Goal: Task Accomplishment & Management: Manage account settings

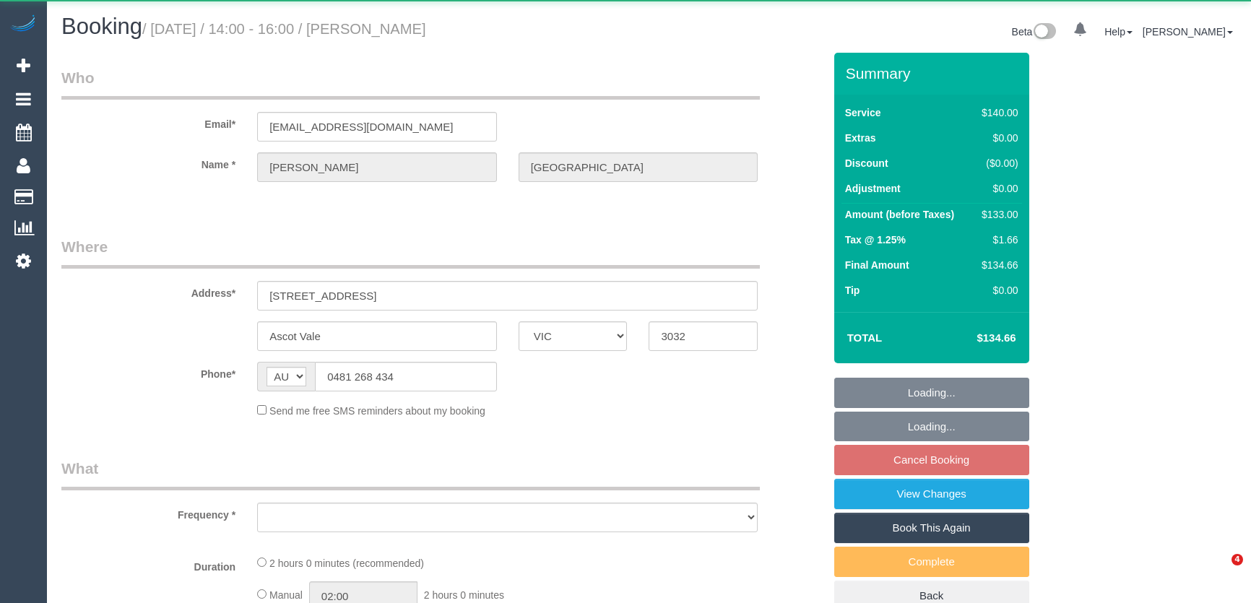
select select "VIC"
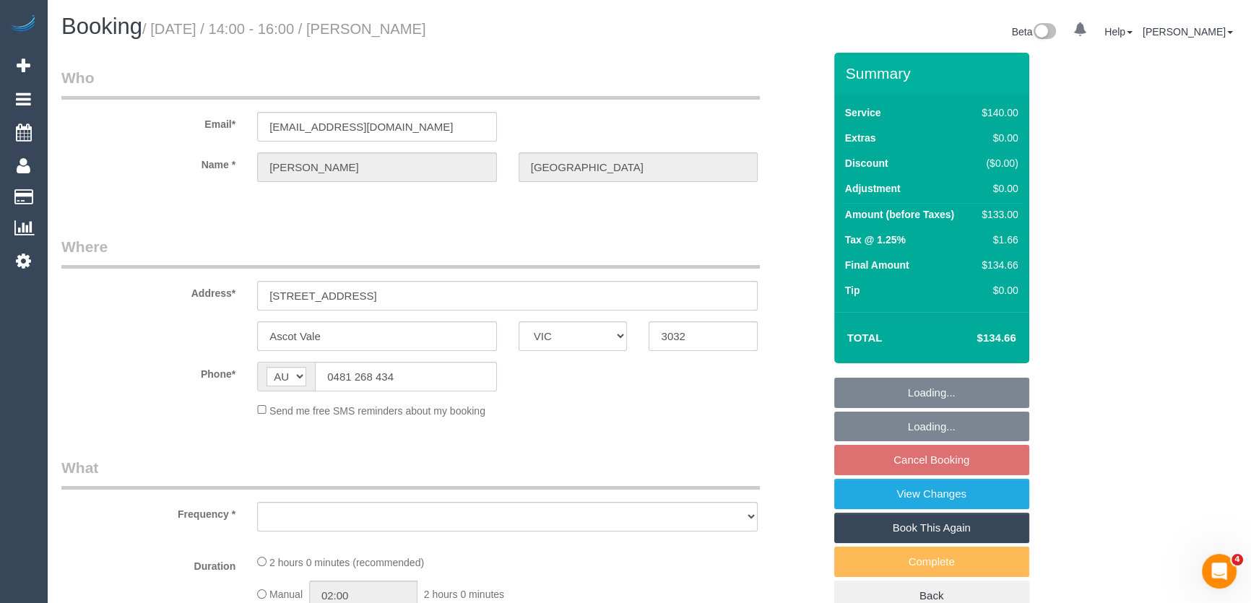
select select "string:stripe-pm_1QtjzU2GScqysDRVO1OrVsMh"
select select "object:543"
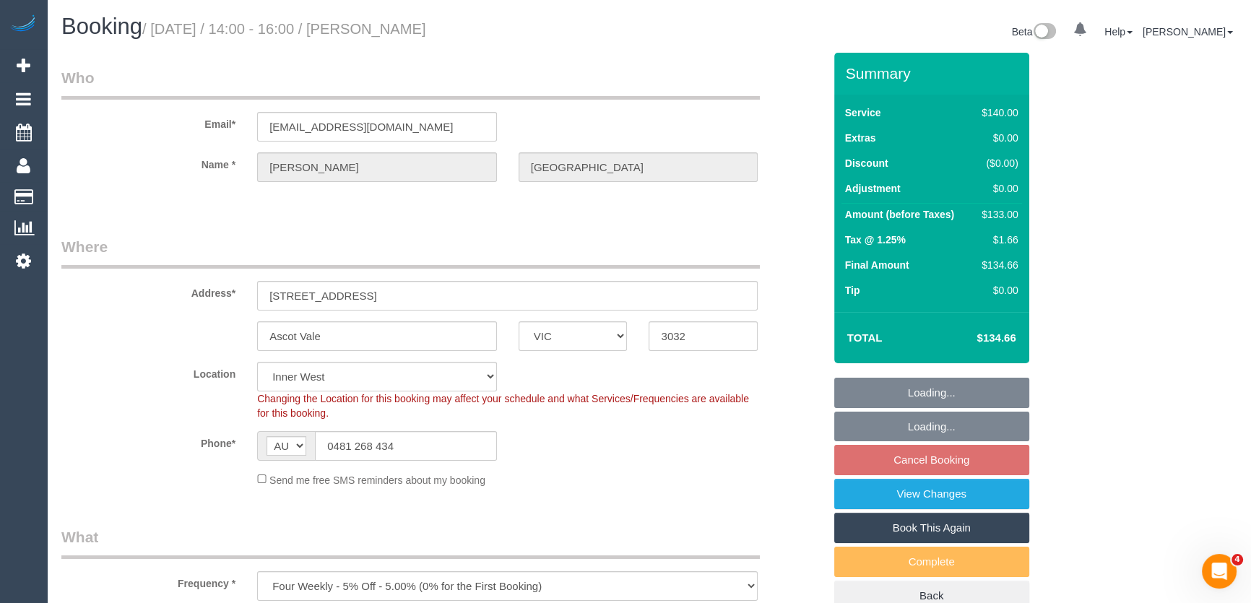
select select "number:27"
select select "number:14"
select select "number:19"
select select "number:25"
select select "number:33"
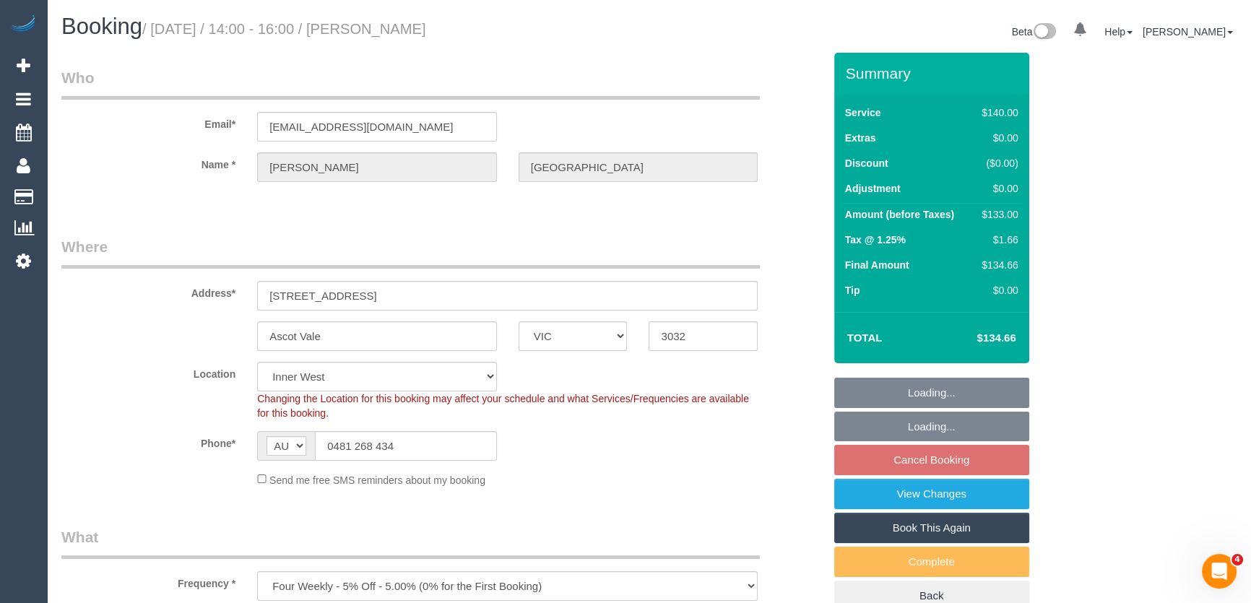
select select "number:13"
select select "spot1"
select select "object:2191"
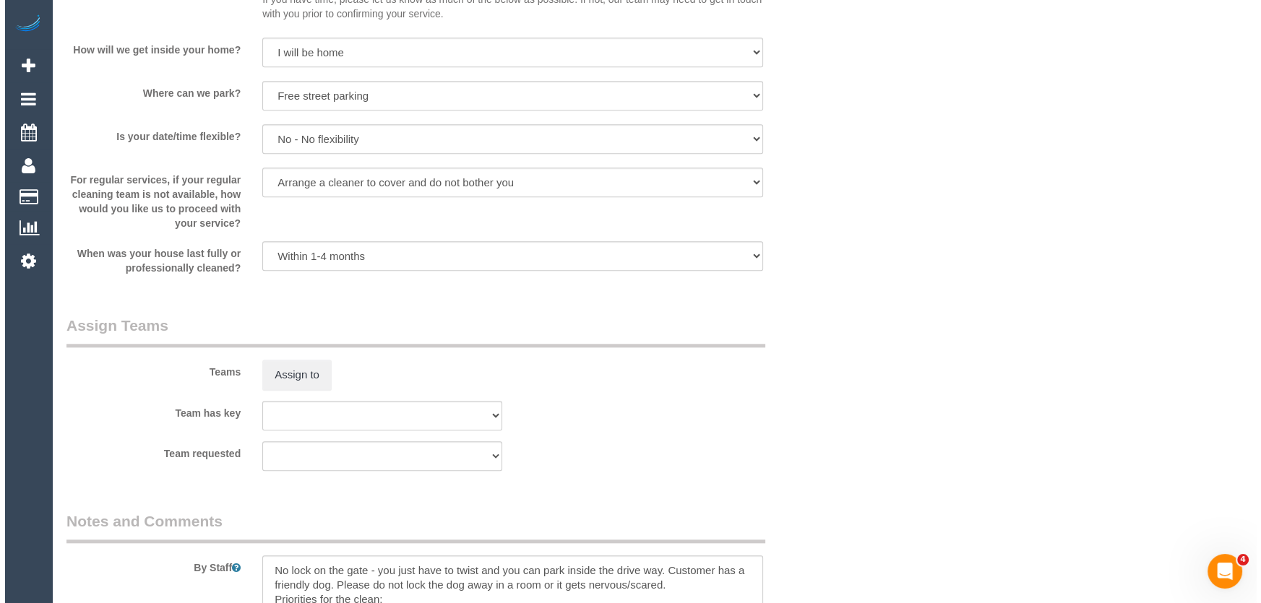
scroll to position [1904, 0]
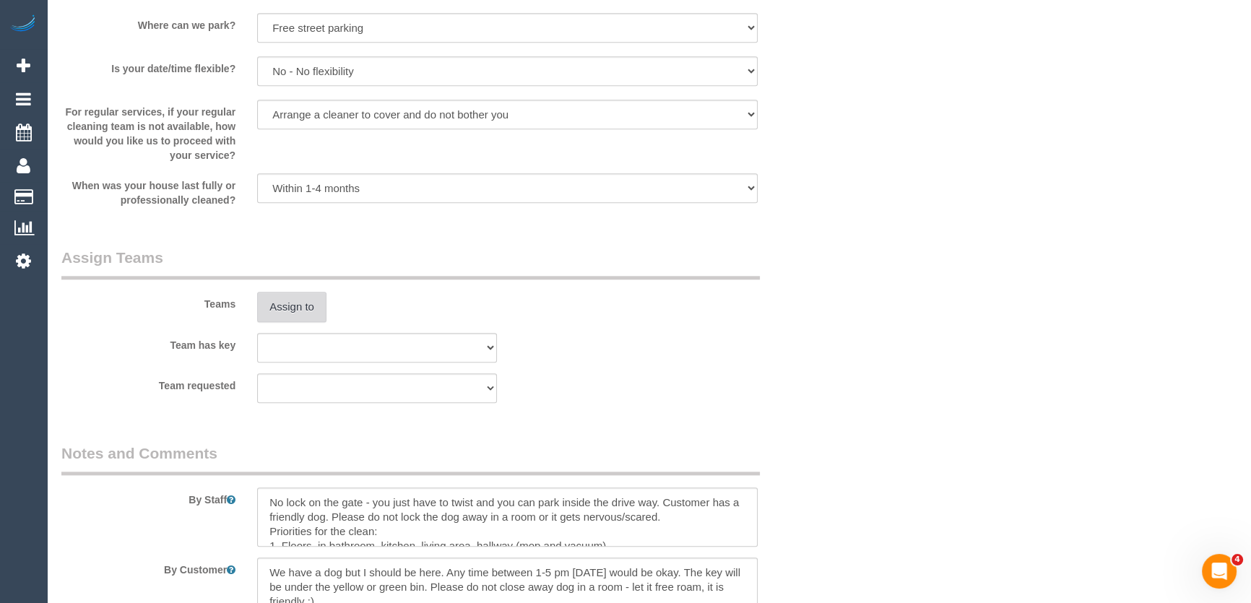
click at [305, 308] on button "Assign to" at bounding box center [291, 307] width 69 height 30
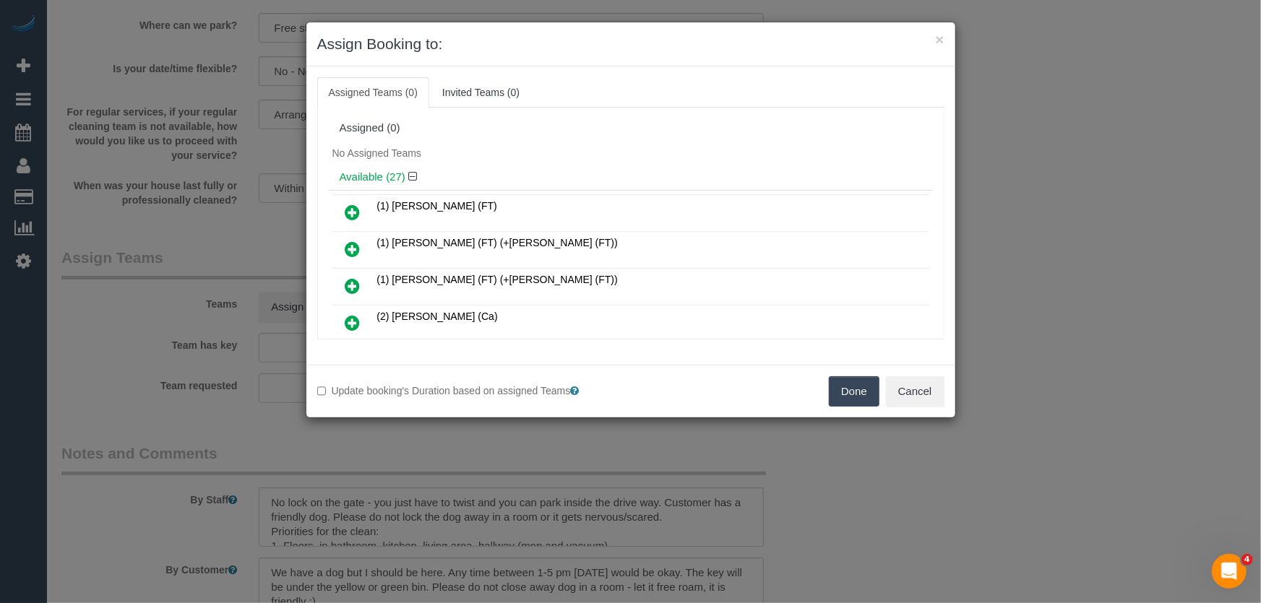
scroll to position [235, 0]
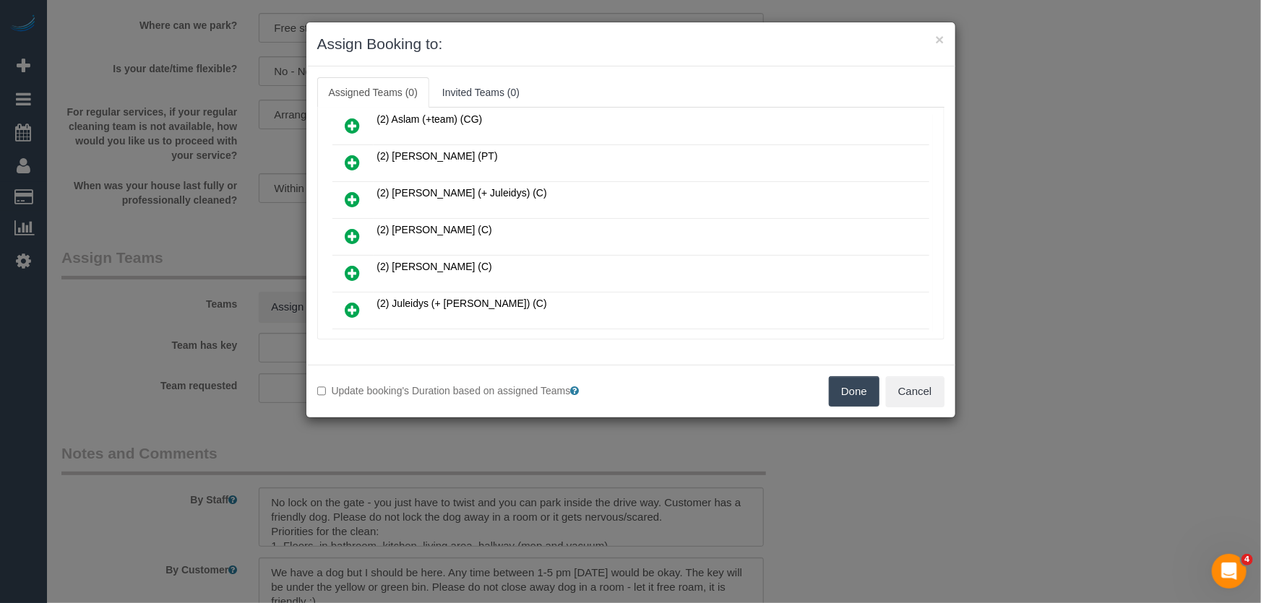
click at [347, 228] on icon at bounding box center [352, 236] width 15 height 17
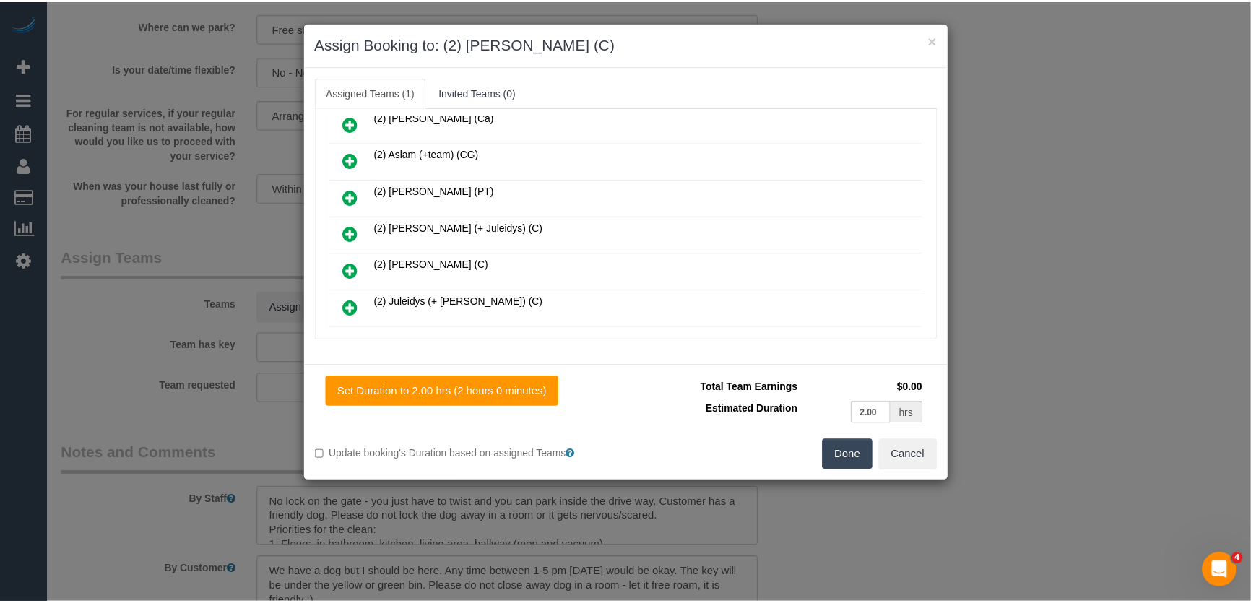
scroll to position [268, 0]
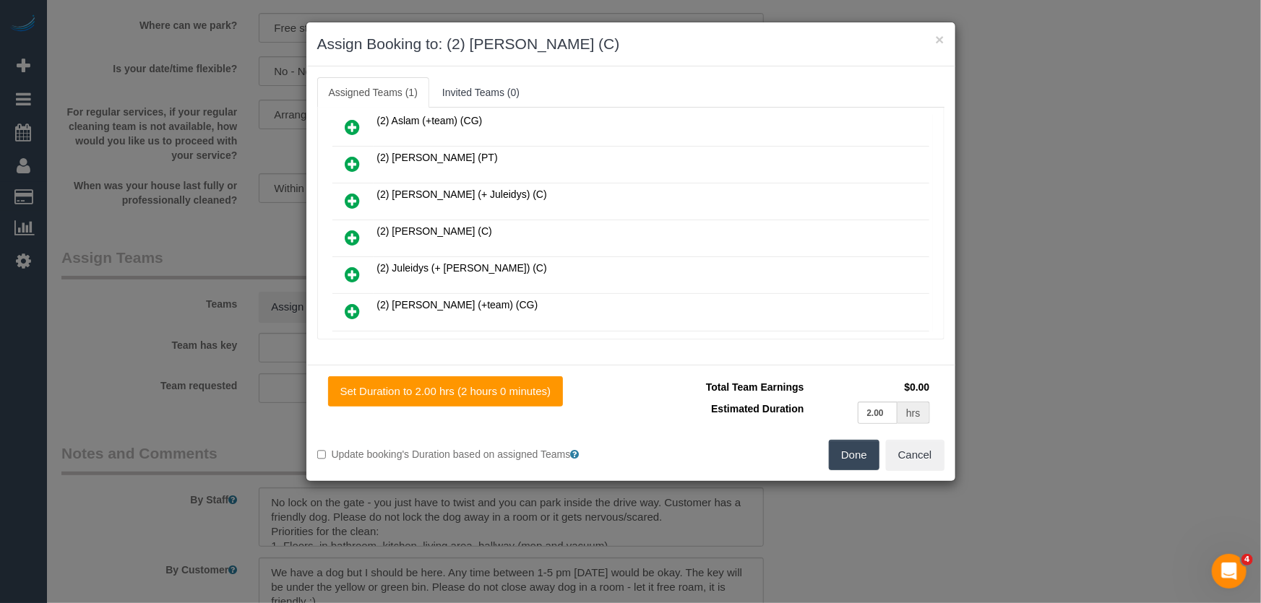
click at [860, 456] on button "Done" at bounding box center [854, 455] width 51 height 30
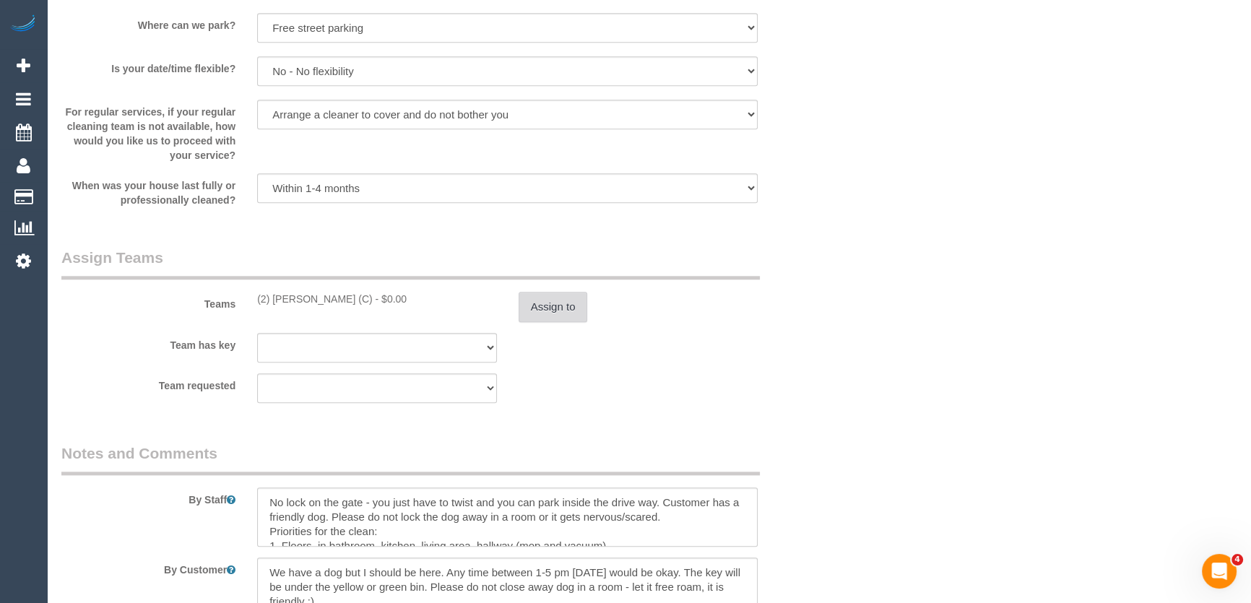
click at [535, 308] on button "Assign to" at bounding box center [553, 307] width 69 height 30
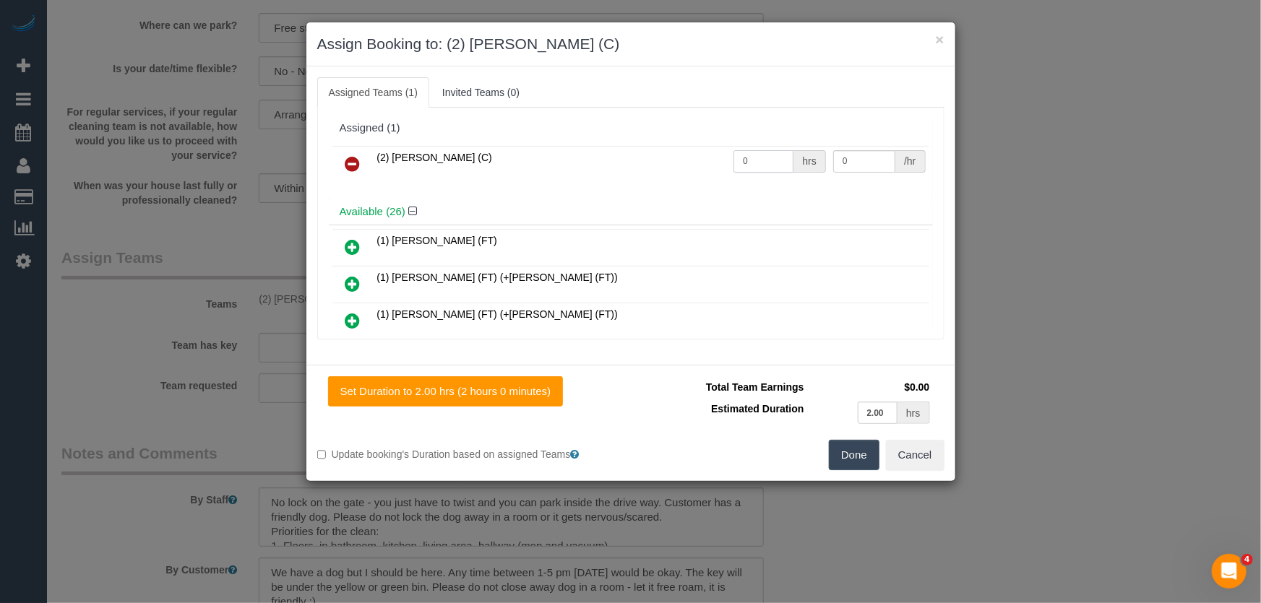
click at [761, 162] on input "0" at bounding box center [763, 161] width 60 height 22
type input "2"
click at [853, 454] on button "Done" at bounding box center [854, 455] width 51 height 30
type input "37.5"
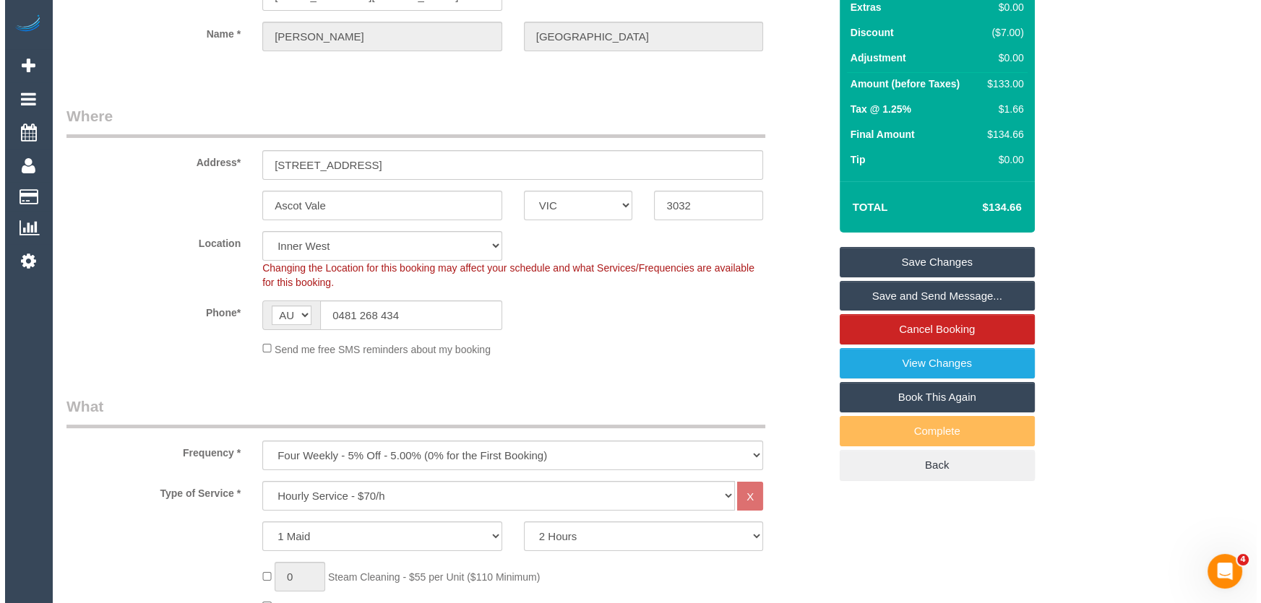
scroll to position [0, 0]
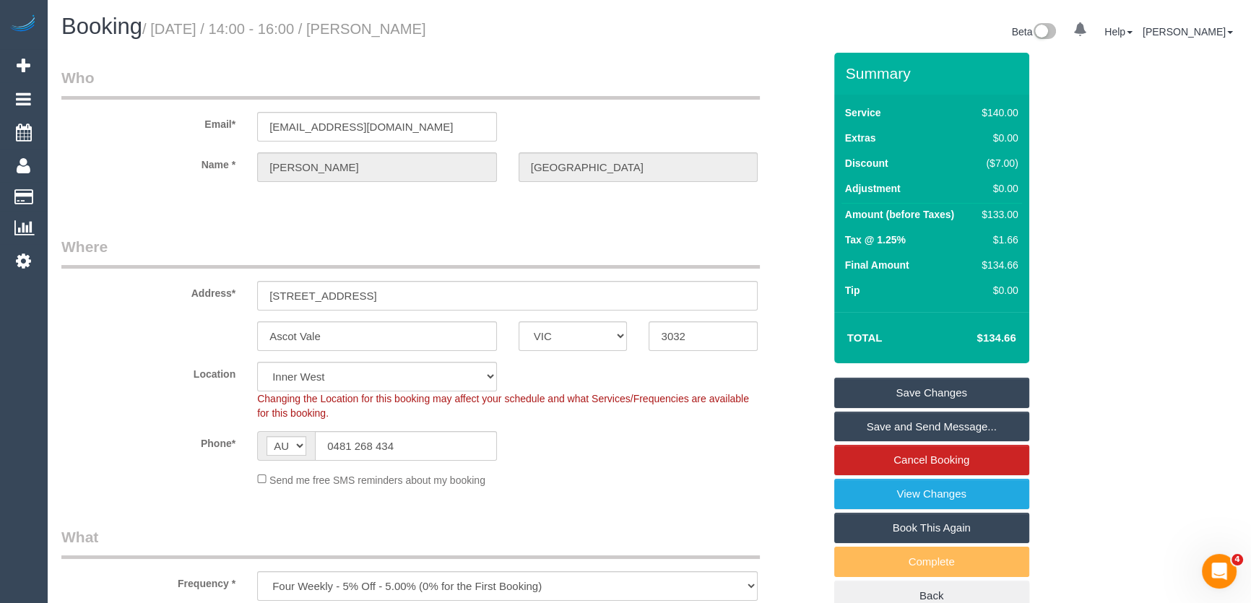
click at [386, 30] on small "/ August 29, 2025 / 14:00 - 16:00 / Charlie Stanford" at bounding box center [284, 29] width 284 height 16
copy small "Charlie Stanford"
click at [940, 393] on link "Save Changes" at bounding box center [931, 393] width 195 height 30
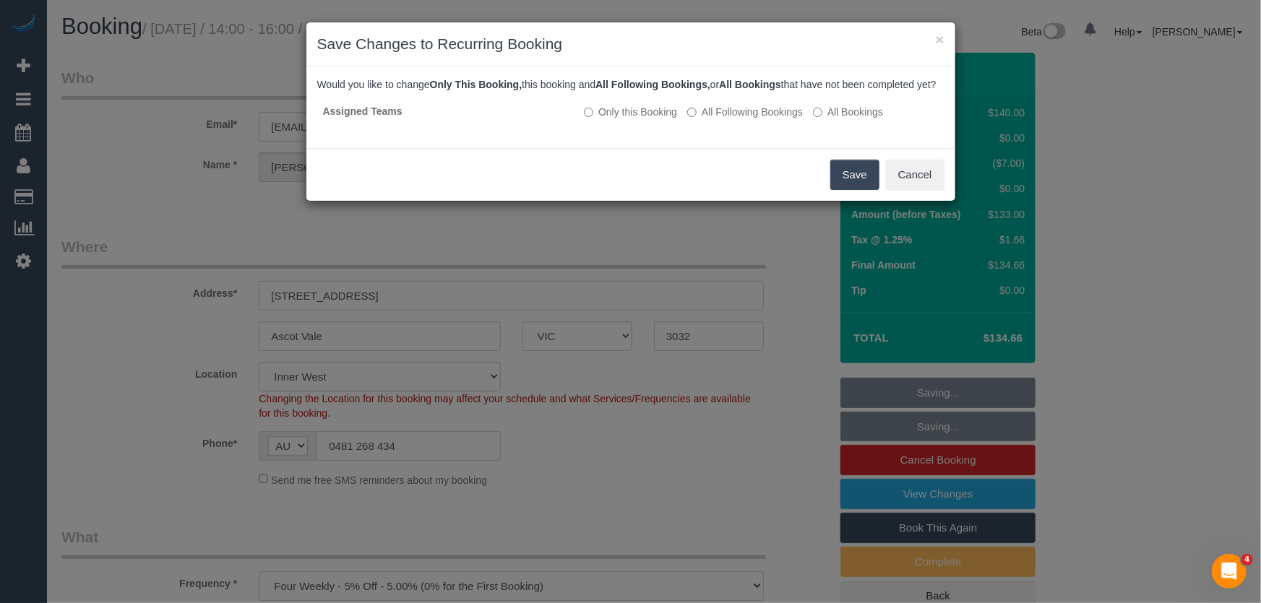
click at [856, 190] on button "Save" at bounding box center [854, 175] width 49 height 30
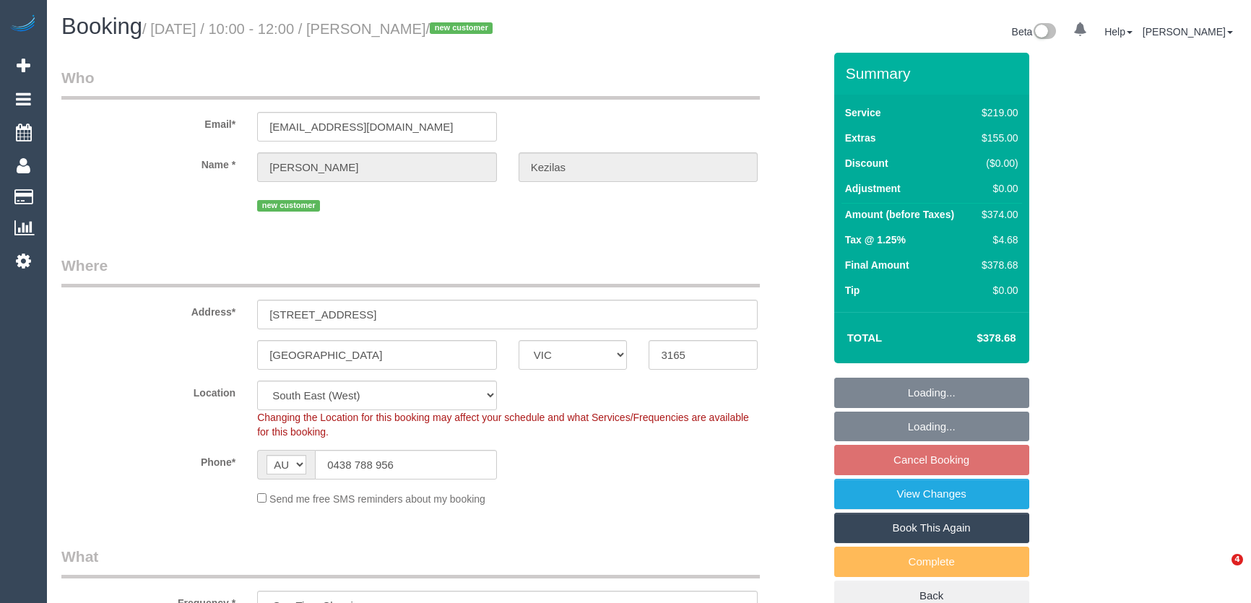
select select "VIC"
select select "spot1"
select select "number:28"
select select "number:14"
select select "number:19"
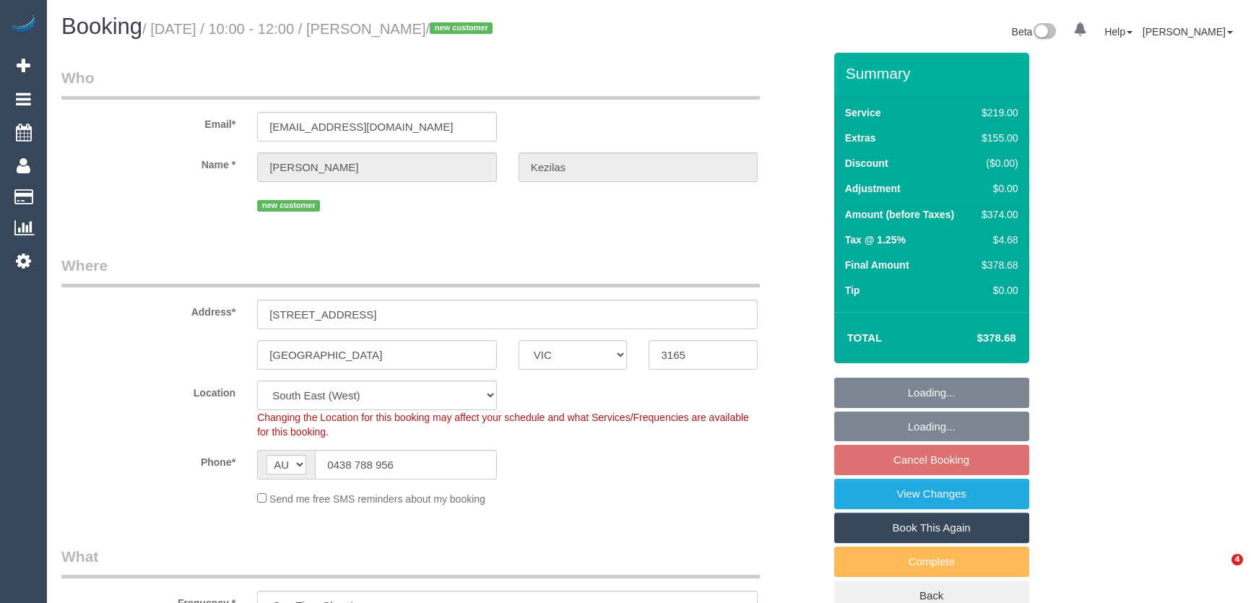
select select "number:24"
select select "number:35"
select select "number:13"
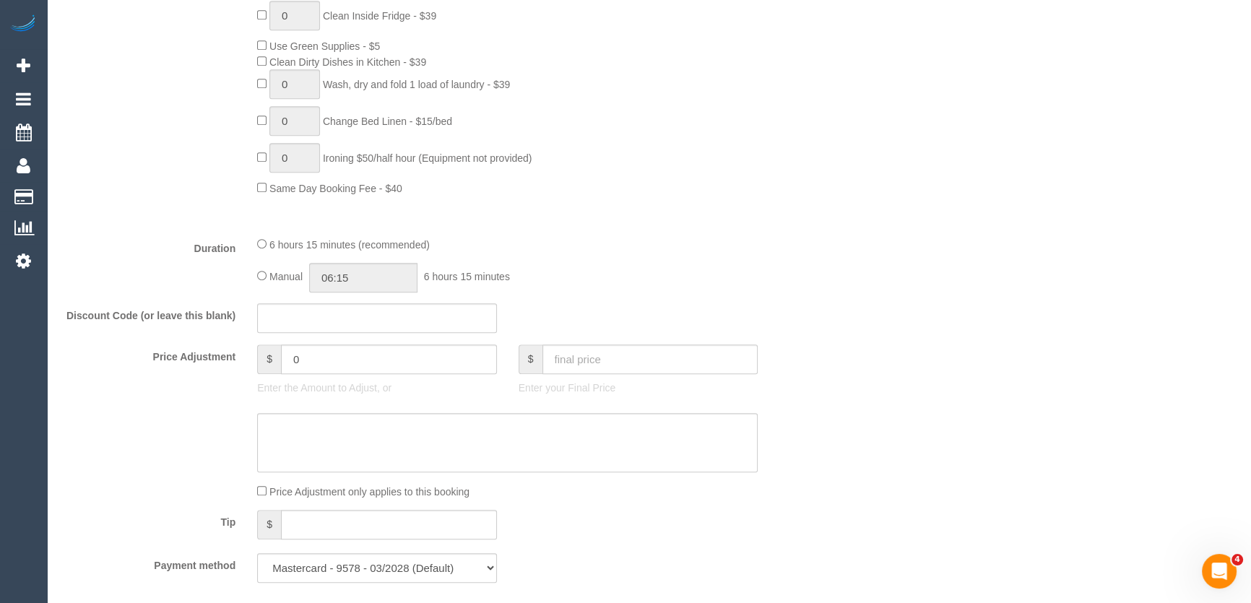
scroll to position [985, 0]
click at [372, 275] on input "06:15" at bounding box center [363, 276] width 108 height 30
click at [351, 382] on li "03:30" at bounding box center [348, 383] width 64 height 19
type input "03:30"
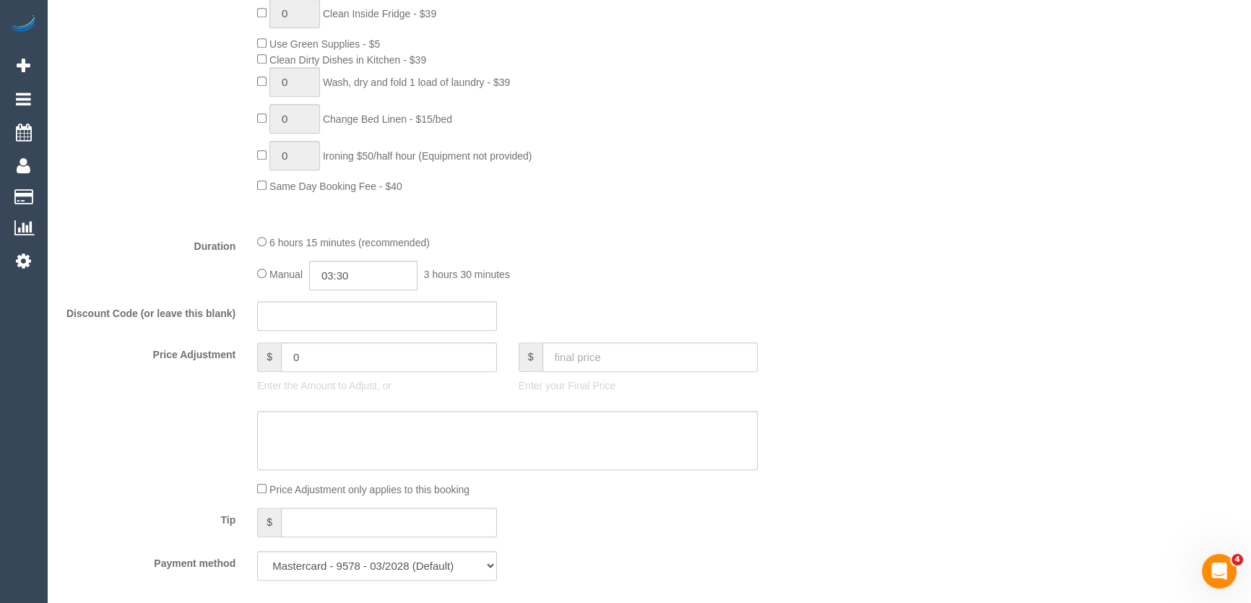
click at [633, 262] on div "6 hours 15 minutes (recommended) Manual 03:30 3 hours 30 minutes" at bounding box center [507, 262] width 522 height 56
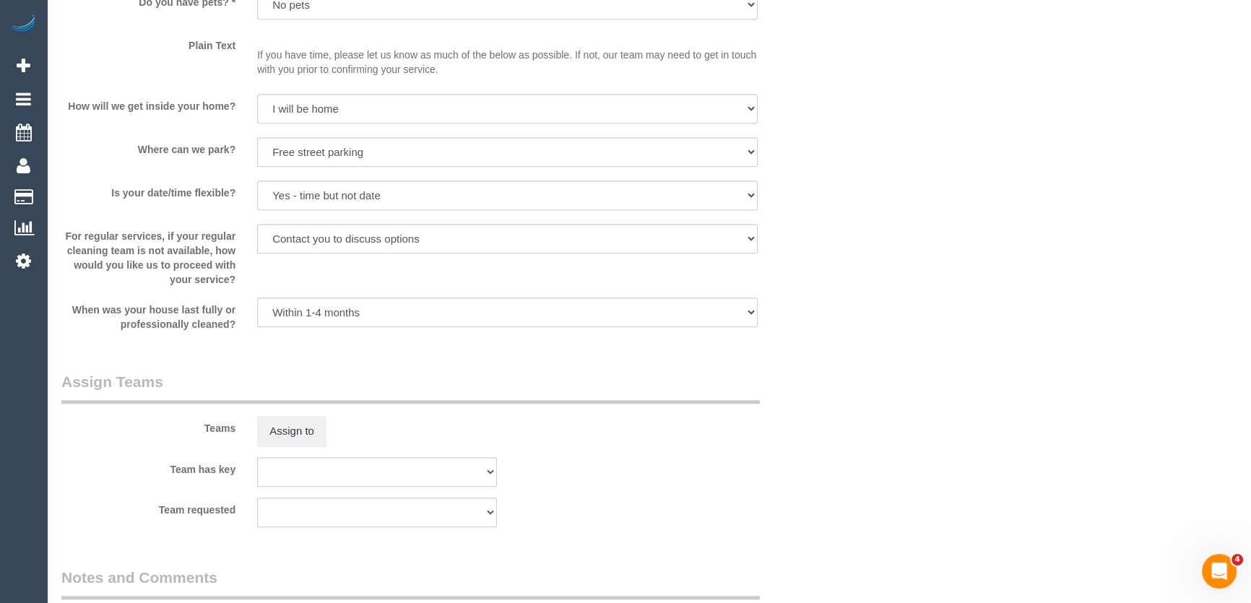
select select "spot13"
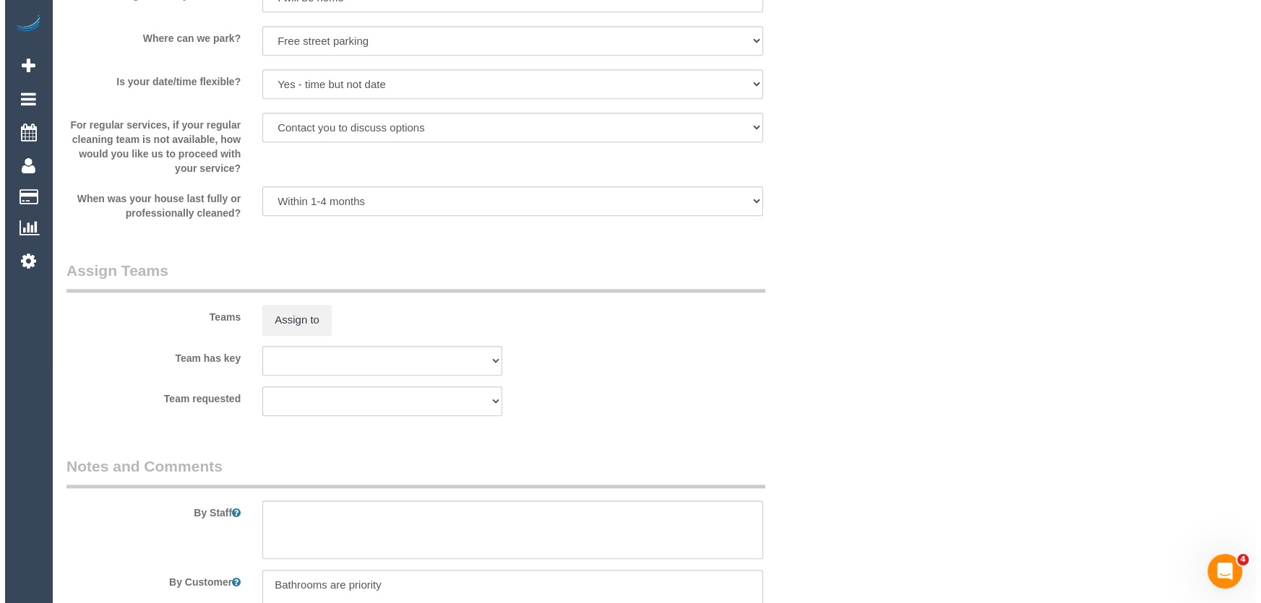
scroll to position [2036, 0]
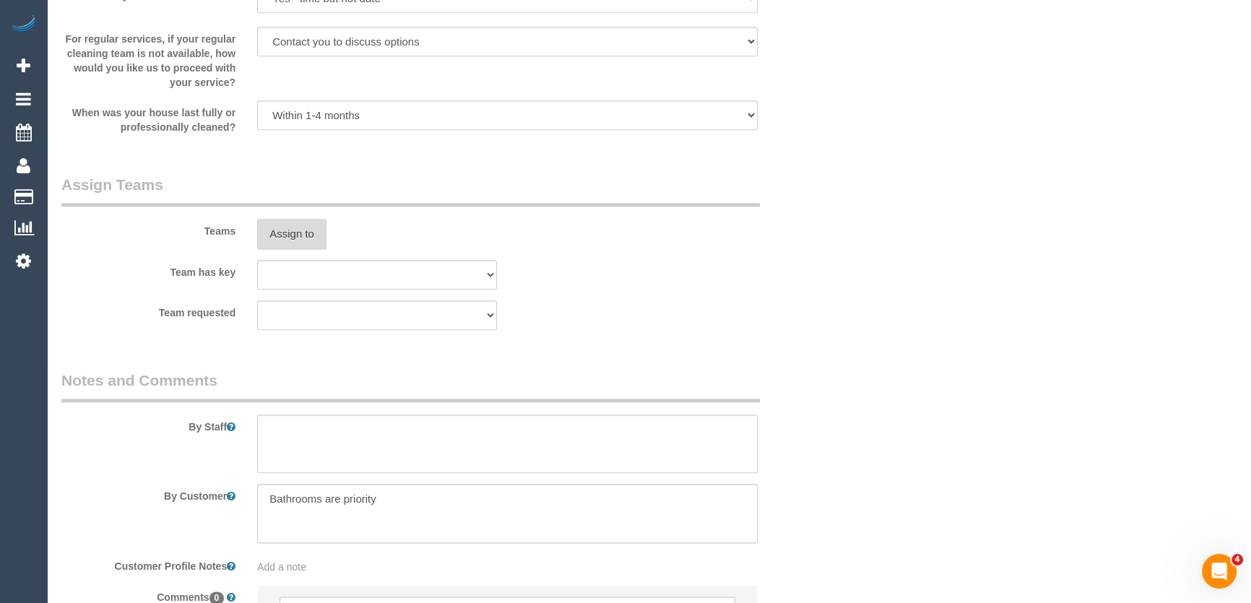
click at [292, 232] on button "Assign to" at bounding box center [291, 234] width 69 height 30
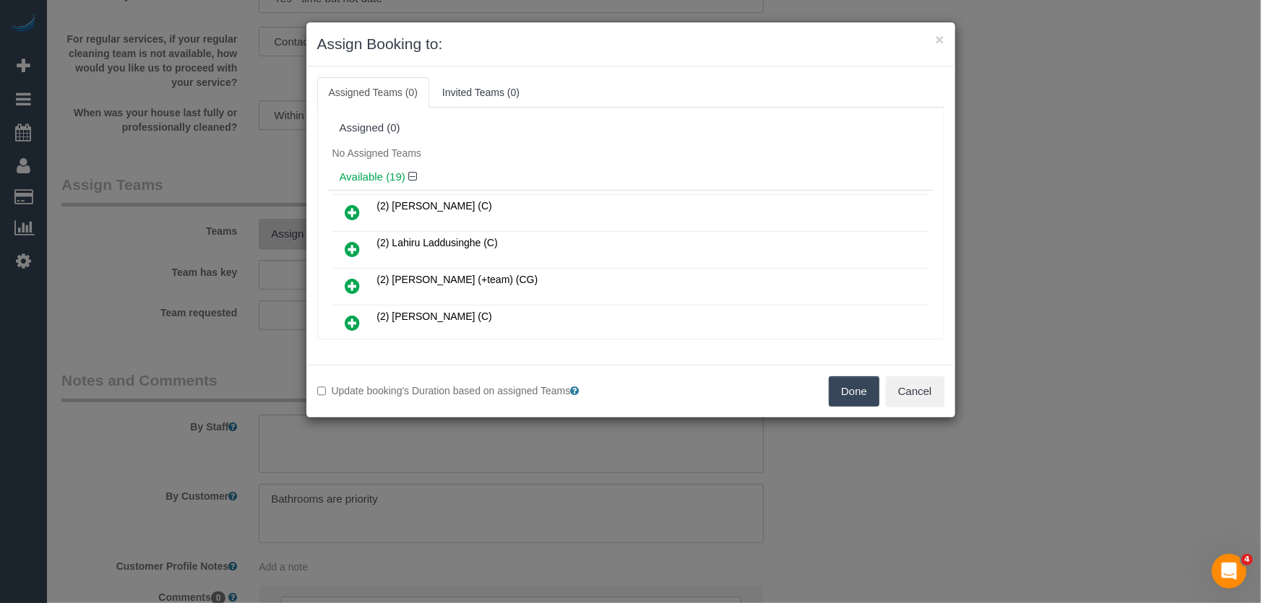
scroll to position [380, 0]
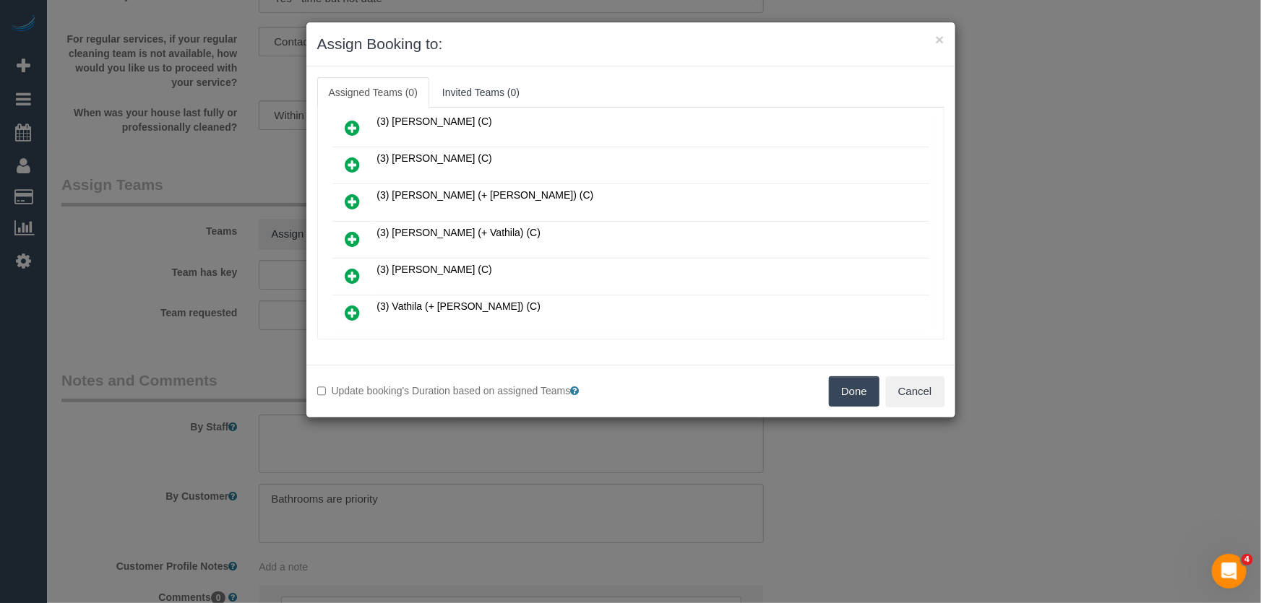
click at [353, 231] on icon at bounding box center [352, 238] width 15 height 17
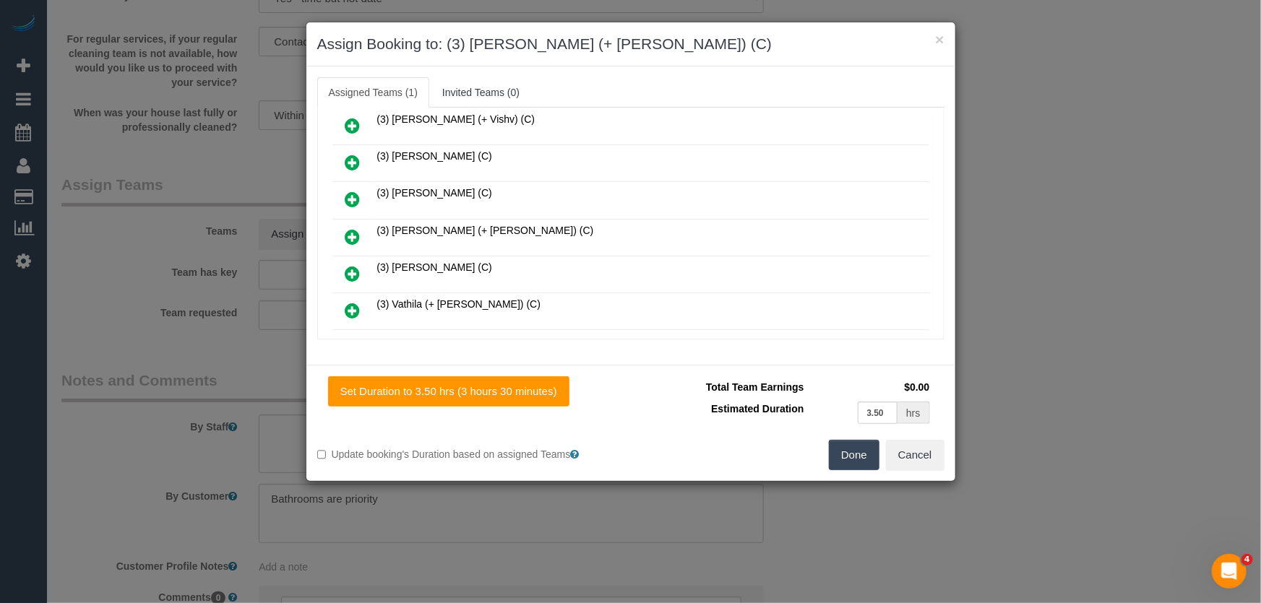
scroll to position [414, 0]
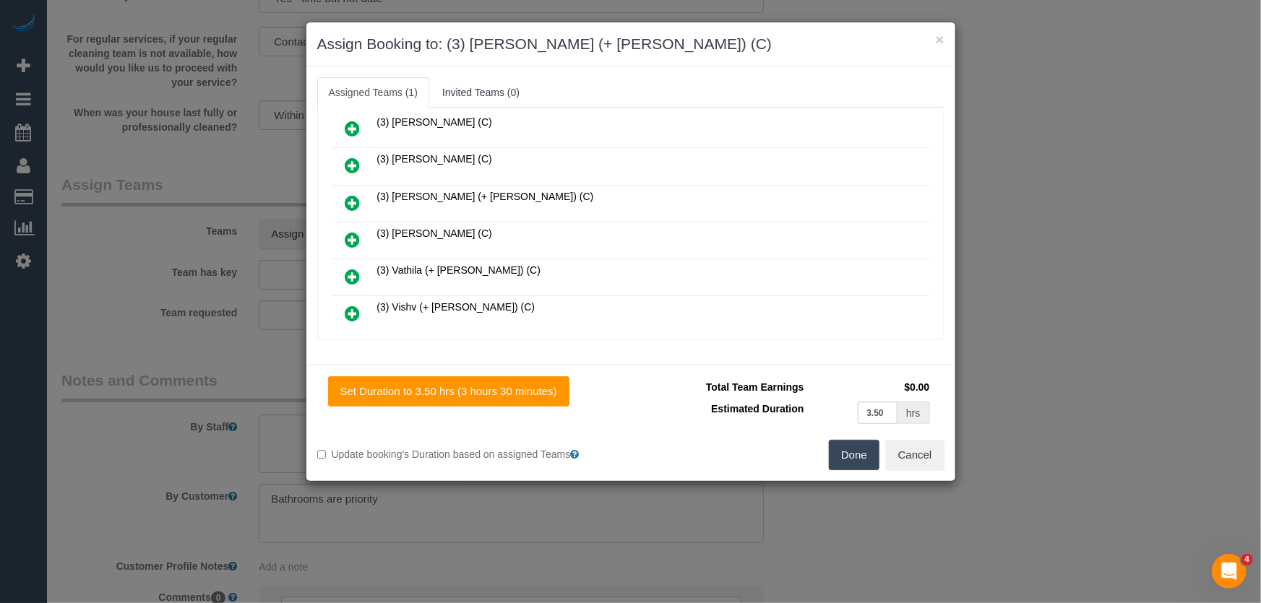
click at [350, 268] on icon at bounding box center [352, 276] width 15 height 17
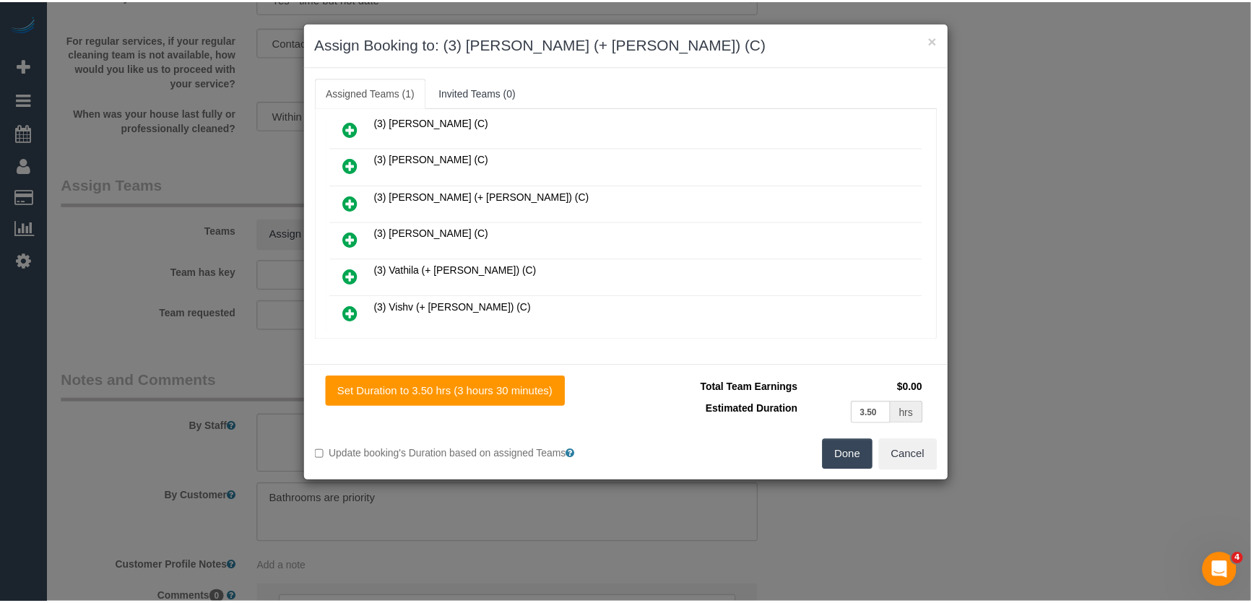
scroll to position [450, 0]
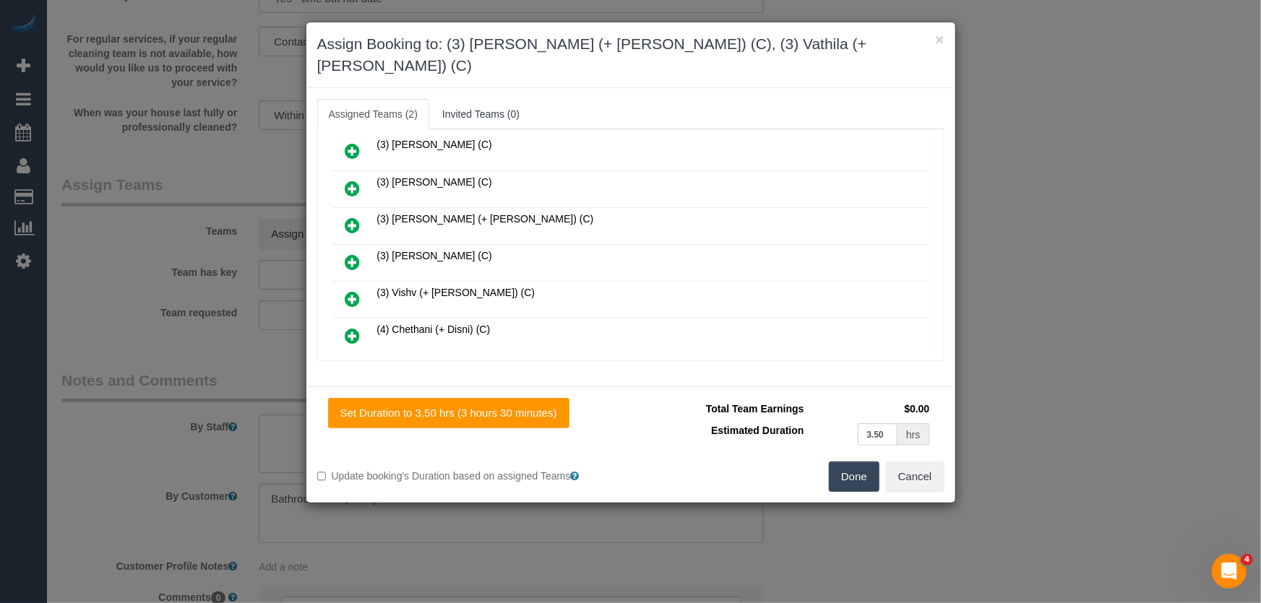
click at [847, 462] on button "Done" at bounding box center [854, 477] width 51 height 30
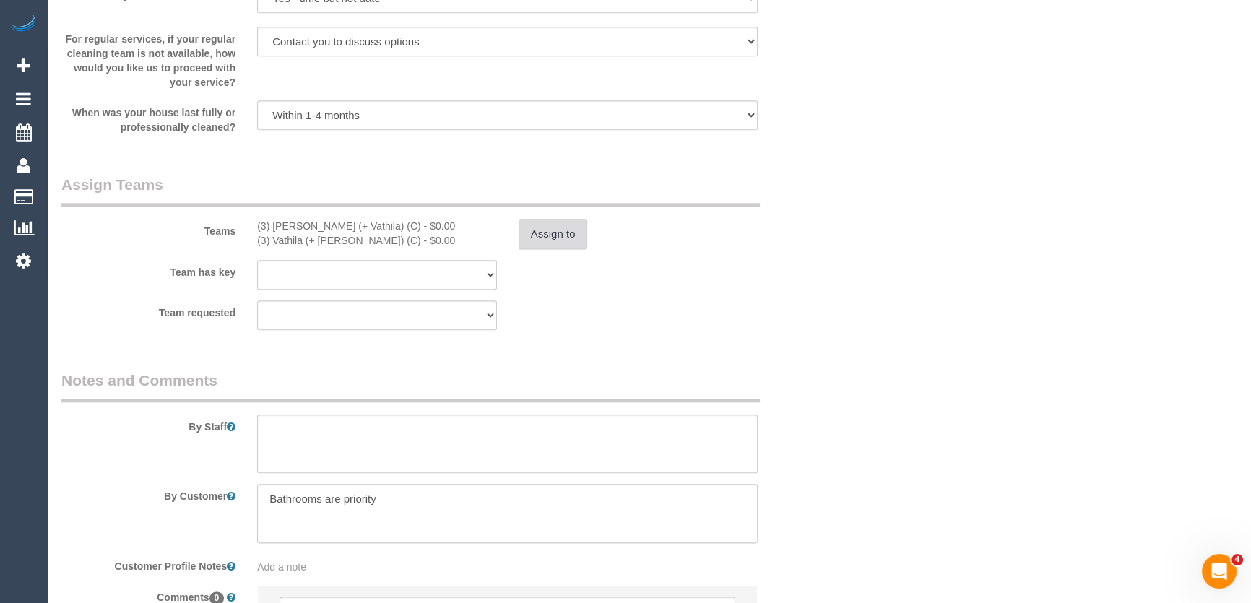
click at [561, 241] on button "Assign to" at bounding box center [553, 234] width 69 height 30
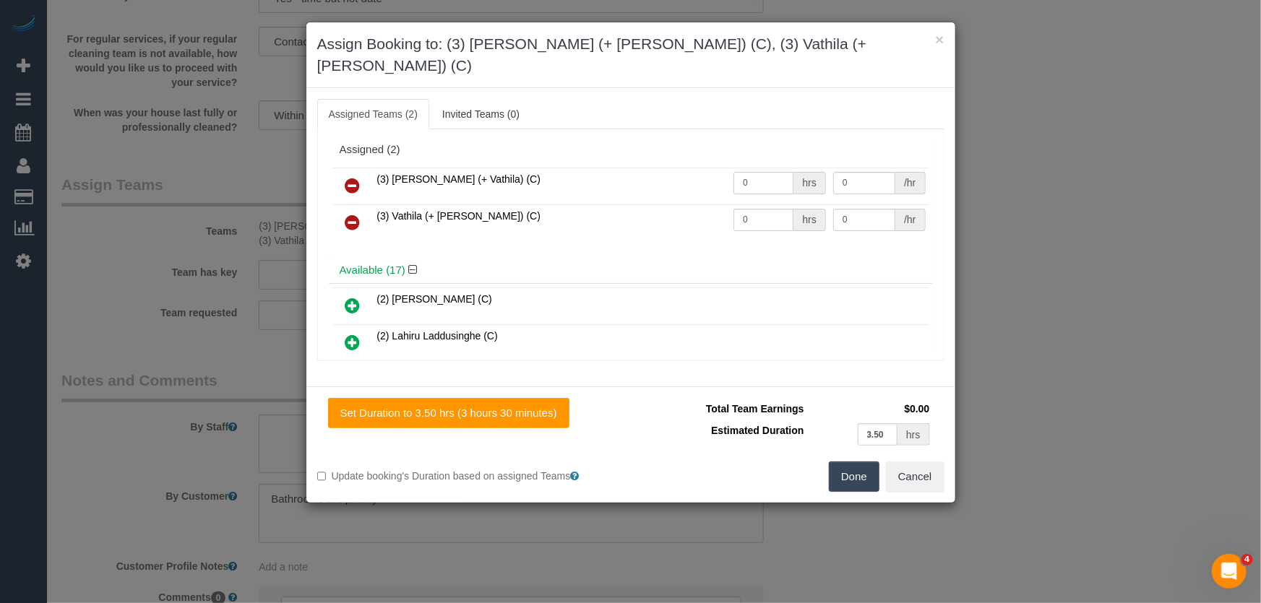
click at [772, 172] on input "0" at bounding box center [763, 183] width 60 height 22
type input "1"
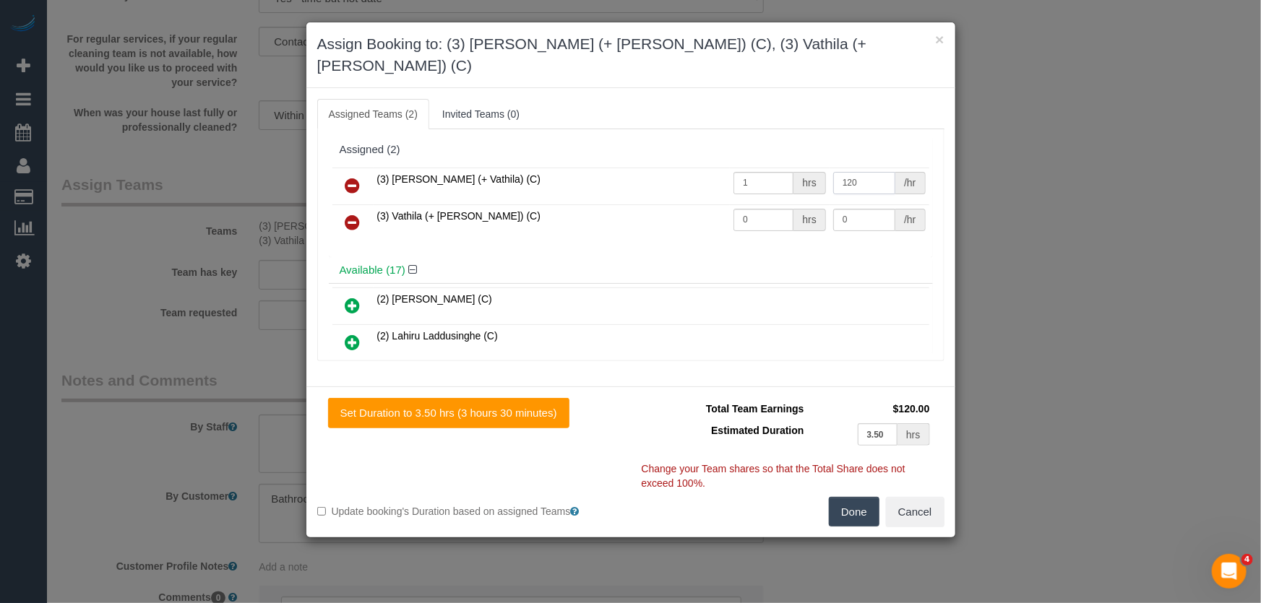
type input "120"
click at [770, 209] on input "0" at bounding box center [763, 220] width 60 height 22
type input "1"
type input "120"
click at [868, 497] on button "Done" at bounding box center [854, 512] width 51 height 30
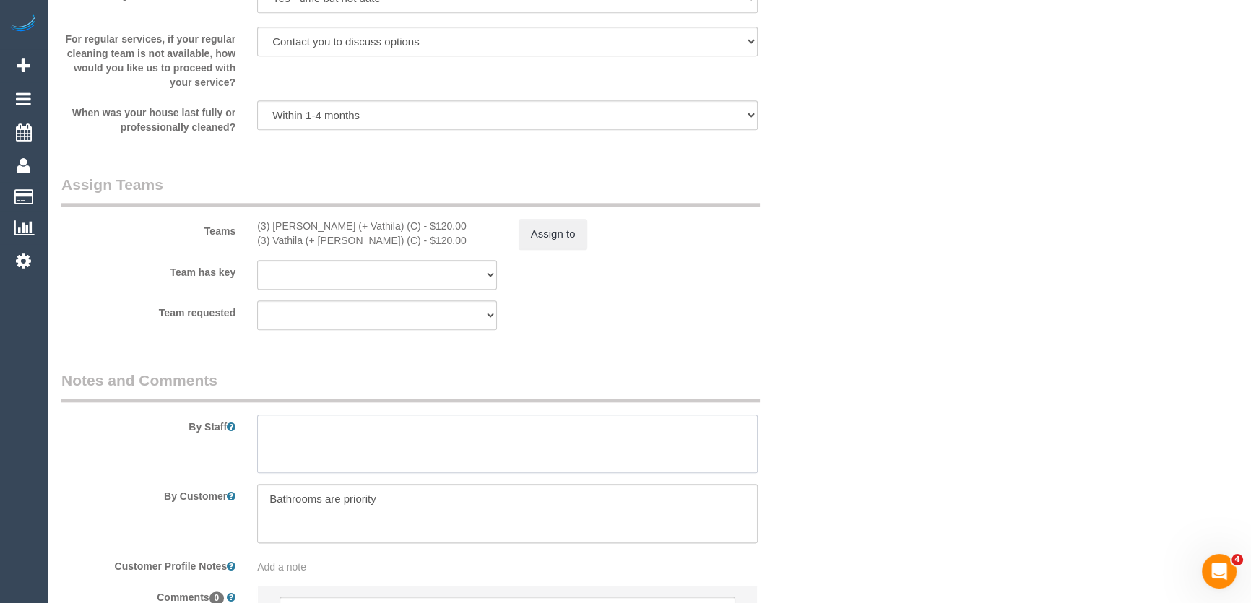
click at [310, 428] on textarea at bounding box center [507, 444] width 501 height 59
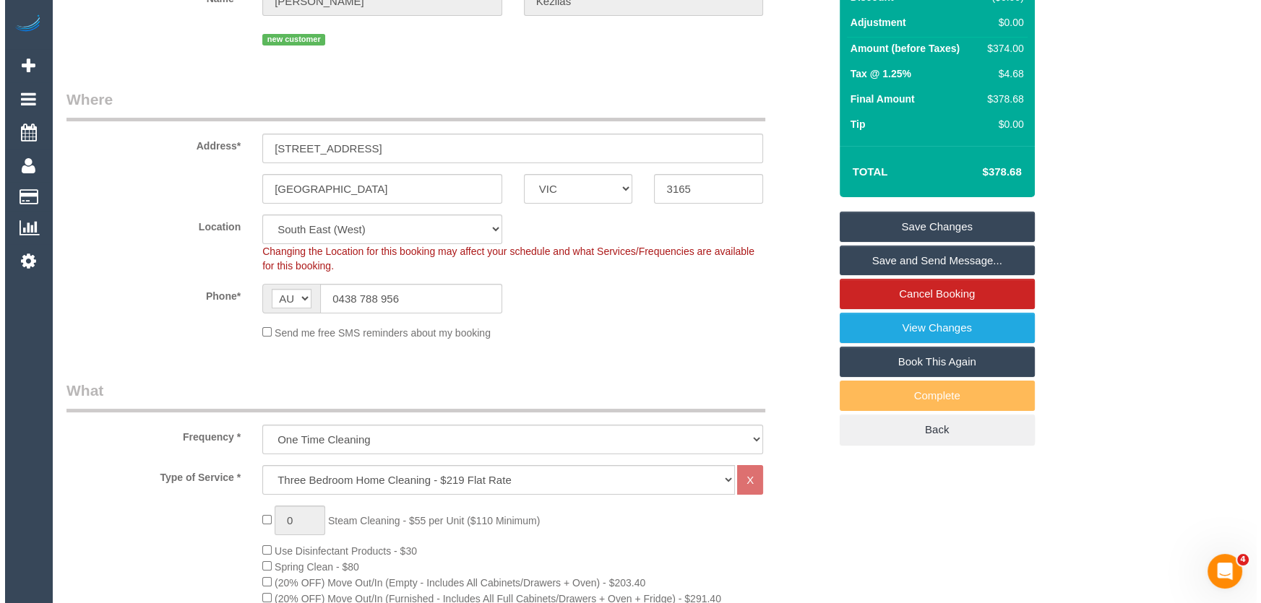
scroll to position [0, 0]
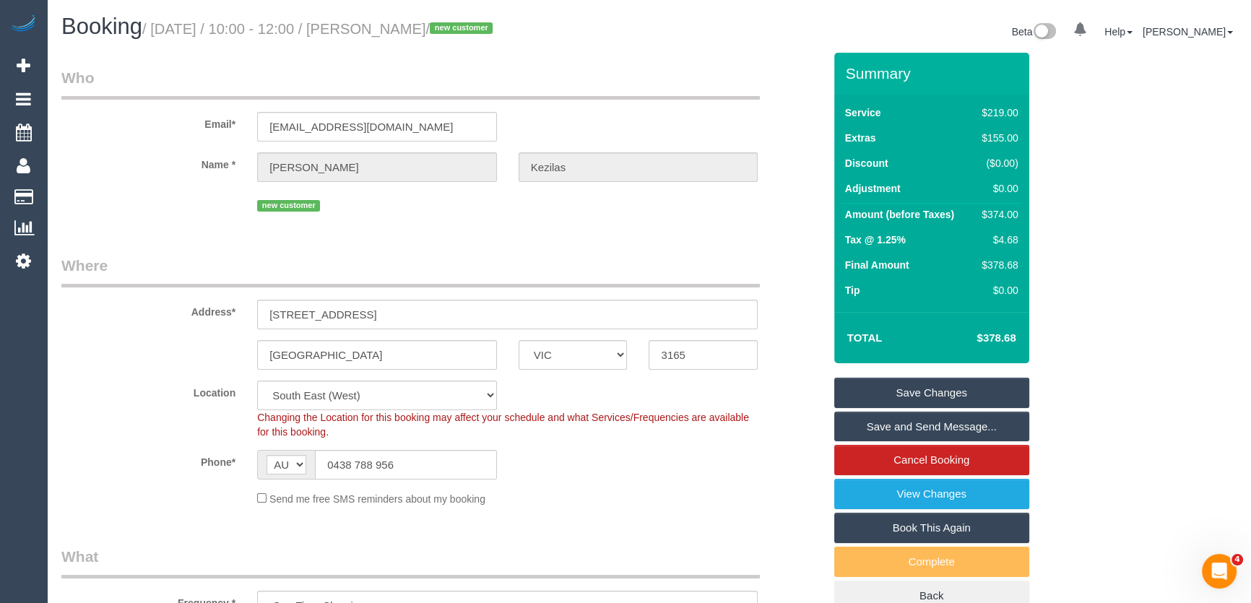
type textarea "Estimated time: 6-7 hours"
click at [376, 22] on small "/ August 29, 2025 / 10:00 - 12:00 / Kate Kezilas / new customer" at bounding box center [319, 29] width 355 height 16
copy small "Kate Kezilas"
click at [902, 431] on link "Save and Send Message..." at bounding box center [931, 427] width 195 height 30
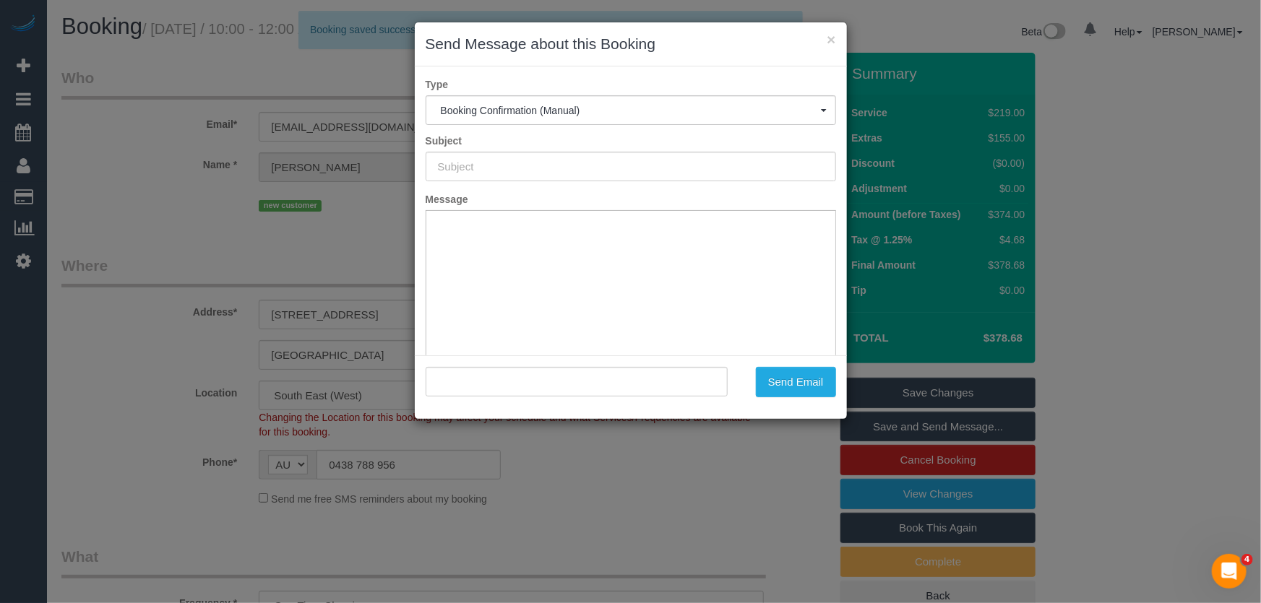
type input "Booking Confirmed"
type input ""Kate Kezilas" <katekezilas@gmail.com>"
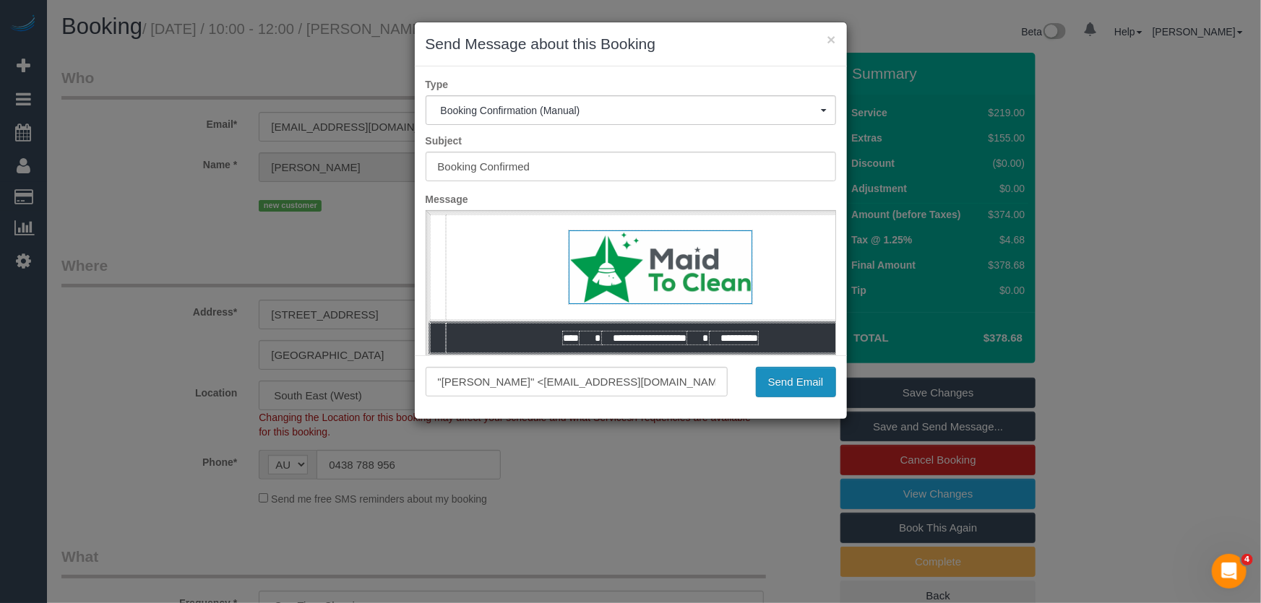
click at [787, 391] on button "Send Email" at bounding box center [796, 382] width 80 height 30
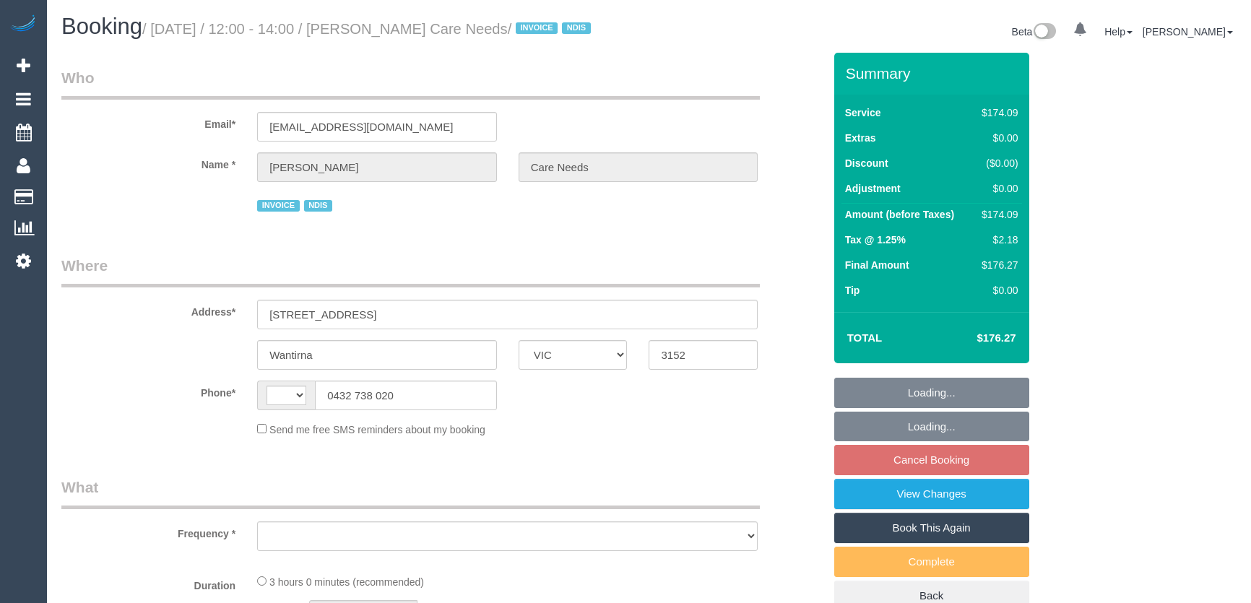
select select "VIC"
select select "180"
select select "spot1"
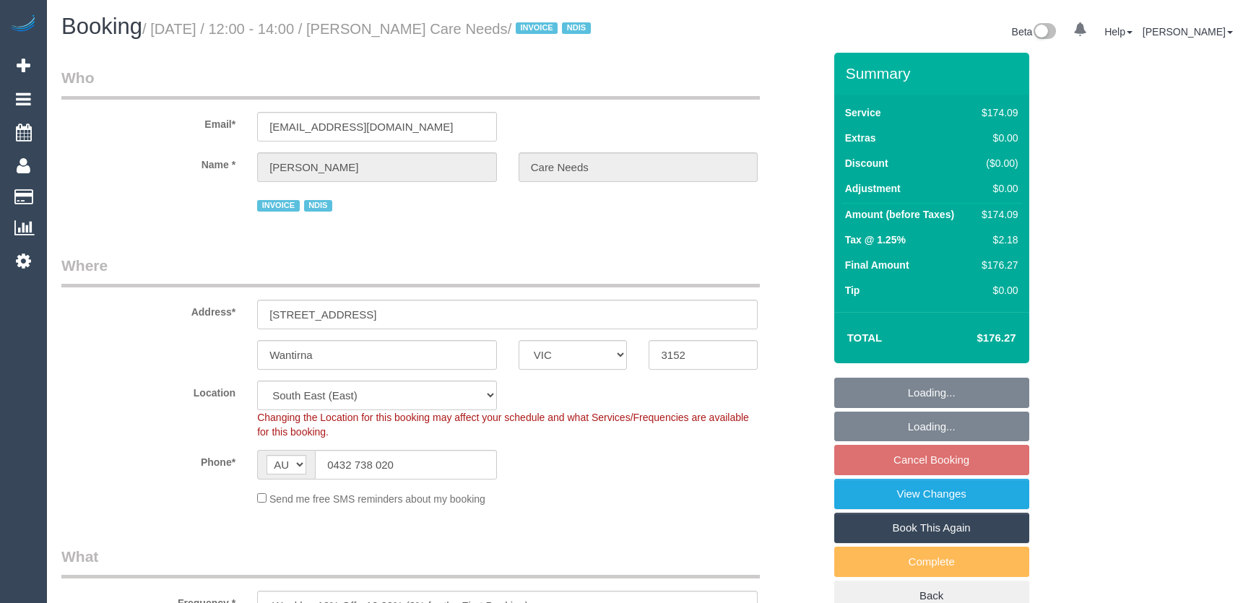
select select "string:AU"
select select "object:765"
select select "number:29"
select select "number:14"
select select "number:19"
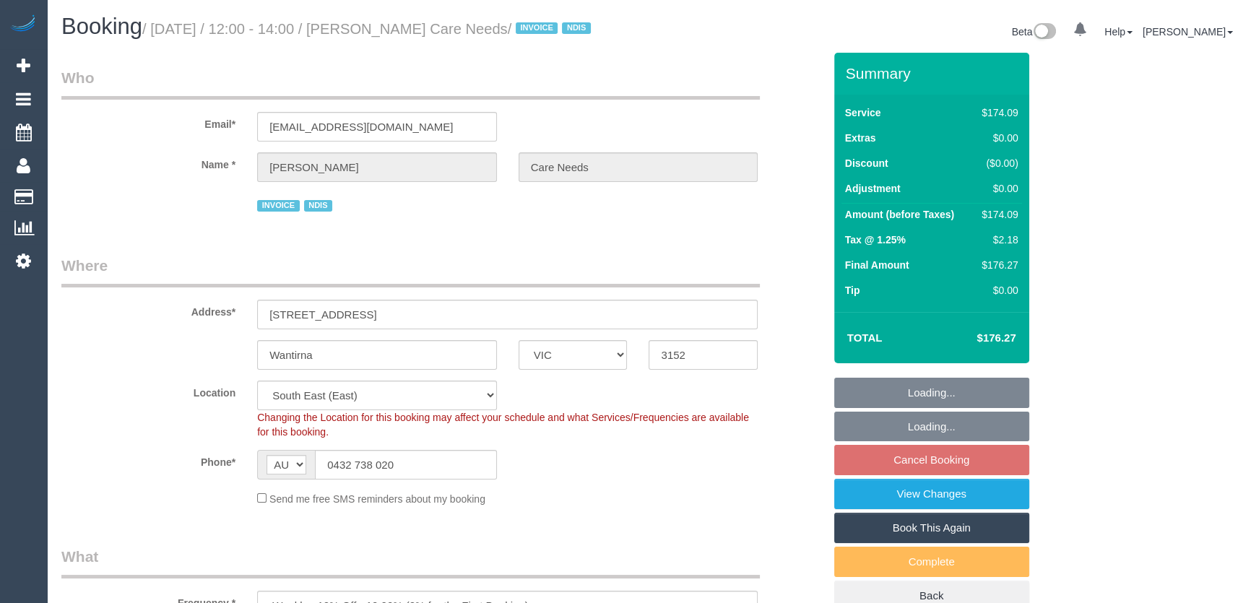
select select "number:25"
select select "number:35"
select select "object:1243"
select select "spot12"
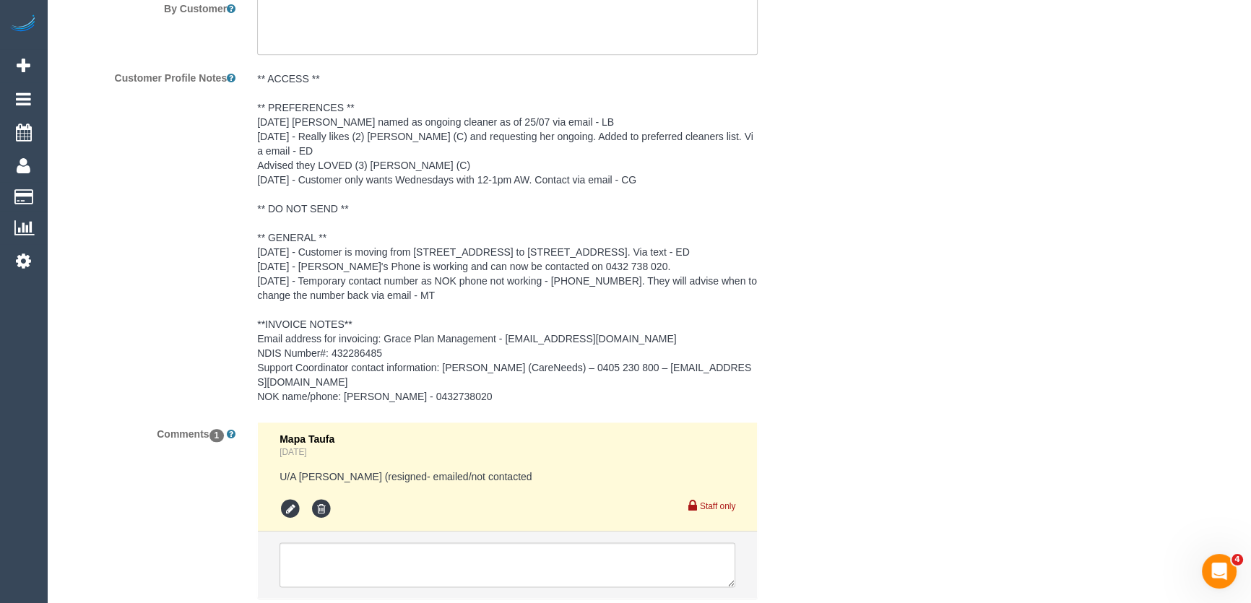
scroll to position [2036, 0]
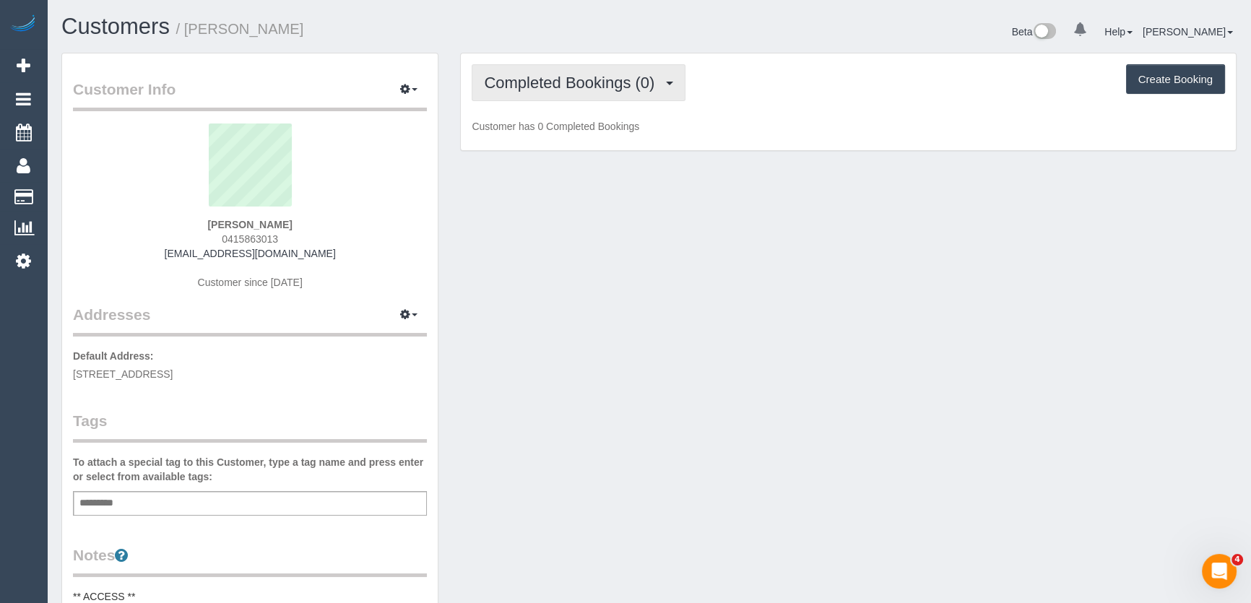
click at [630, 89] on span "Completed Bookings (0)" at bounding box center [573, 83] width 178 height 18
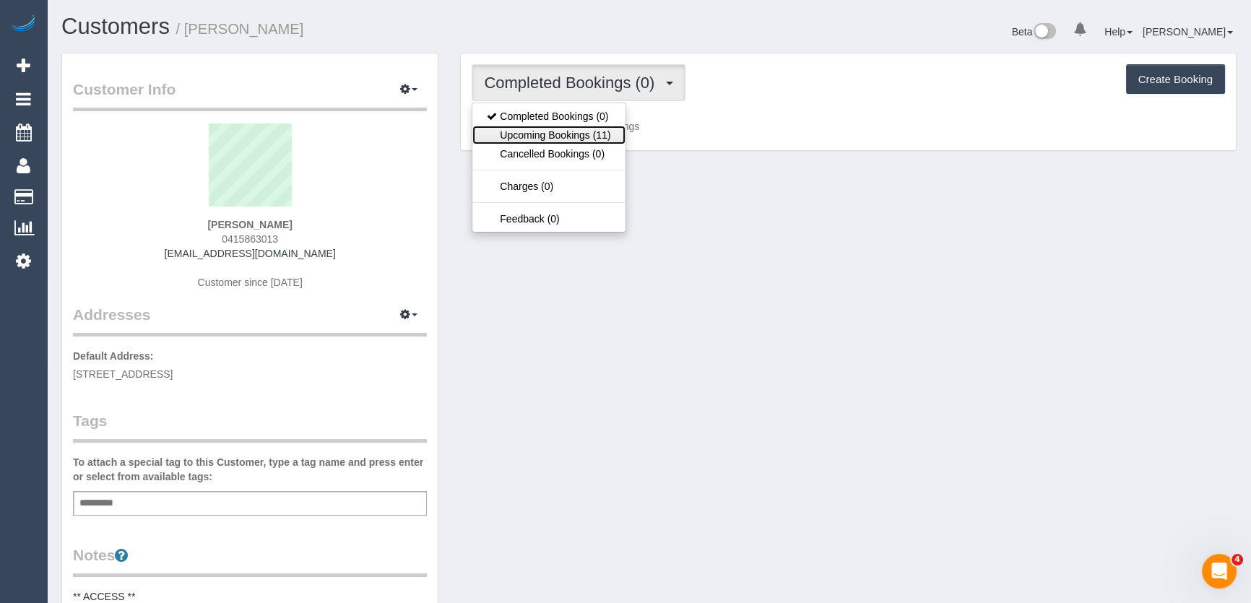
click at [605, 133] on link "Upcoming Bookings (11)" at bounding box center [548, 135] width 152 height 19
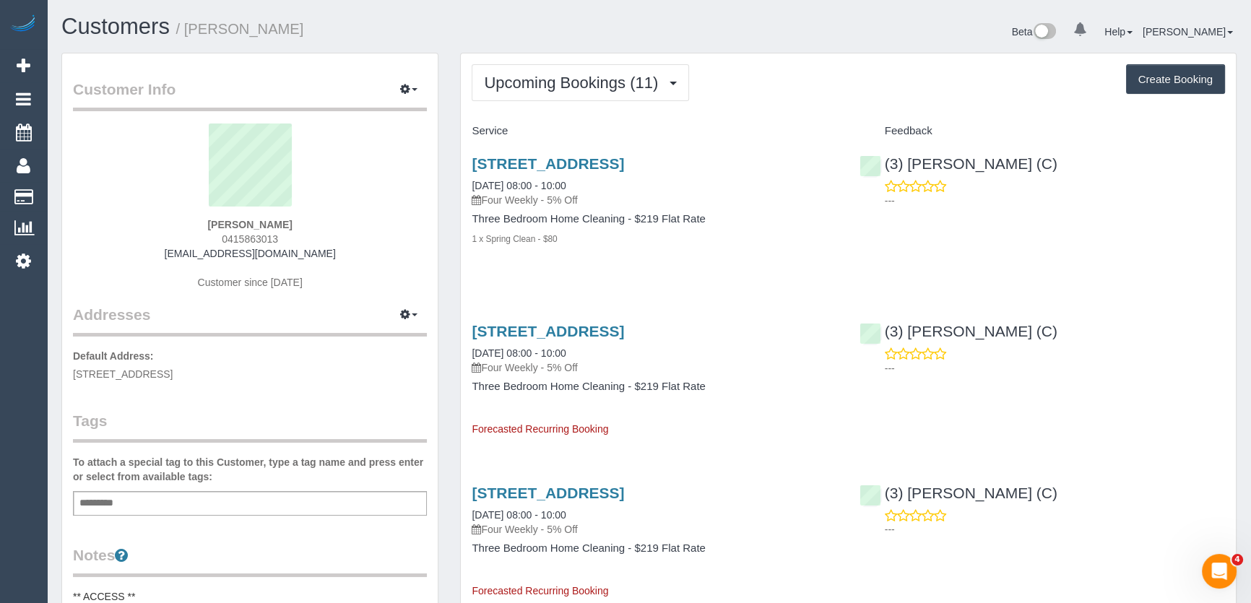
click at [280, 239] on div "Sarah Lewis 0415863013 rosielewis@optusnet.com.au Customer since 2025" at bounding box center [250, 214] width 354 height 181
copy div "0415863013"
click at [368, 254] on div "Sarah Lewis 0415863013 rosielewis@optusnet.com.au Customer since 2025" at bounding box center [250, 214] width 354 height 181
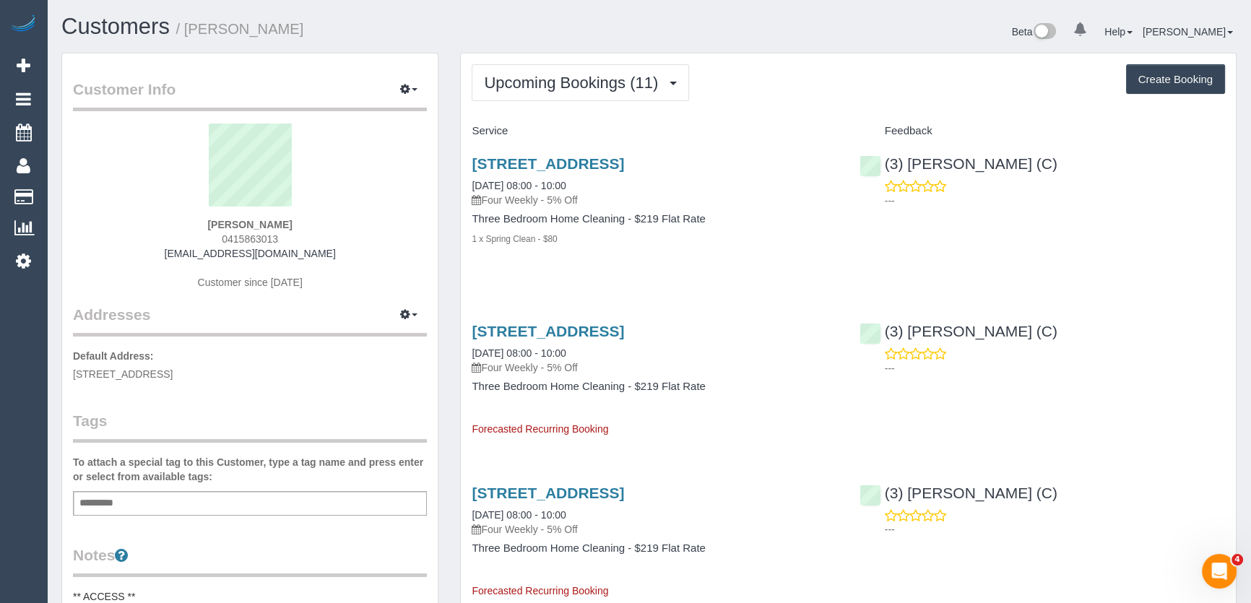
click at [296, 238] on div "Sarah Lewis 0415863013 rosielewis@optusnet.com.au Customer since 2025" at bounding box center [250, 214] width 354 height 181
copy div "0415863013"
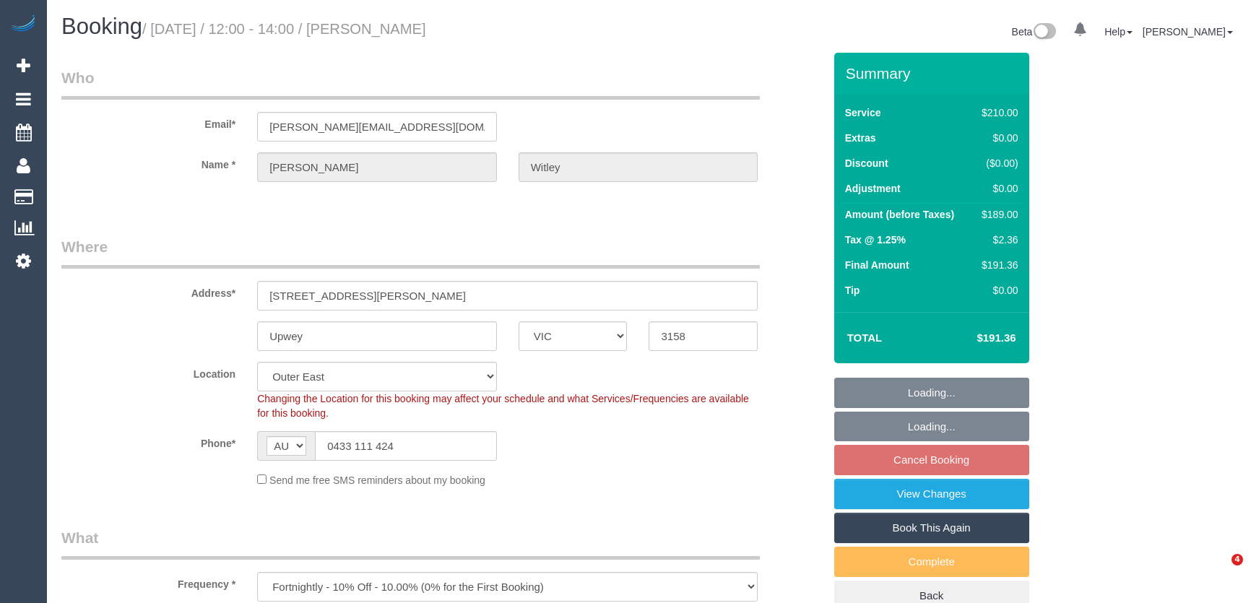
select select "VIC"
select select "180"
select select "object:878"
select select "number:27"
select select "number:14"
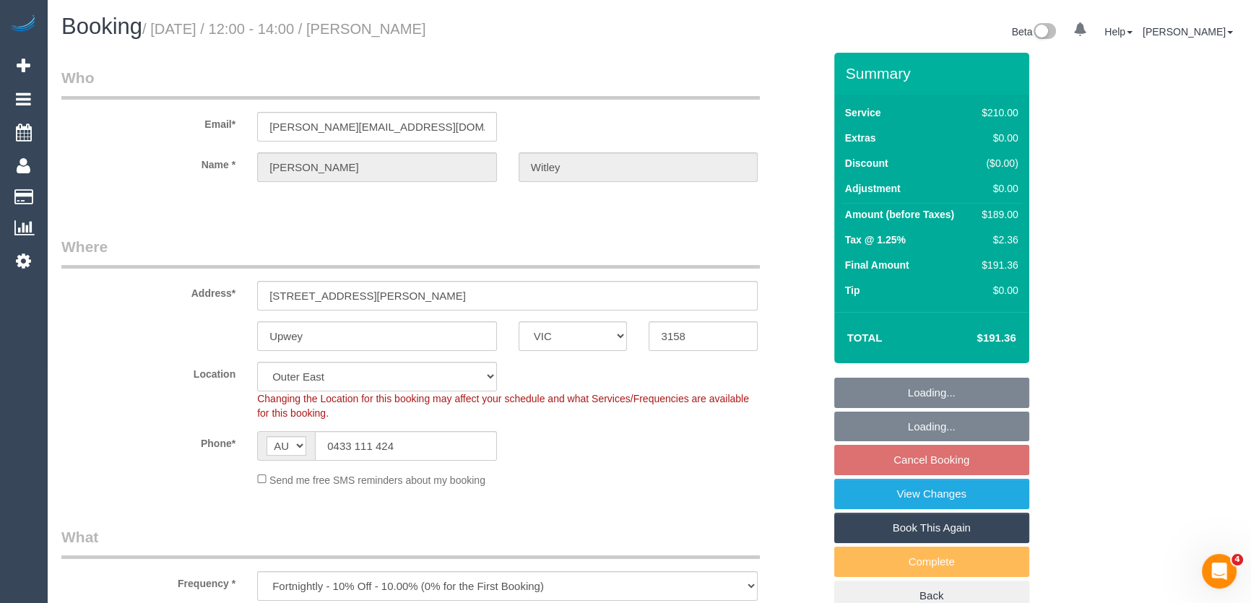
select select "number:19"
select select "number:36"
select select "number:34"
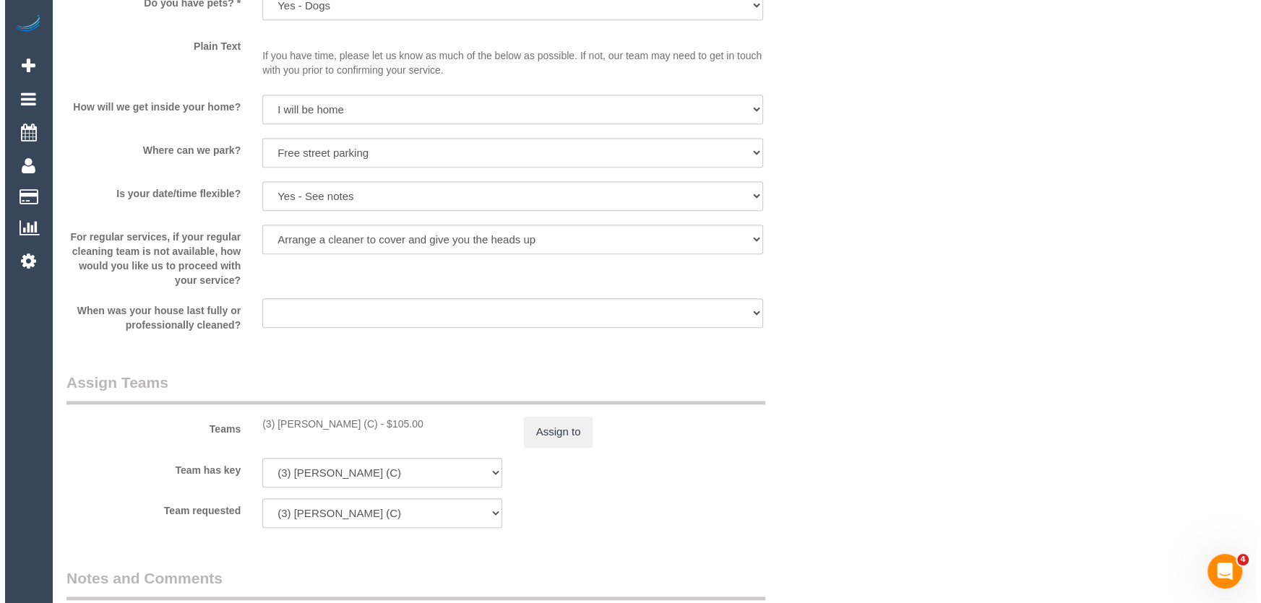
scroll to position [1970, 0]
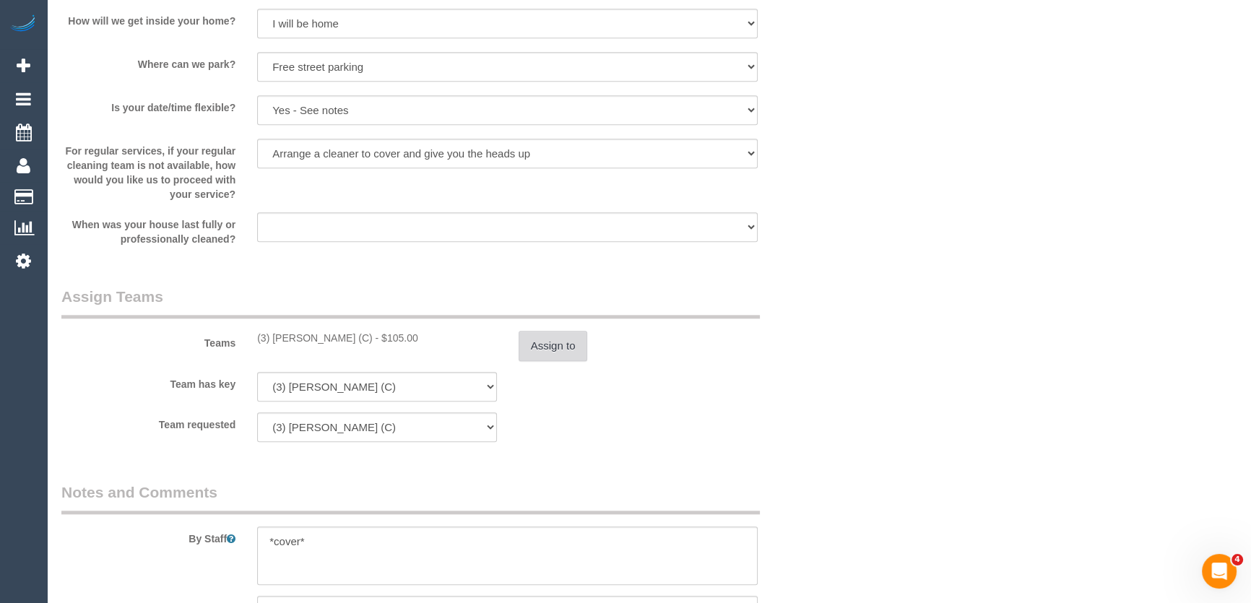
click at [566, 343] on button "Assign to" at bounding box center [553, 346] width 69 height 30
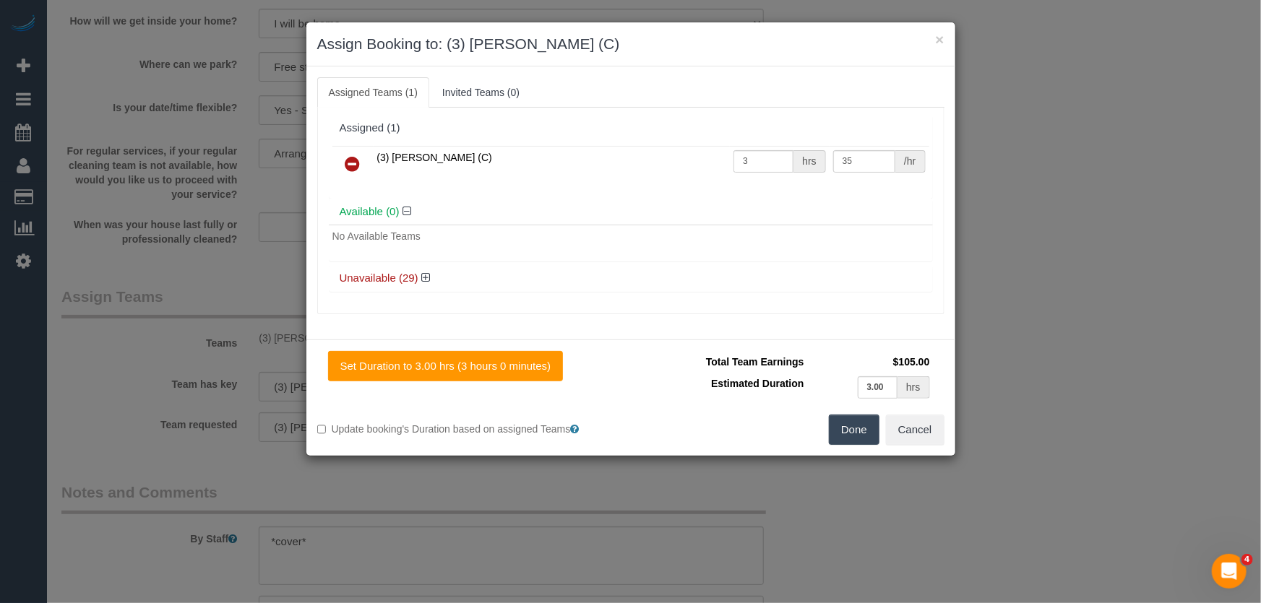
click at [353, 158] on icon at bounding box center [352, 163] width 15 height 17
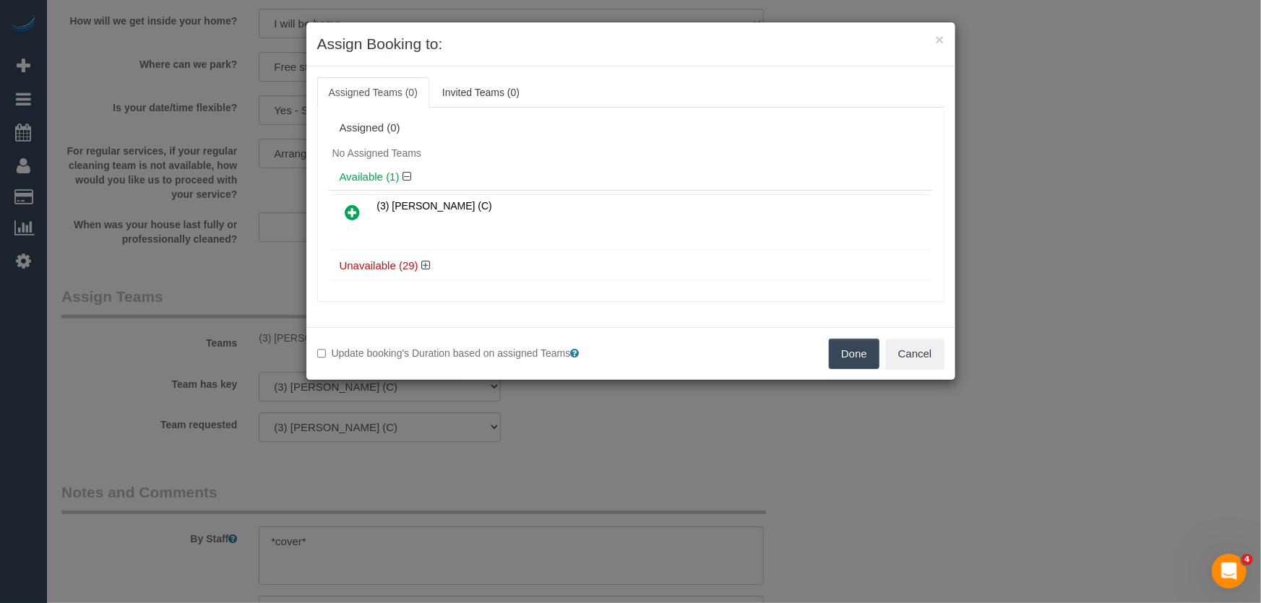
click at [419, 267] on h4 "Unavailable (29)" at bounding box center [631, 266] width 582 height 12
click at [421, 260] on icon at bounding box center [425, 265] width 9 height 11
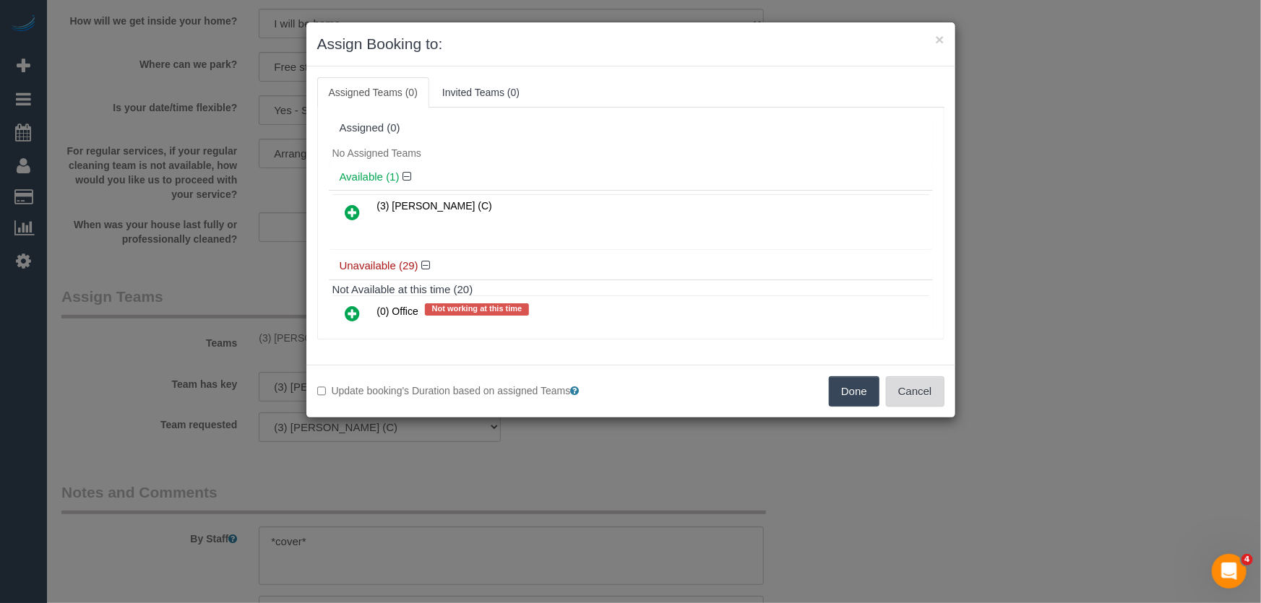
click at [920, 393] on button "Cancel" at bounding box center [915, 391] width 59 height 30
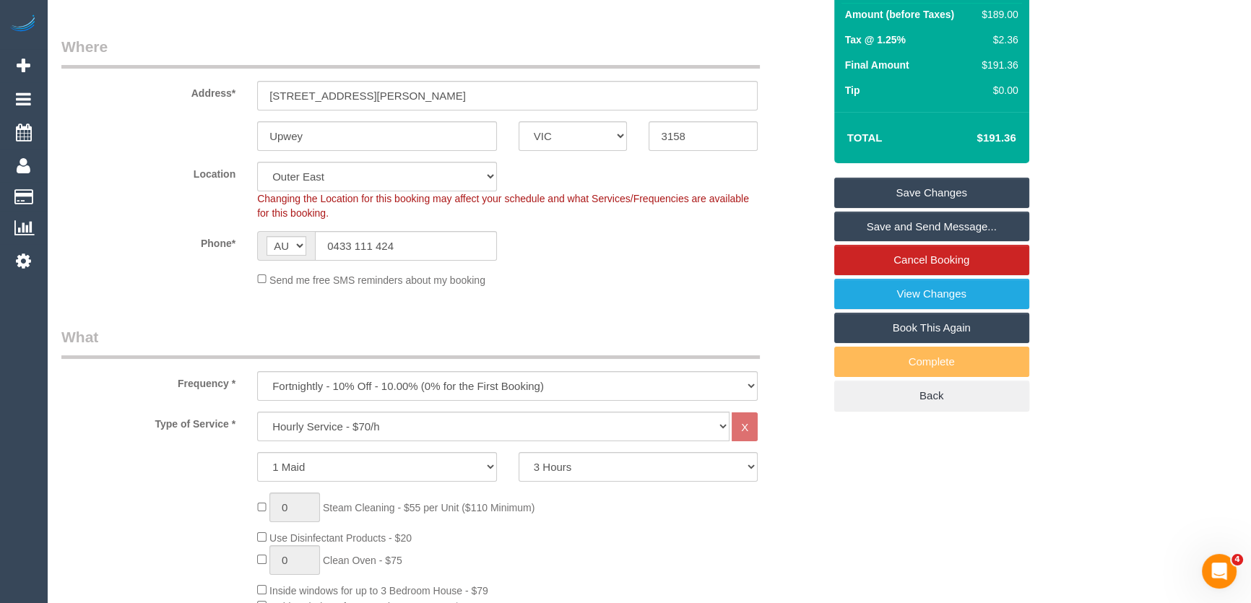
scroll to position [197, 0]
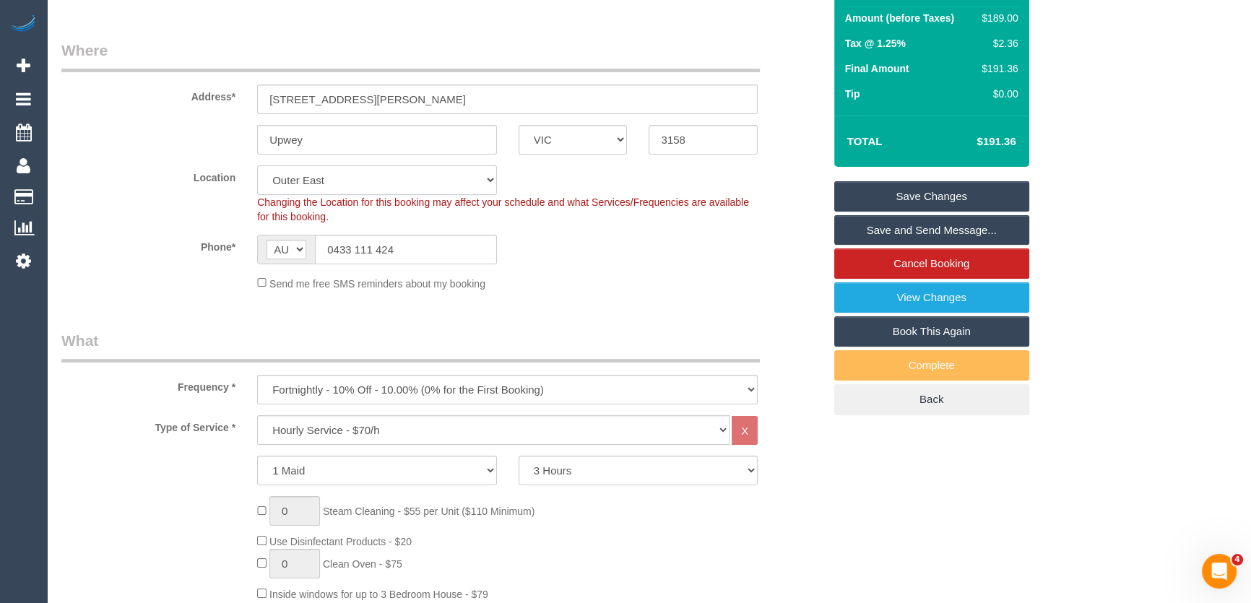
click at [333, 178] on select "Office City East (North) East (South) Inner East Inner North (East) Inner North…" at bounding box center [377, 180] width 240 height 30
select select "50"
click at [257, 165] on select "Office City East (North) East (South) Inner East Inner North (East) Inner North…" at bounding box center [377, 180] width 240 height 30
click at [154, 267] on sui-booking-location "Location Office City East (North) East (South) Inner East Inner North (East) In…" at bounding box center [442, 228] width 762 height 126
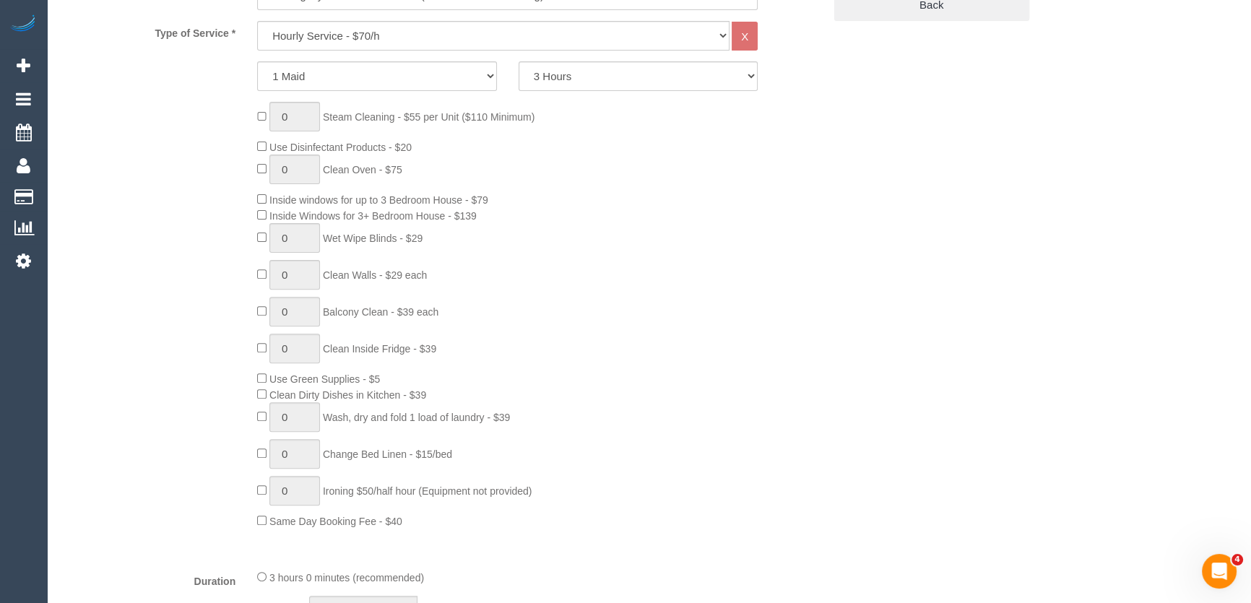
select select "object:1840"
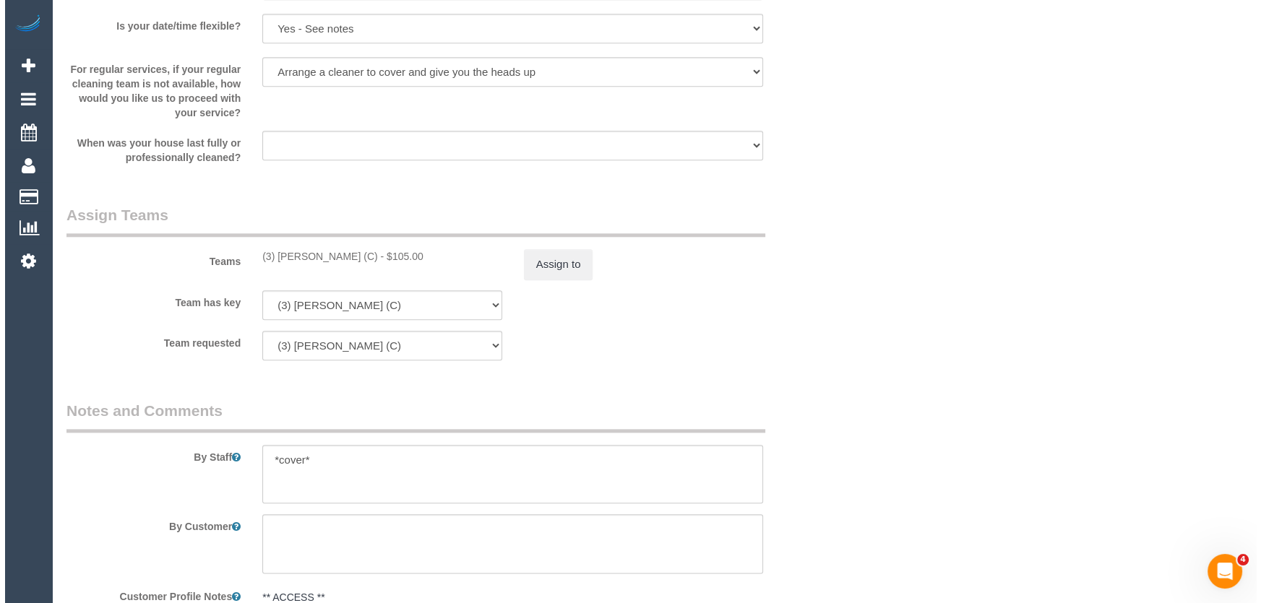
scroll to position [2232, 0]
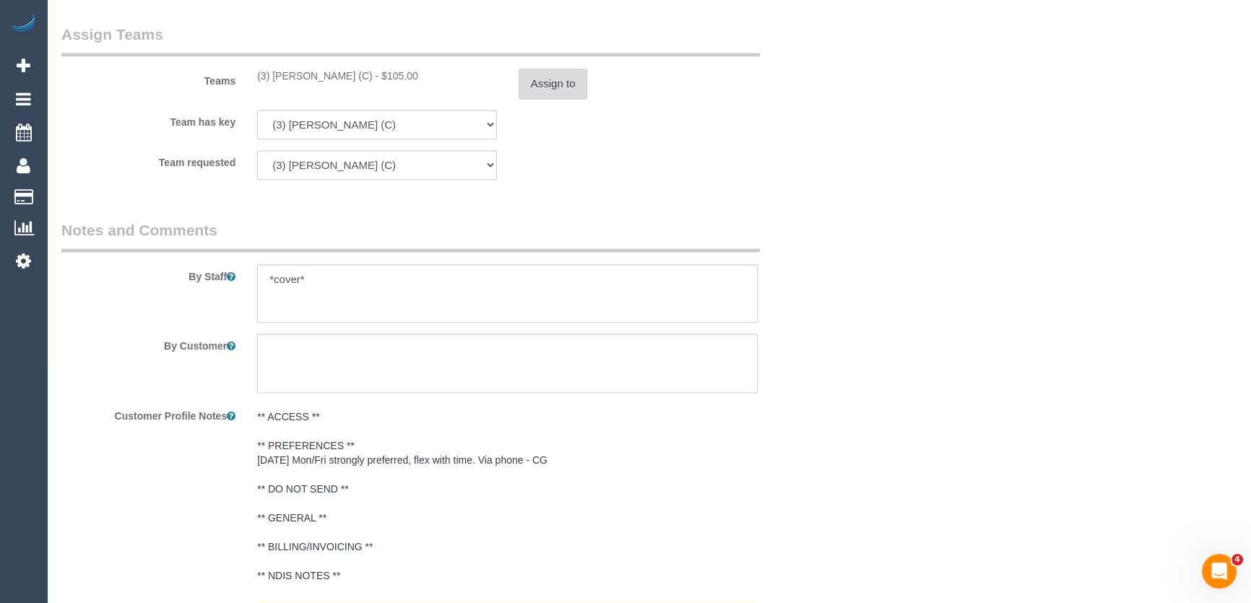
click at [548, 86] on button "Assign to" at bounding box center [553, 84] width 69 height 30
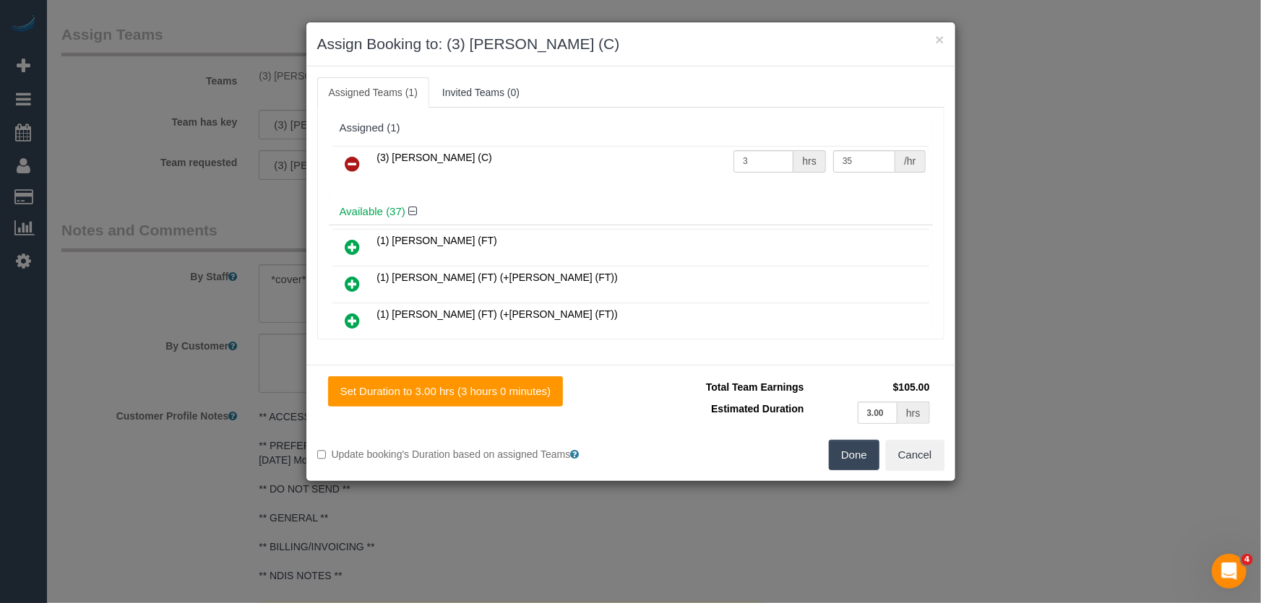
click at [355, 158] on icon at bounding box center [352, 163] width 15 height 17
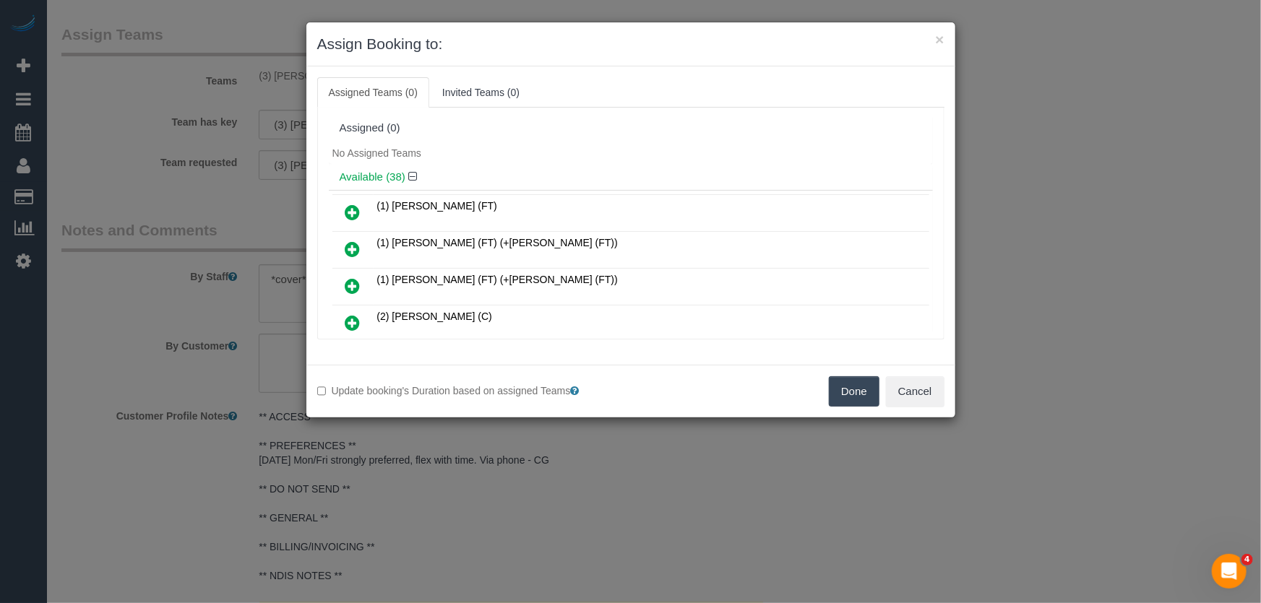
scroll to position [994, 0]
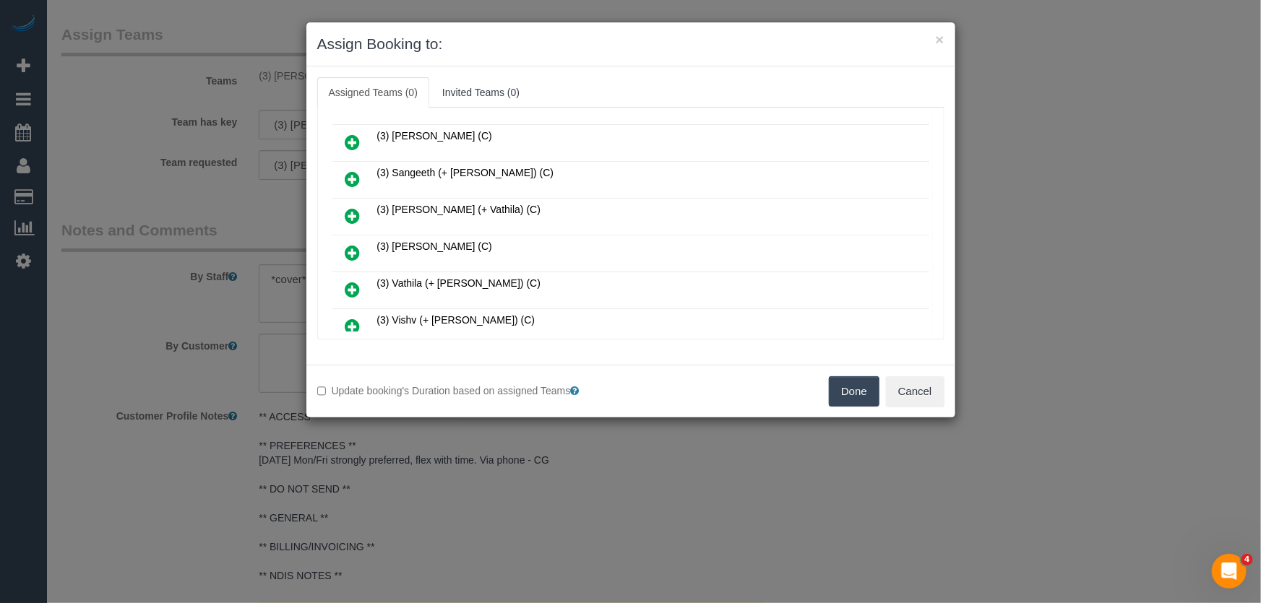
click at [350, 244] on icon at bounding box center [352, 252] width 15 height 17
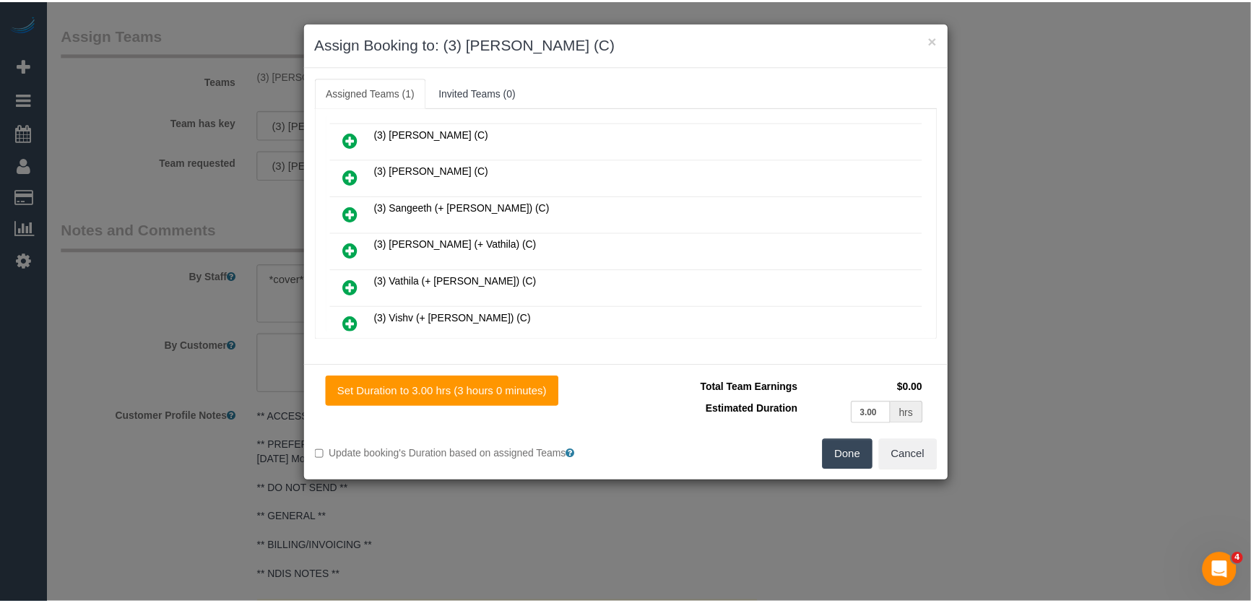
scroll to position [1027, 0]
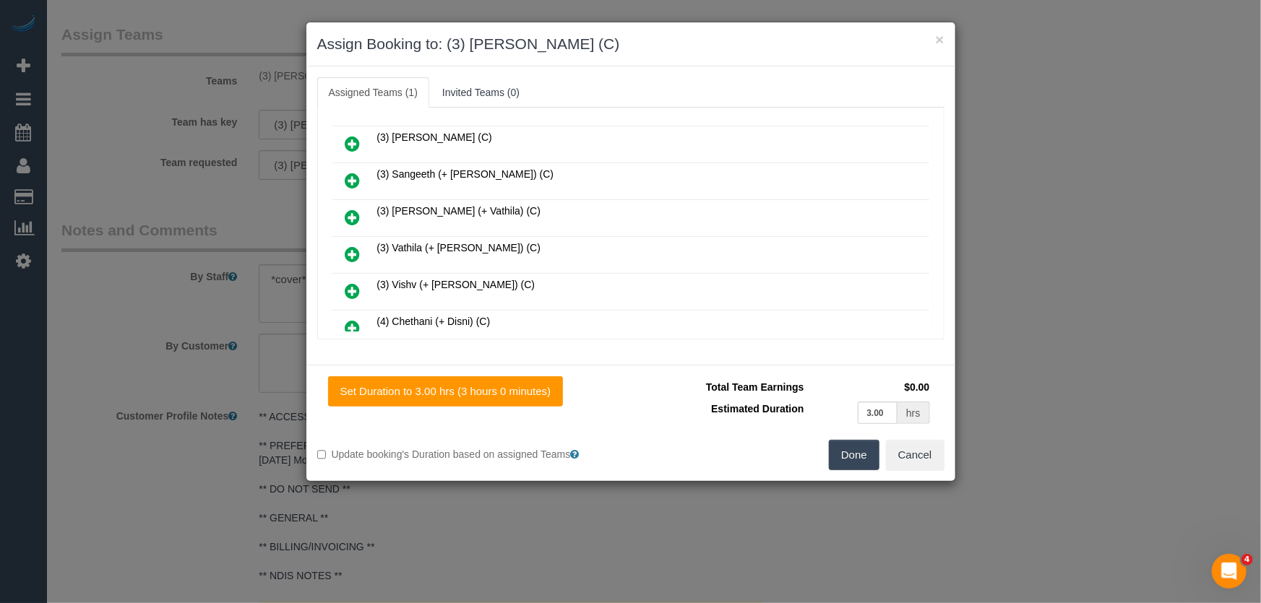
click at [851, 451] on button "Done" at bounding box center [854, 455] width 51 height 30
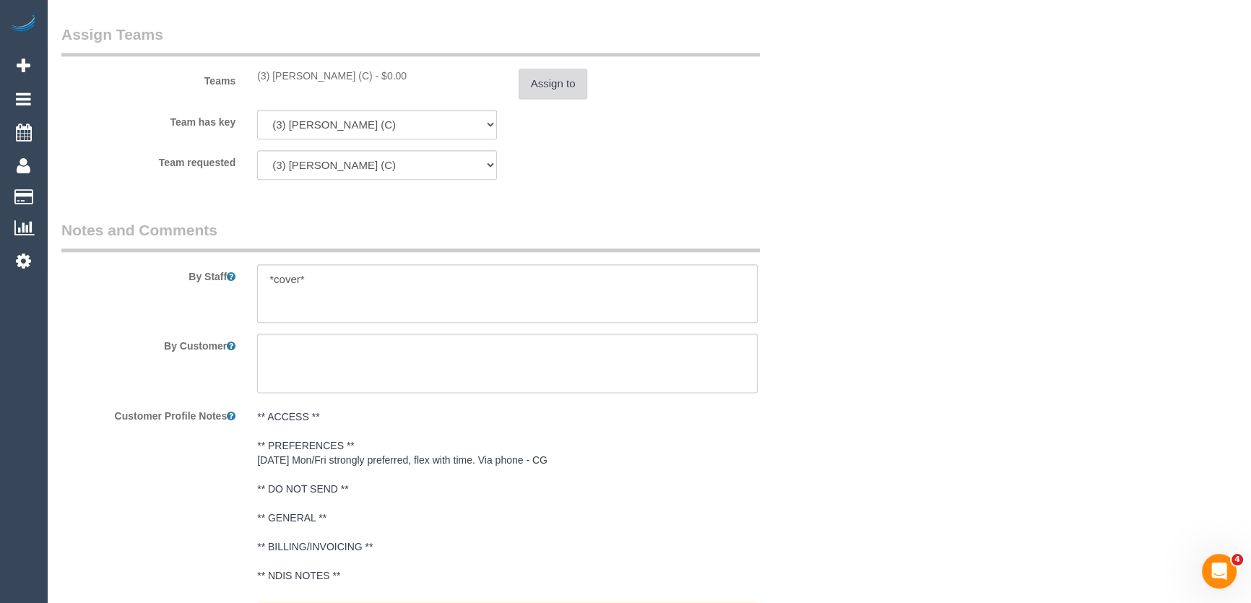
click at [556, 81] on button "Assign to" at bounding box center [553, 84] width 69 height 30
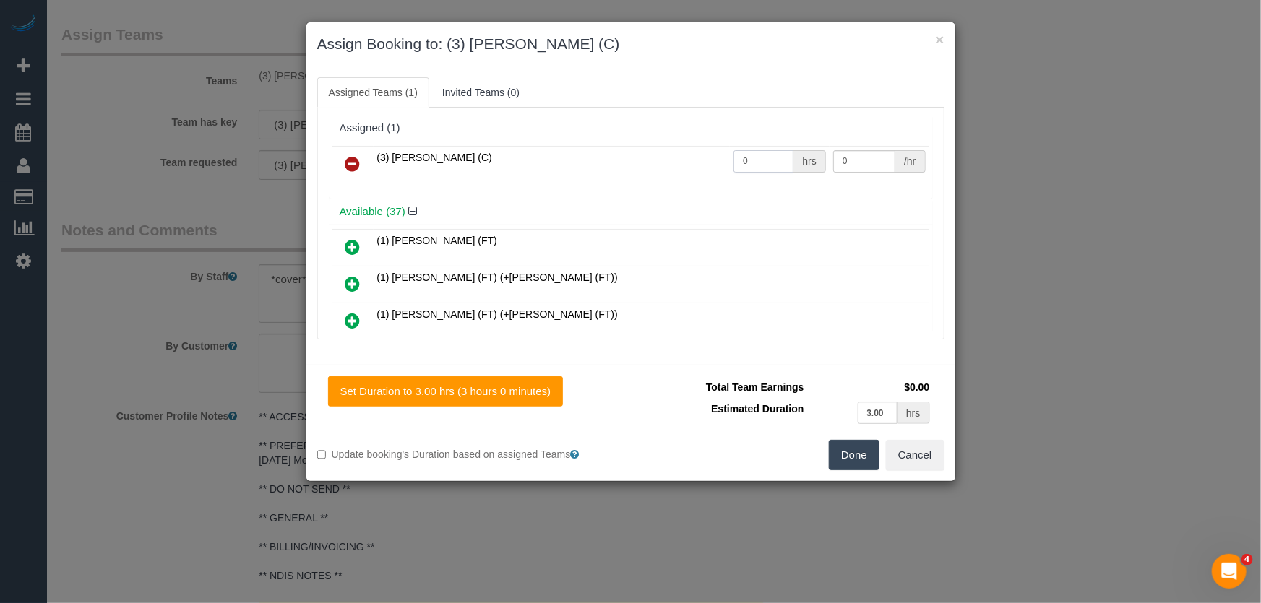
click at [754, 165] on input "0" at bounding box center [763, 161] width 60 height 22
type input "3"
type input "35"
click at [850, 454] on button "Done" at bounding box center [854, 455] width 51 height 30
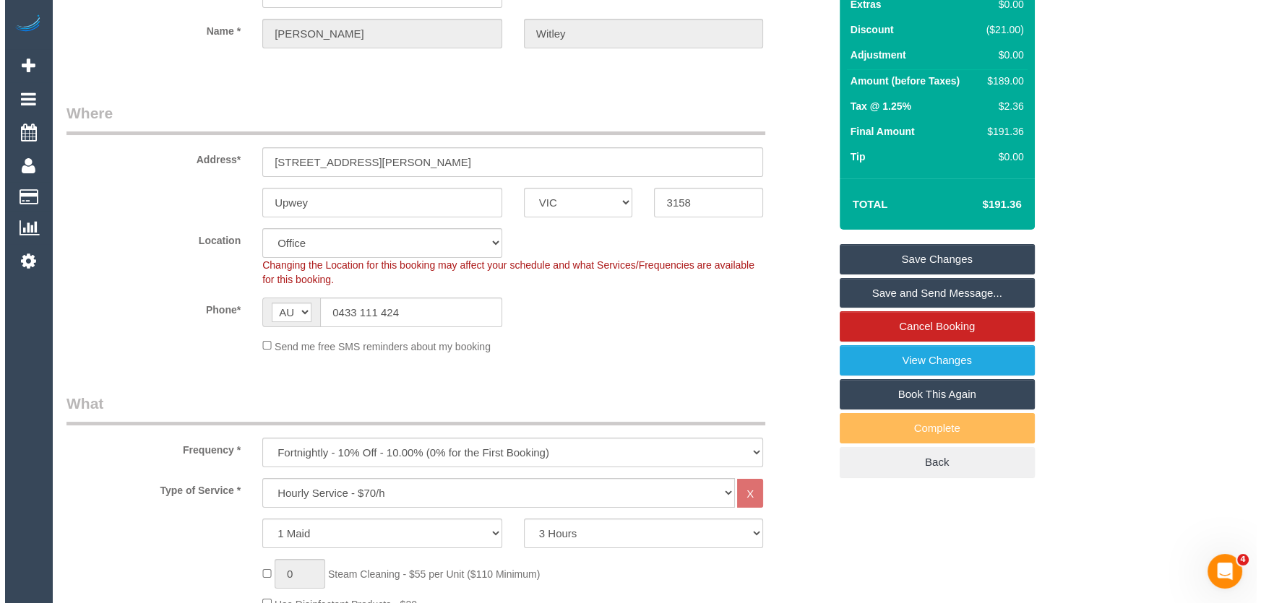
scroll to position [0, 0]
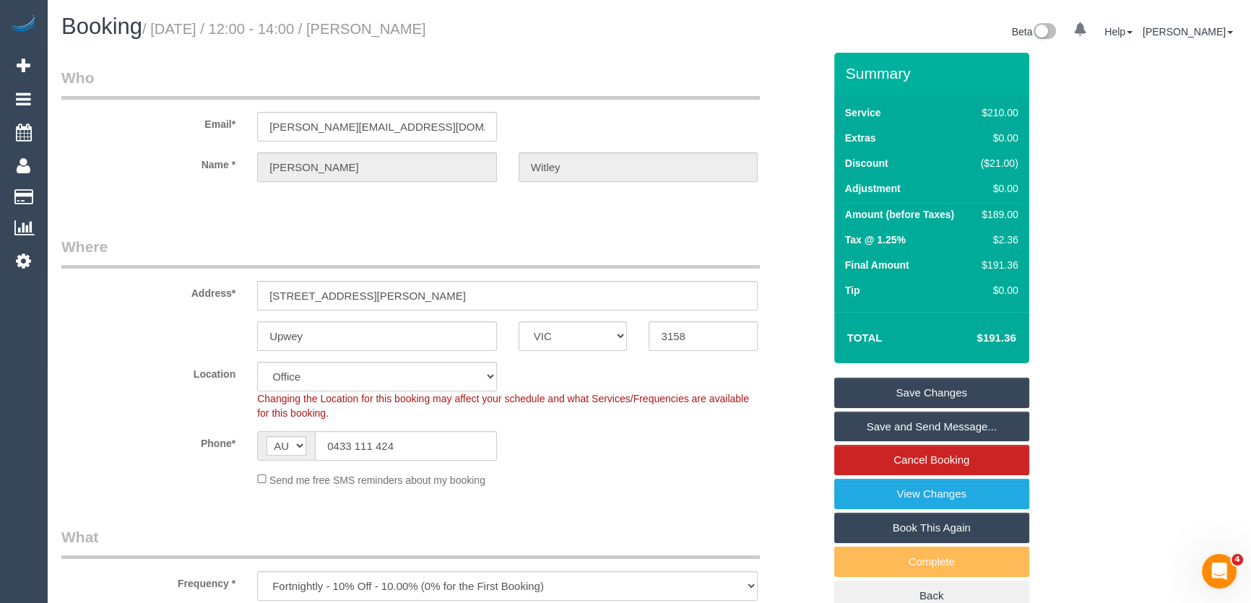
click at [384, 27] on small "/ August 29, 2025 / 12:00 - 14:00 / Mitch Witley" at bounding box center [284, 29] width 284 height 16
copy small "Mitch Witley"
click at [926, 389] on link "Save Changes" at bounding box center [931, 393] width 195 height 30
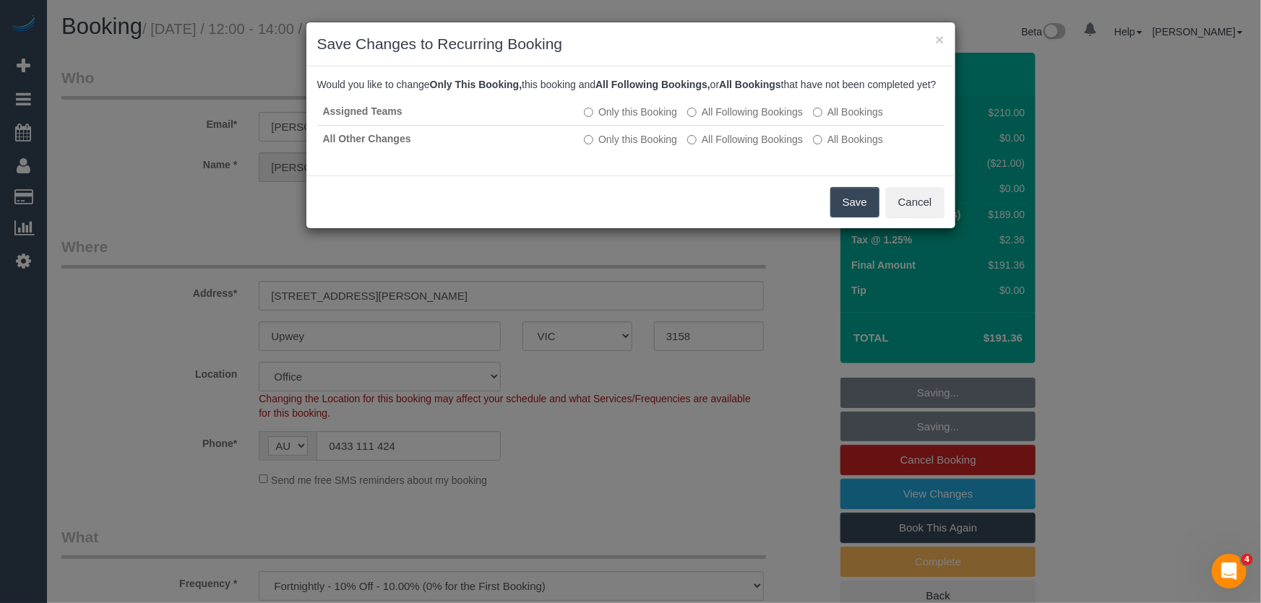
click at [843, 217] on button "Save" at bounding box center [854, 202] width 49 height 30
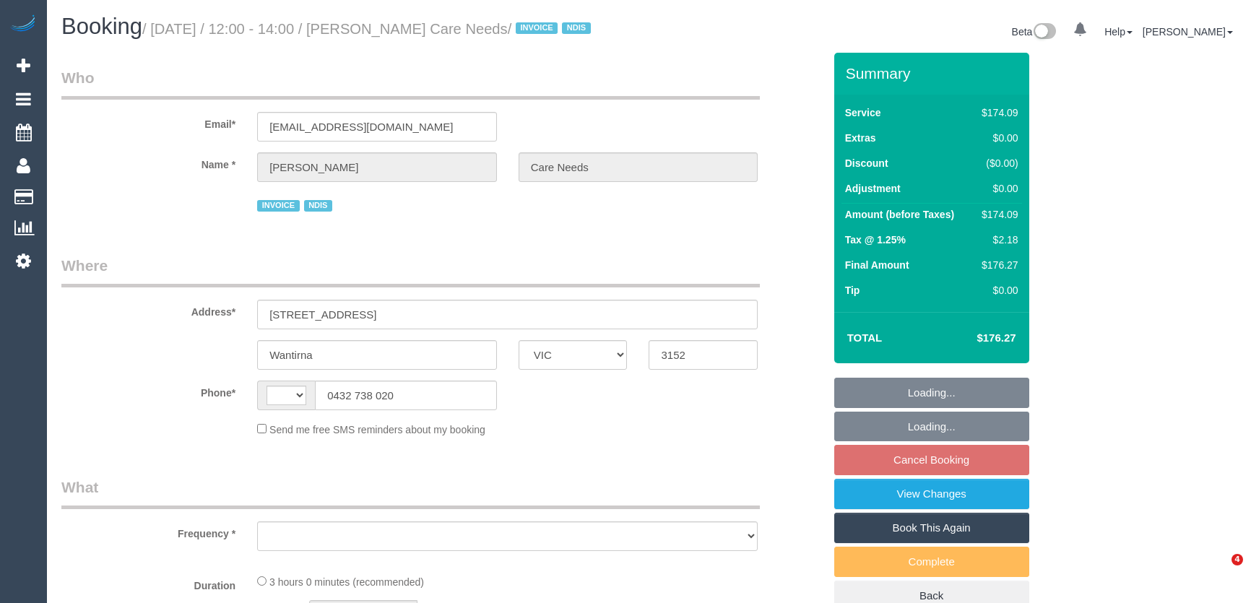
select select "VIC"
select select "string:AU"
select select "object:540"
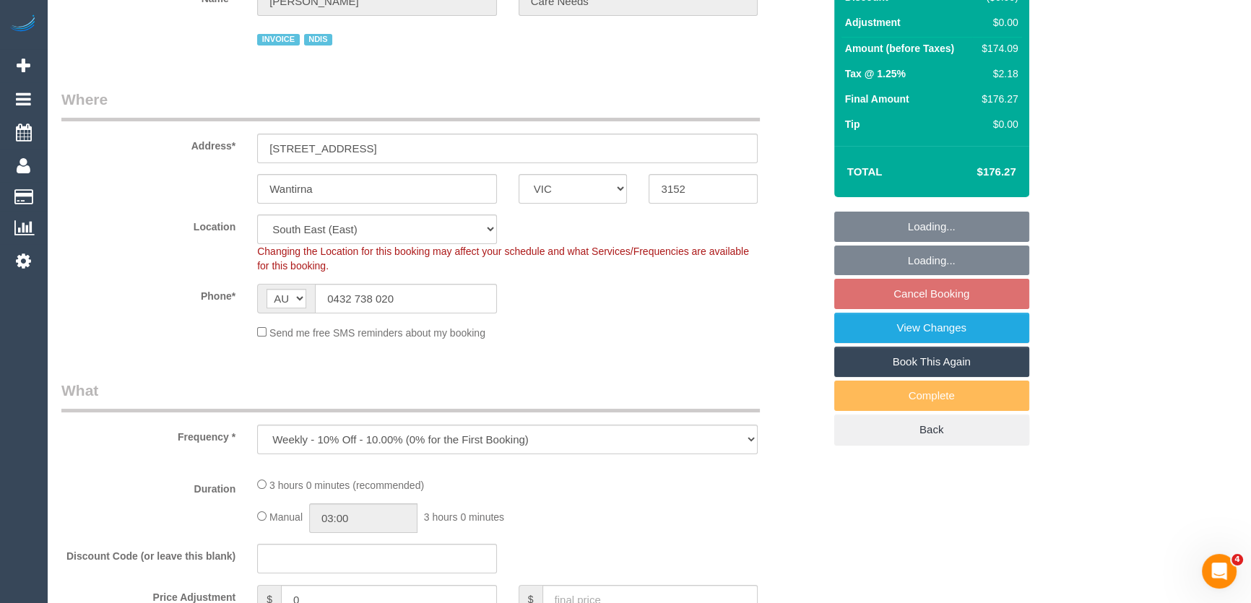
select select "180"
select select "number:29"
select select "number:14"
select select "number:19"
select select "number:25"
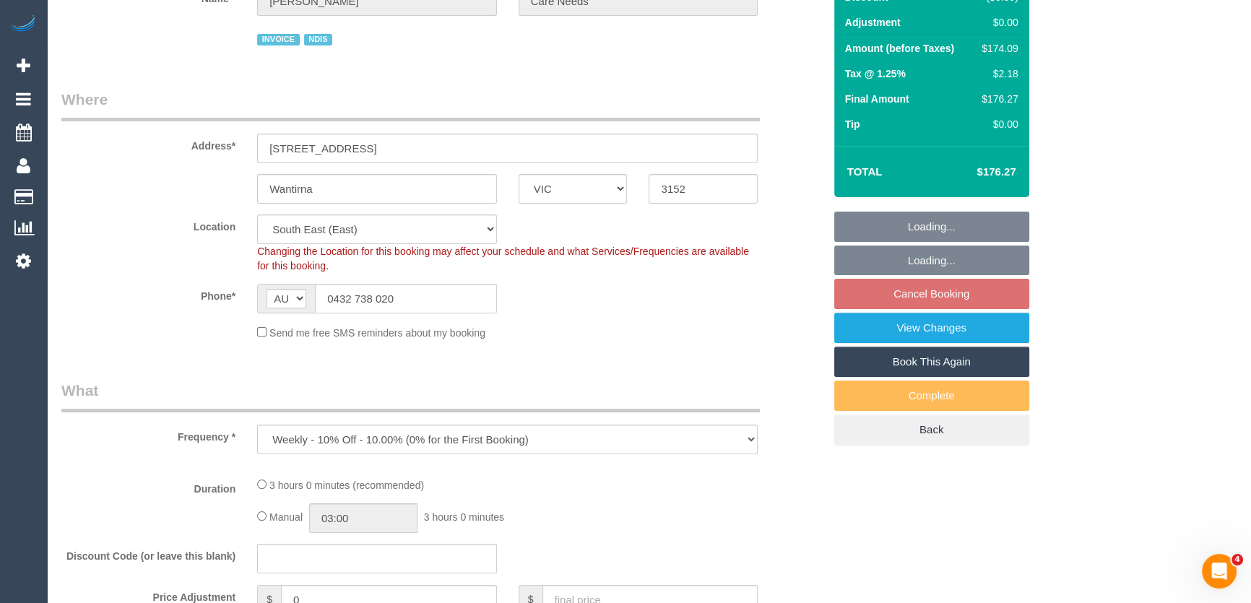
select select "number:35"
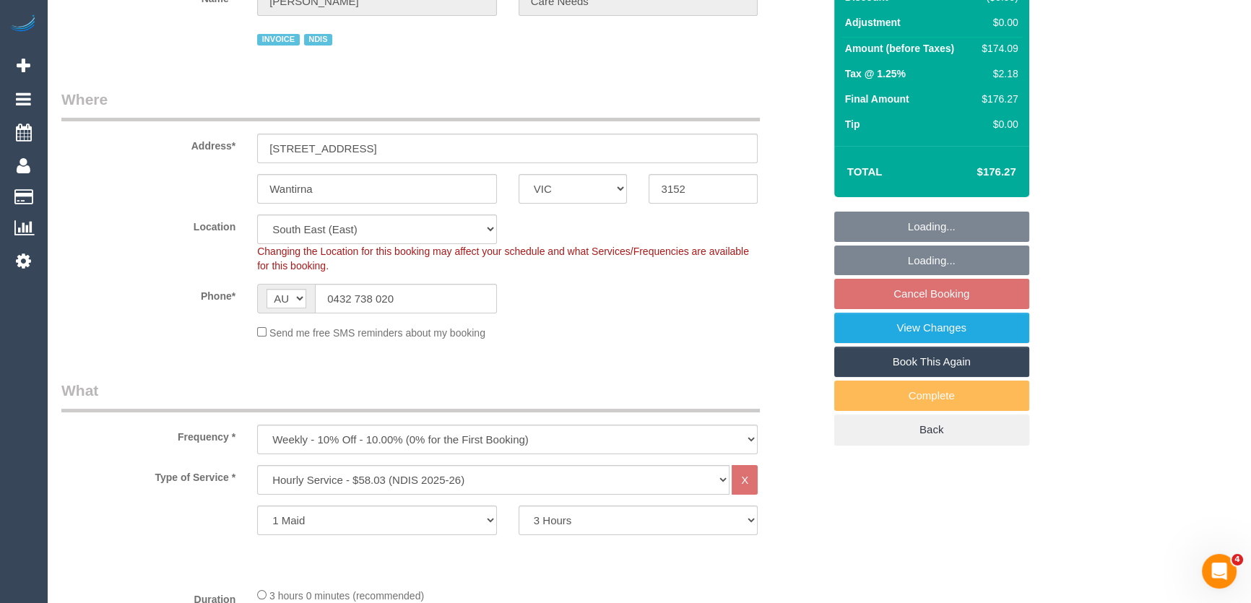
select select "spot1"
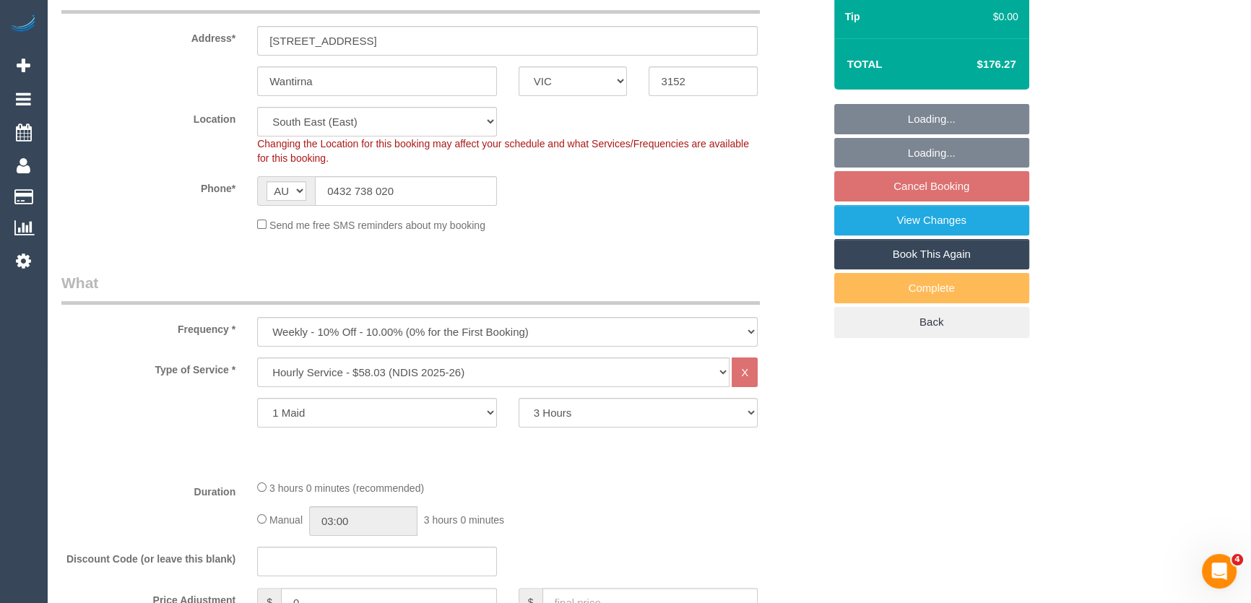
select select "object:1243"
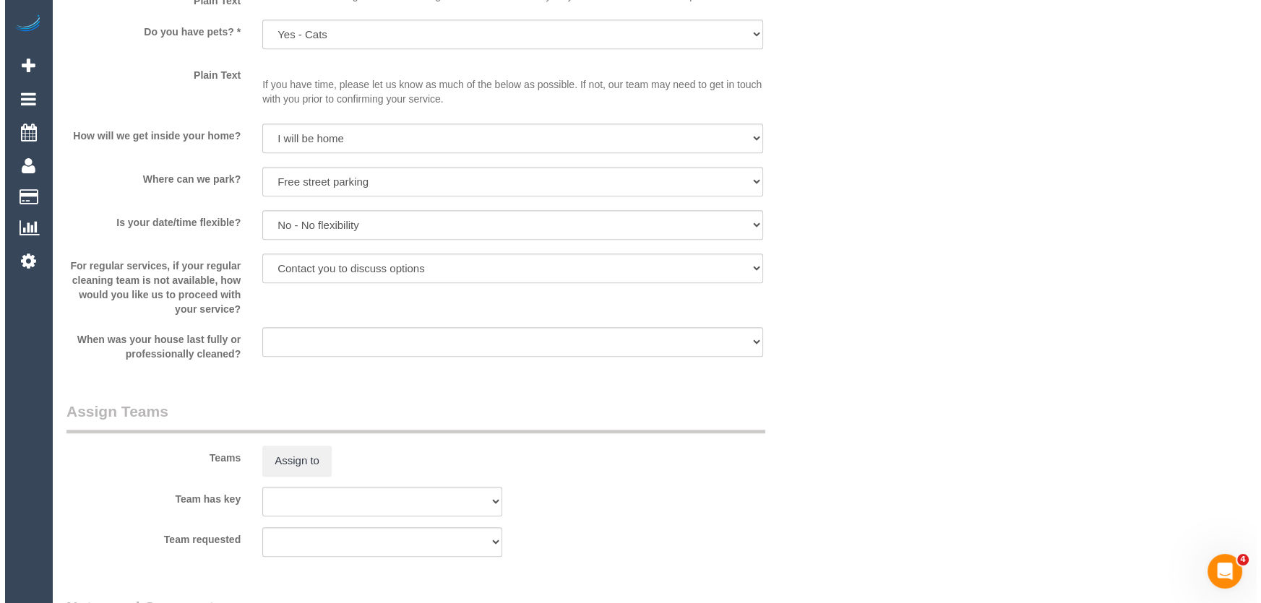
scroll to position [1576, 0]
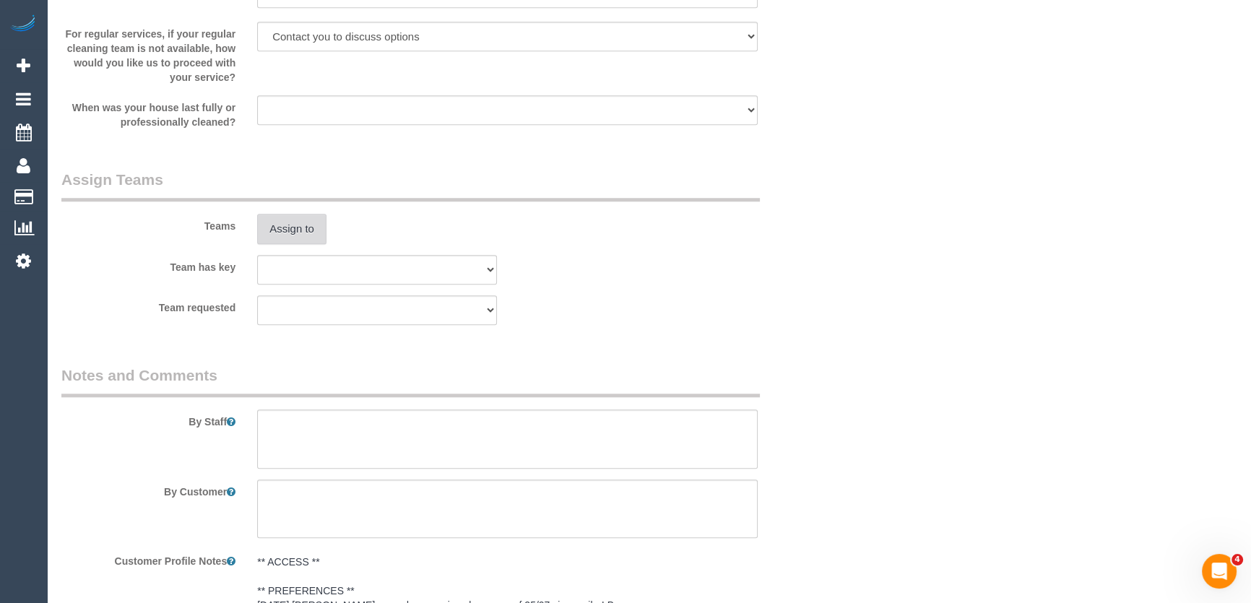
click at [292, 244] on button "Assign to" at bounding box center [291, 229] width 69 height 30
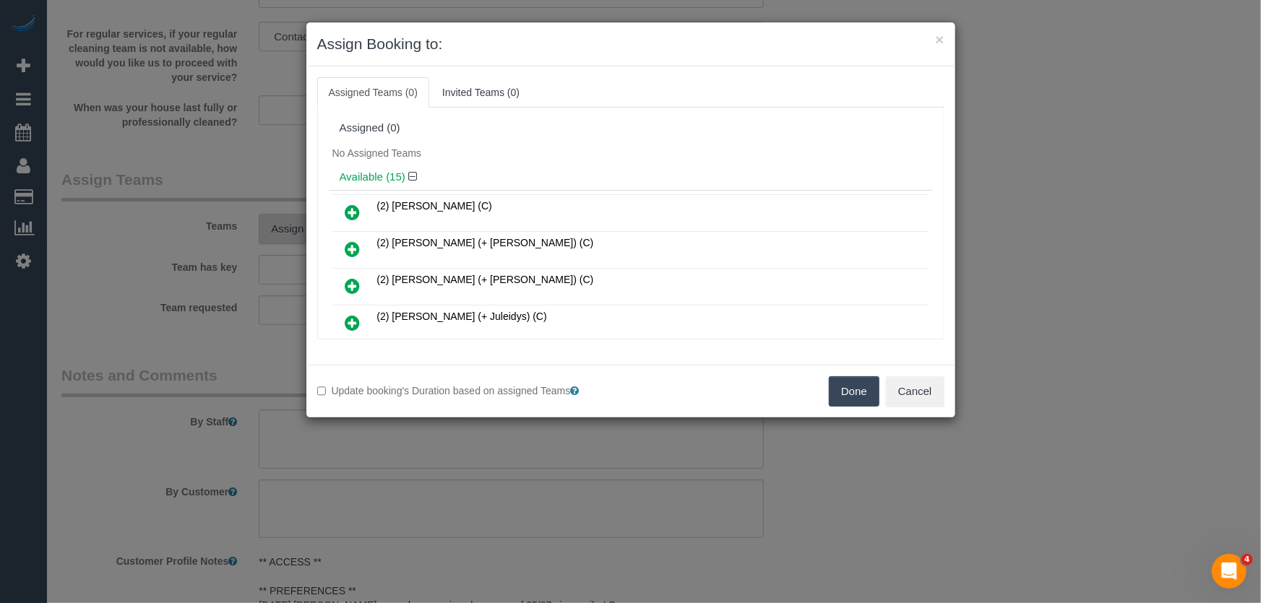
scroll to position [308, 0]
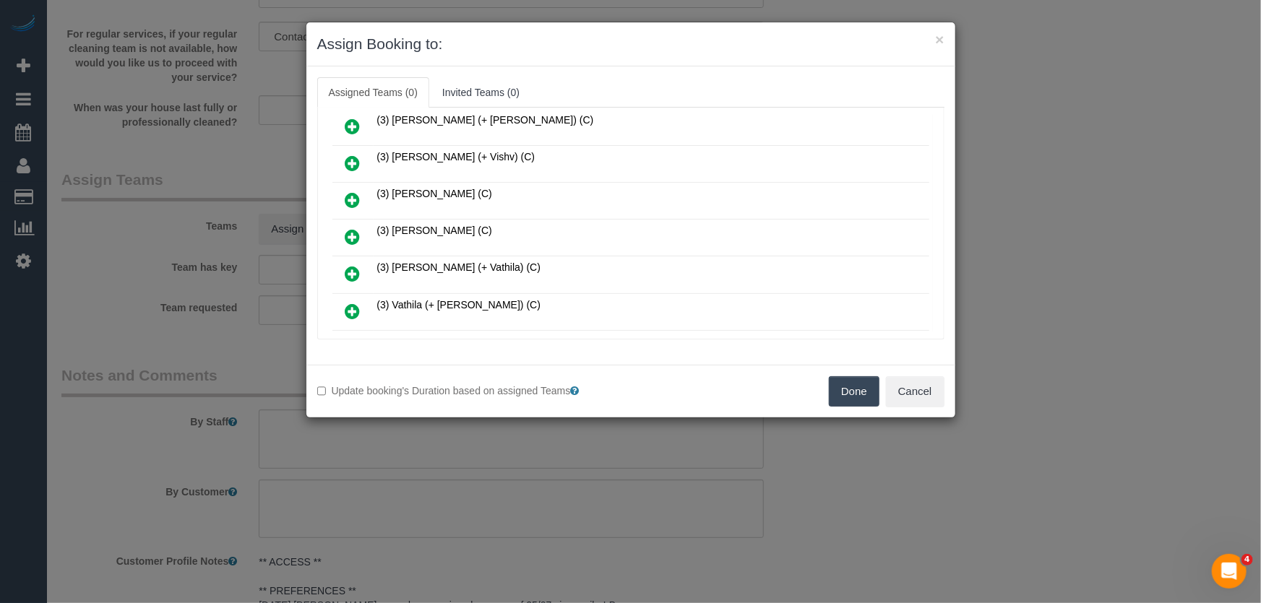
click at [353, 229] on icon at bounding box center [352, 236] width 15 height 17
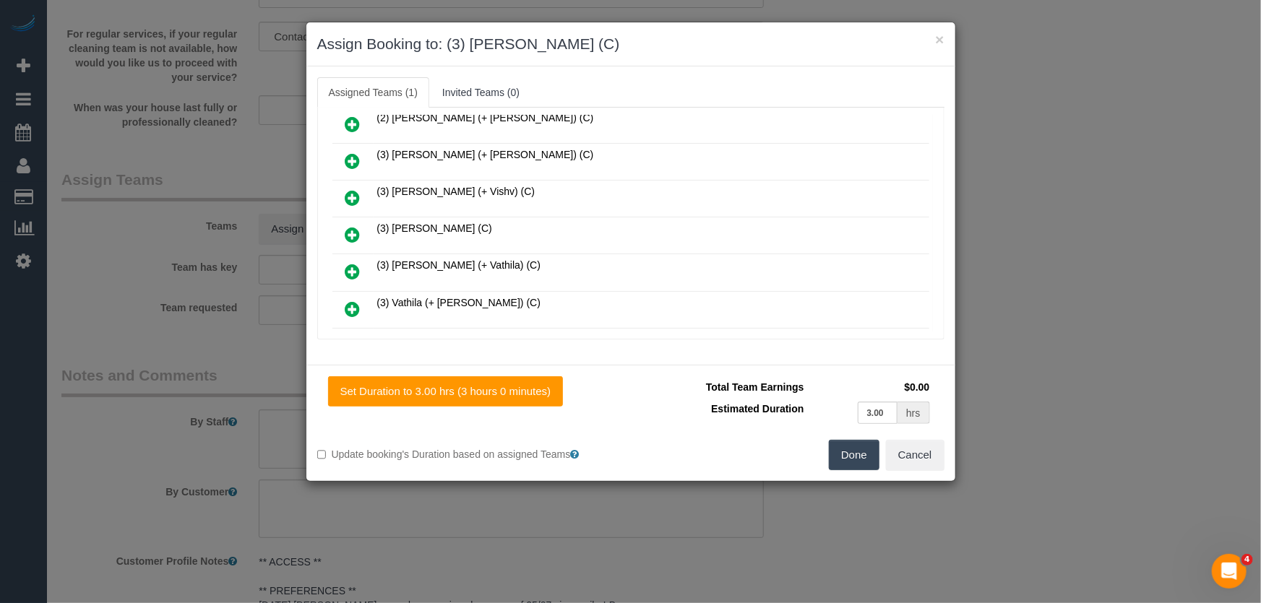
scroll to position [341, 0]
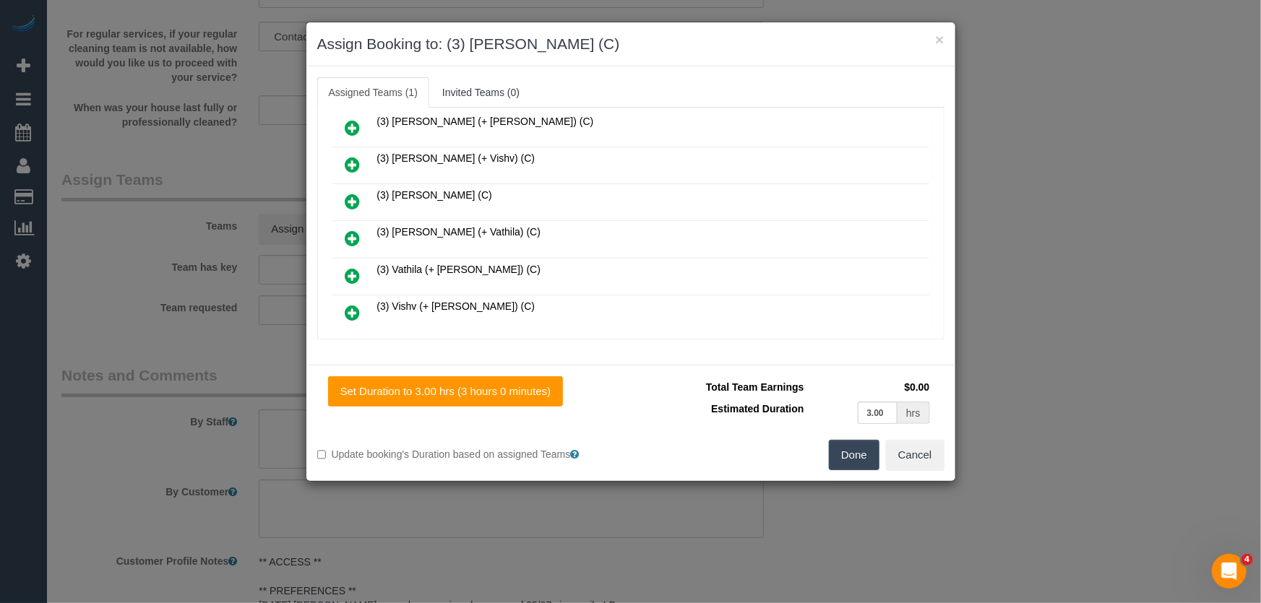
click at [855, 457] on button "Done" at bounding box center [854, 455] width 51 height 30
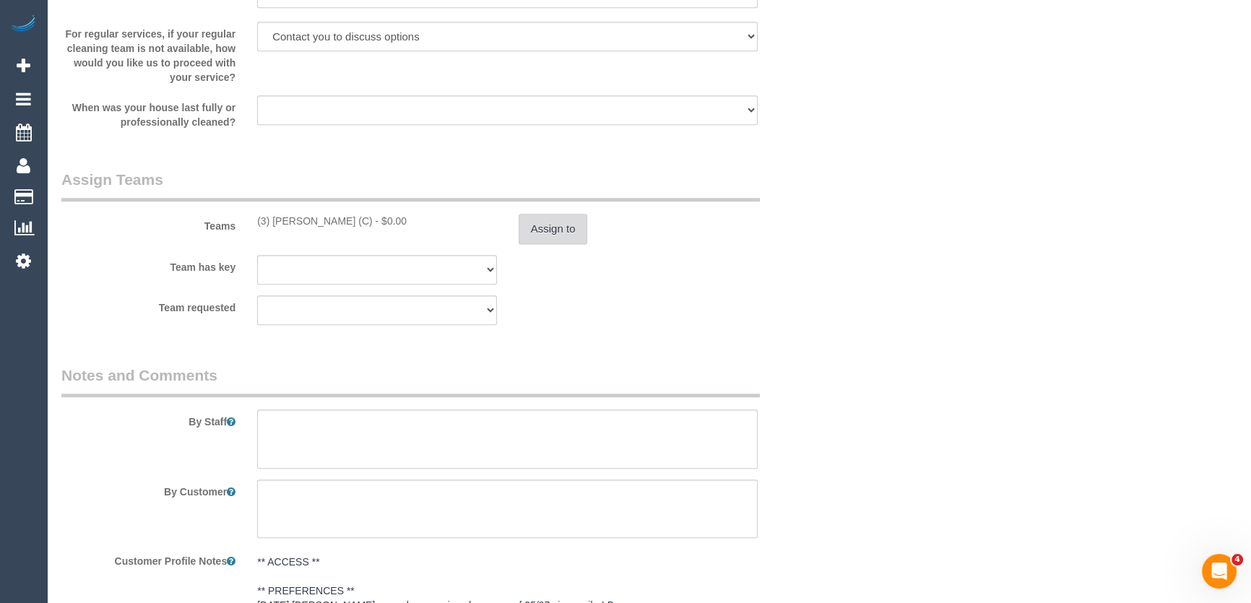
click at [566, 244] on button "Assign to" at bounding box center [553, 229] width 69 height 30
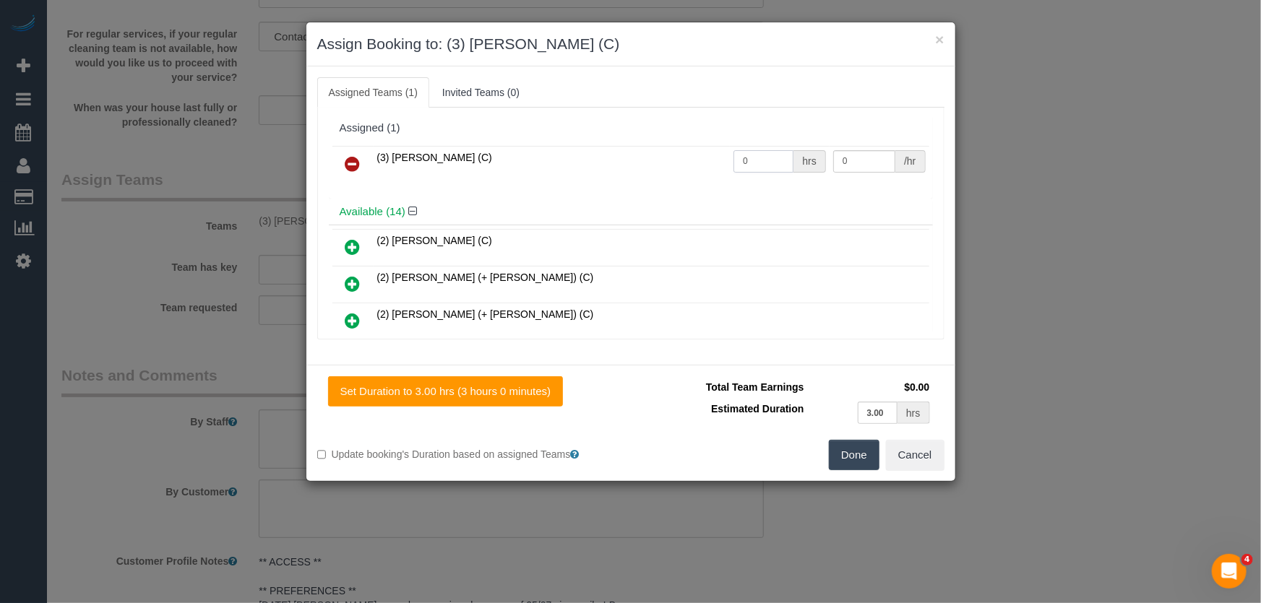
click at [754, 164] on input "0" at bounding box center [763, 161] width 60 height 22
type input "3"
type input "35"
click at [860, 459] on button "Done" at bounding box center [854, 455] width 51 height 30
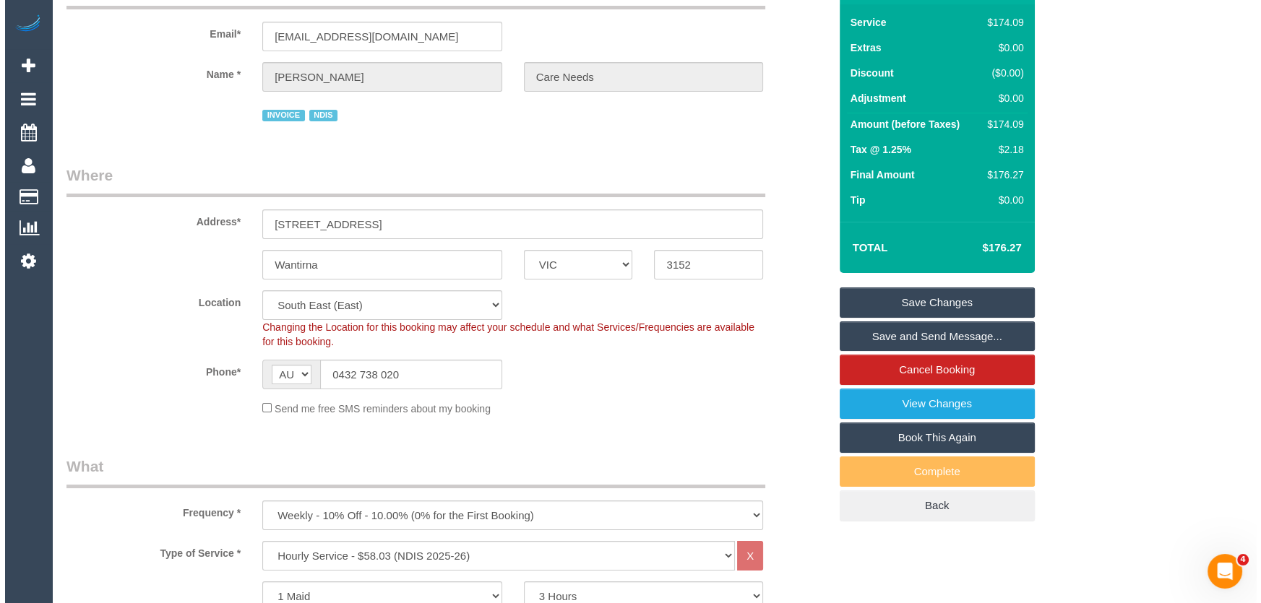
scroll to position [0, 0]
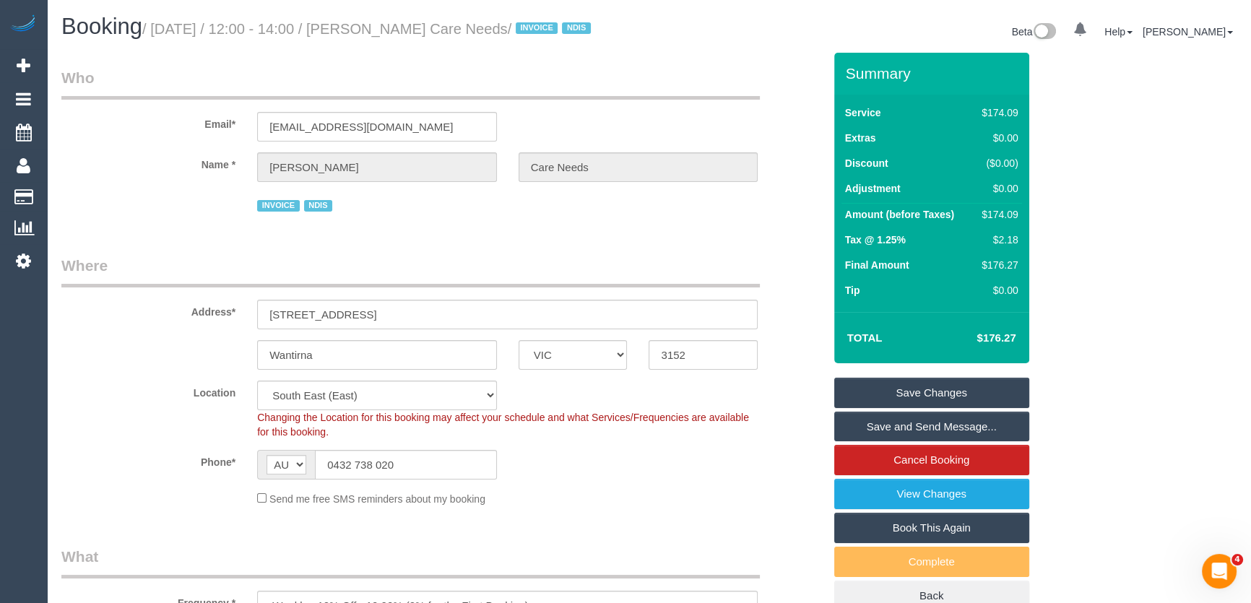
click at [396, 30] on small "/ [DATE] / 12:00 - 14:00 / [PERSON_NAME] Care Needs / INVOICE NDIS" at bounding box center [368, 29] width 453 height 16
copy small "[PERSON_NAME] Care Needs"
click at [874, 441] on link "Save and Send Message..." at bounding box center [931, 427] width 195 height 30
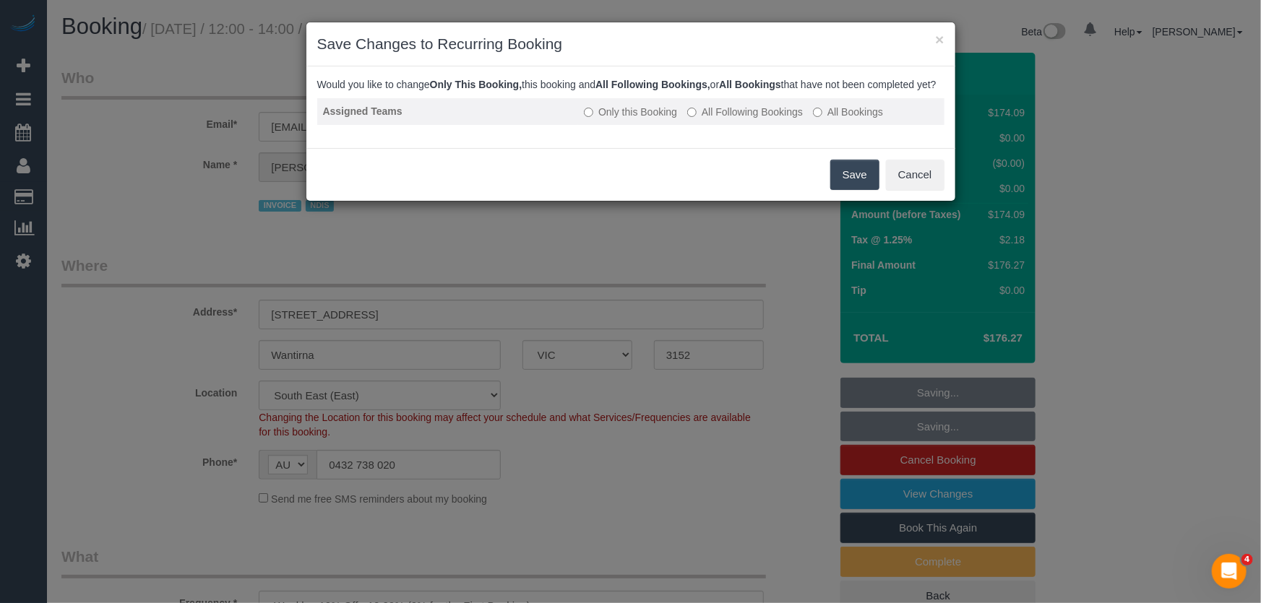
click at [743, 119] on label "All Following Bookings" at bounding box center [745, 112] width 116 height 14
click at [853, 190] on button "Save" at bounding box center [854, 175] width 49 height 30
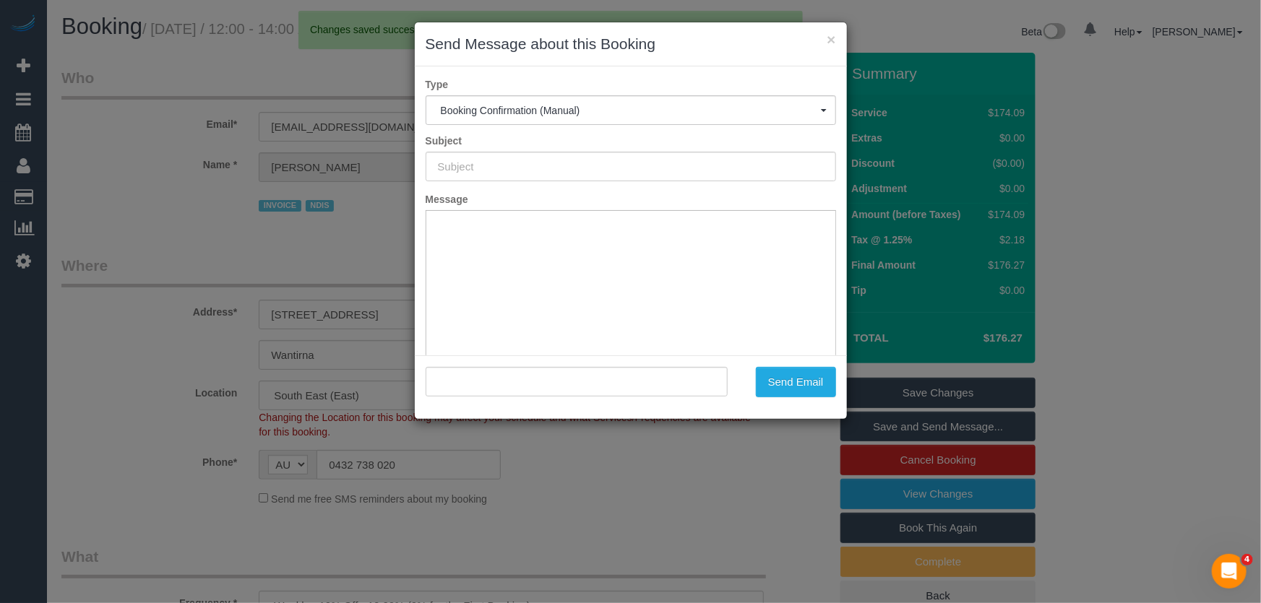
type input "Booking Confirmed"
type input ""Gordon De Haas Care Needs" <gpdehaas@hotmail.com>"
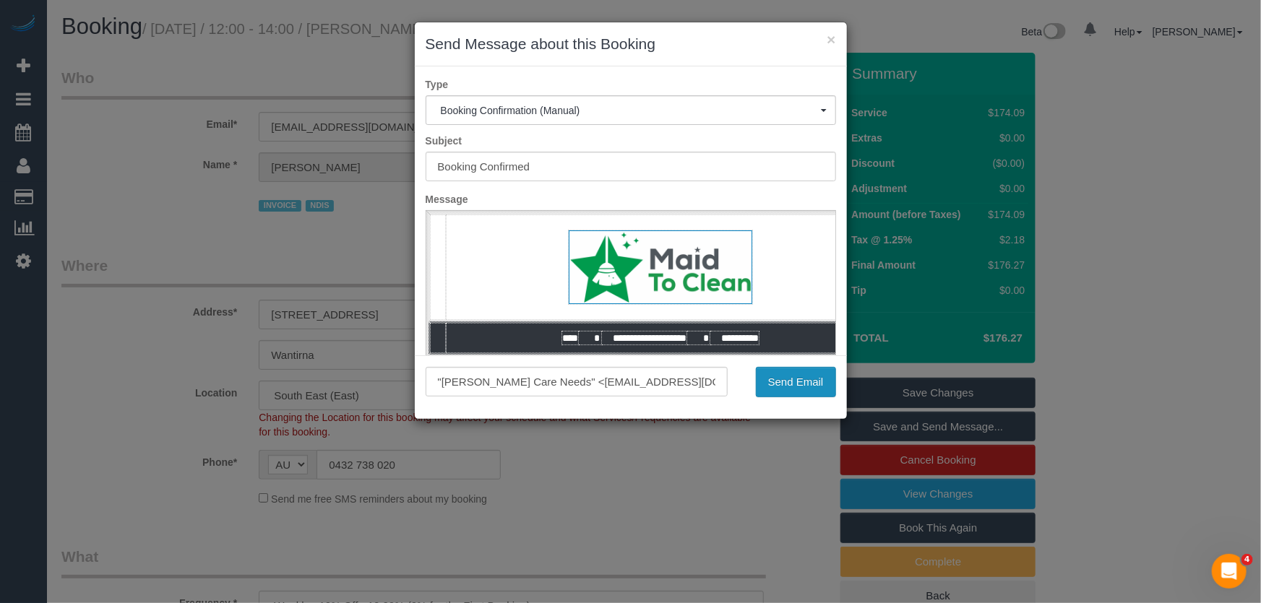
click at [803, 389] on button "Send Email" at bounding box center [796, 382] width 80 height 30
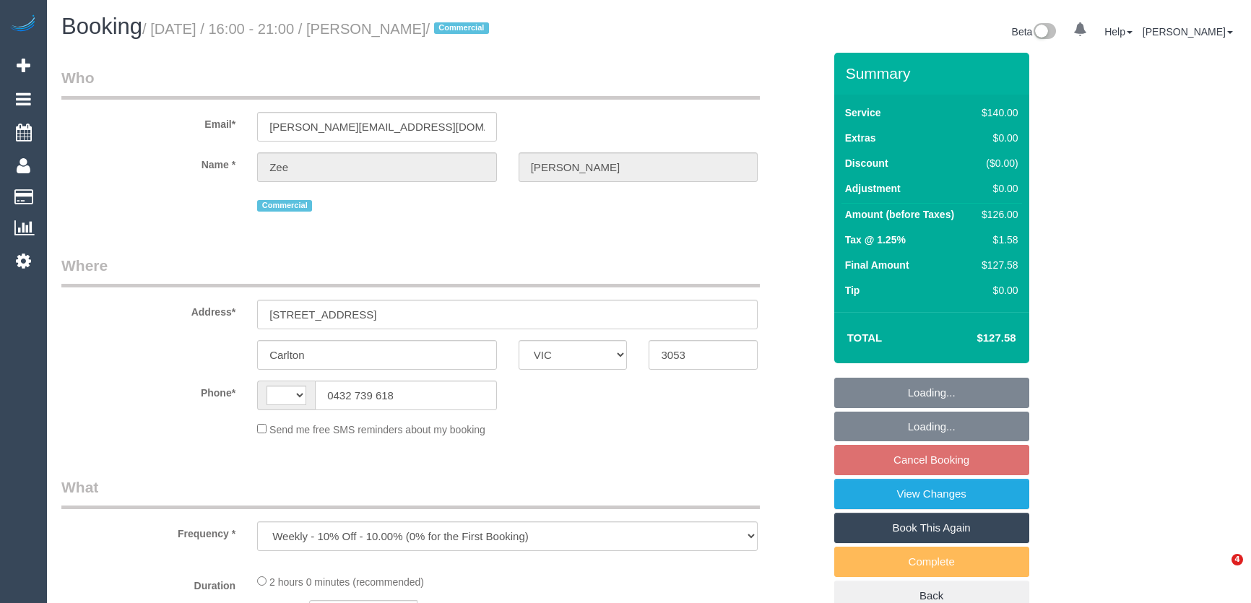
select select "VIC"
select select "string:AU"
select select "number:28"
select select "number:14"
select select "number:19"
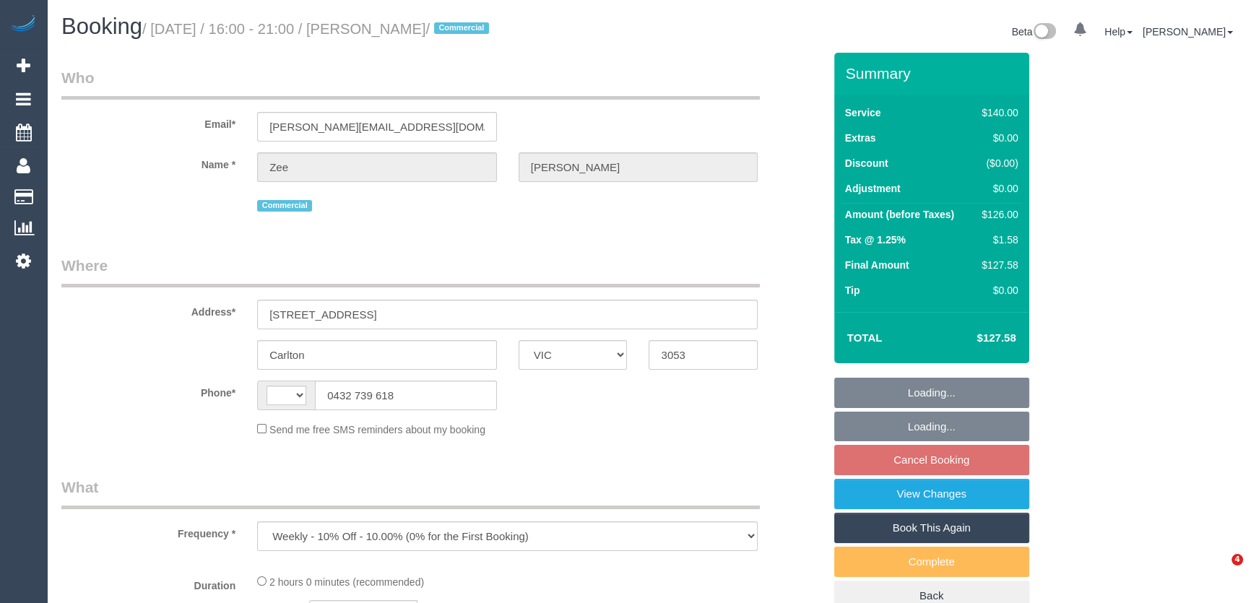
select select "number:24"
select select "number:35"
select select "number:12"
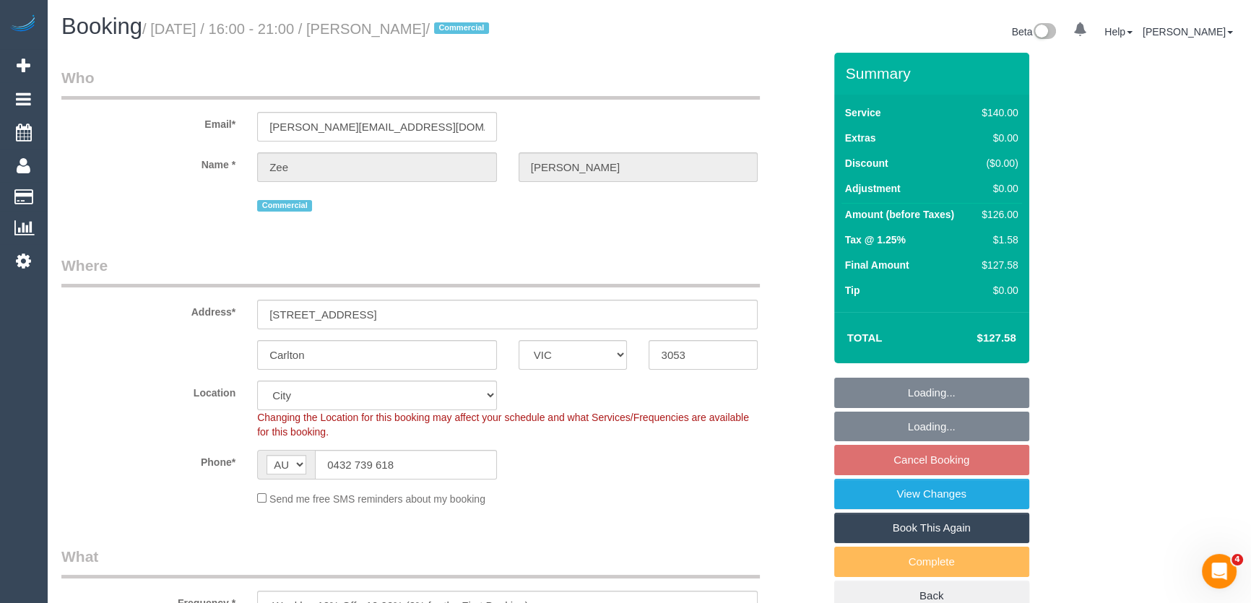
select select "object:874"
select select "7248"
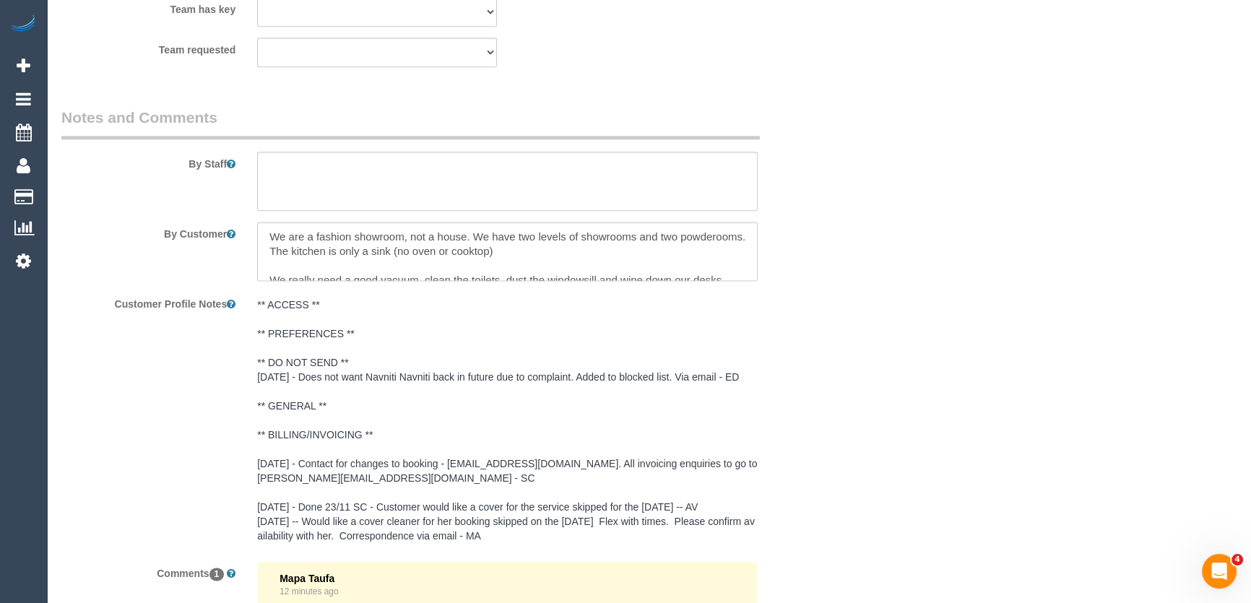
scroll to position [2616, 0]
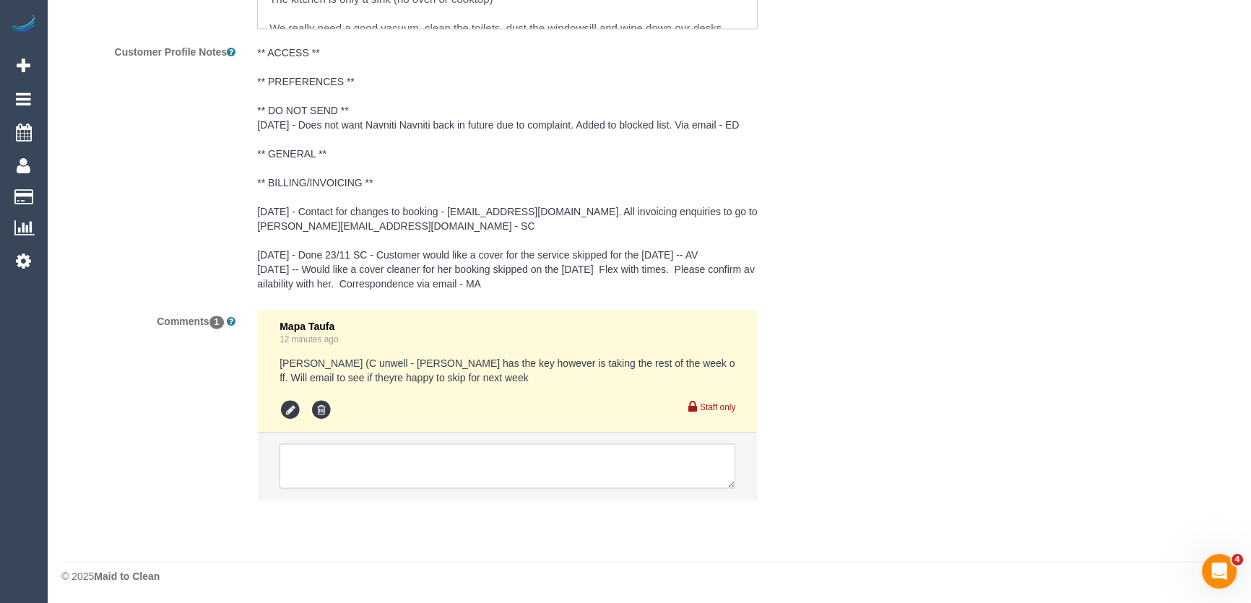
click at [345, 467] on textarea at bounding box center [508, 466] width 456 height 45
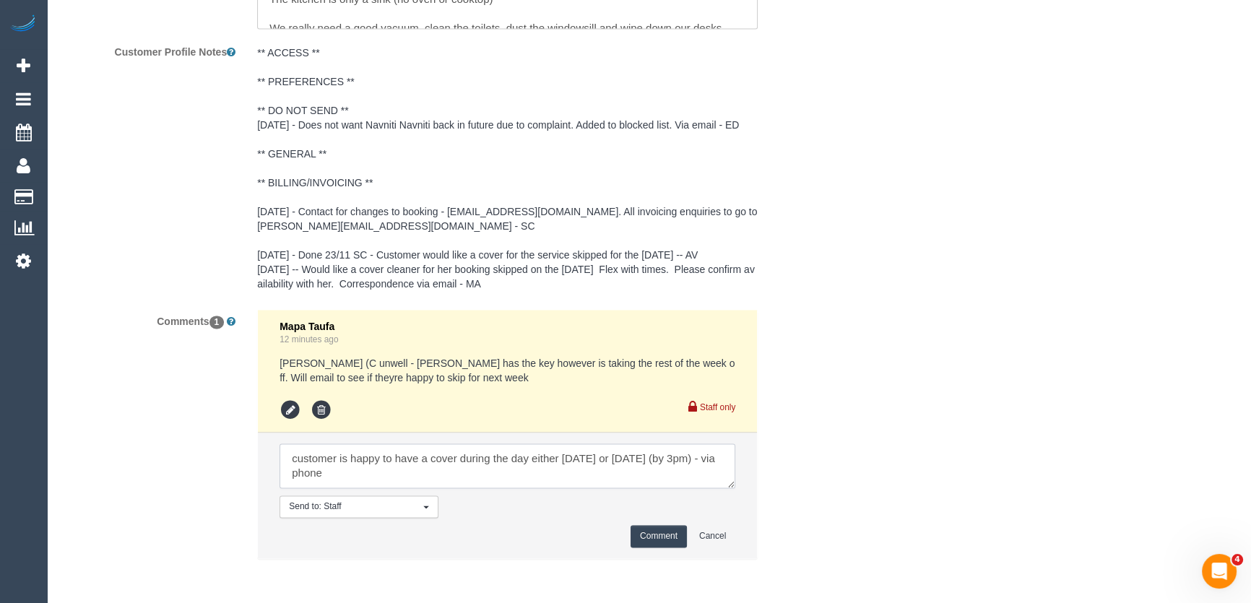
type textarea "customer is happy to have a cover during the day either [DATE] or [DATE] (by 3p…"
click at [675, 538] on button "Comment" at bounding box center [659, 536] width 56 height 22
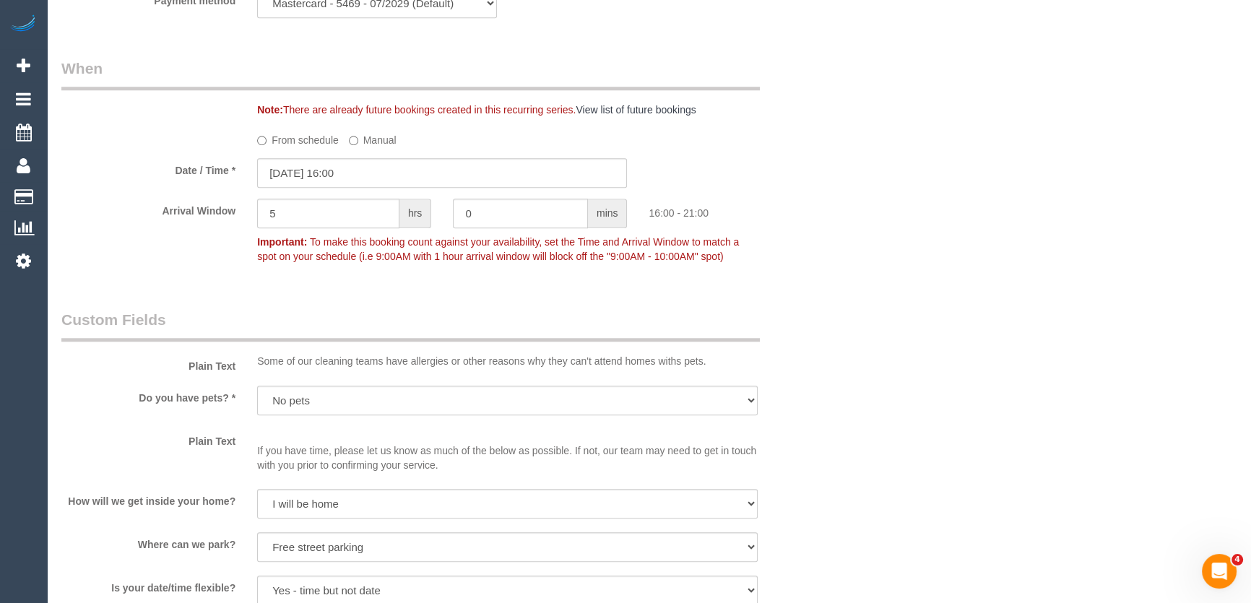
scroll to position [1500, 0]
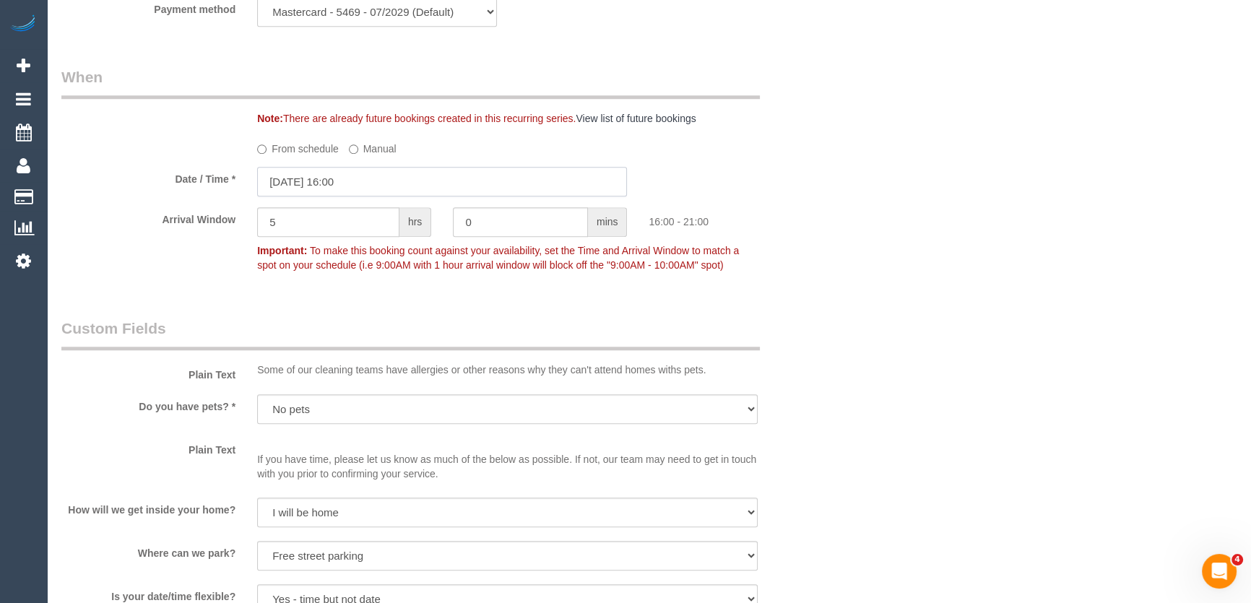
click at [385, 176] on input "29/08/2025 16:00" at bounding box center [442, 182] width 370 height 30
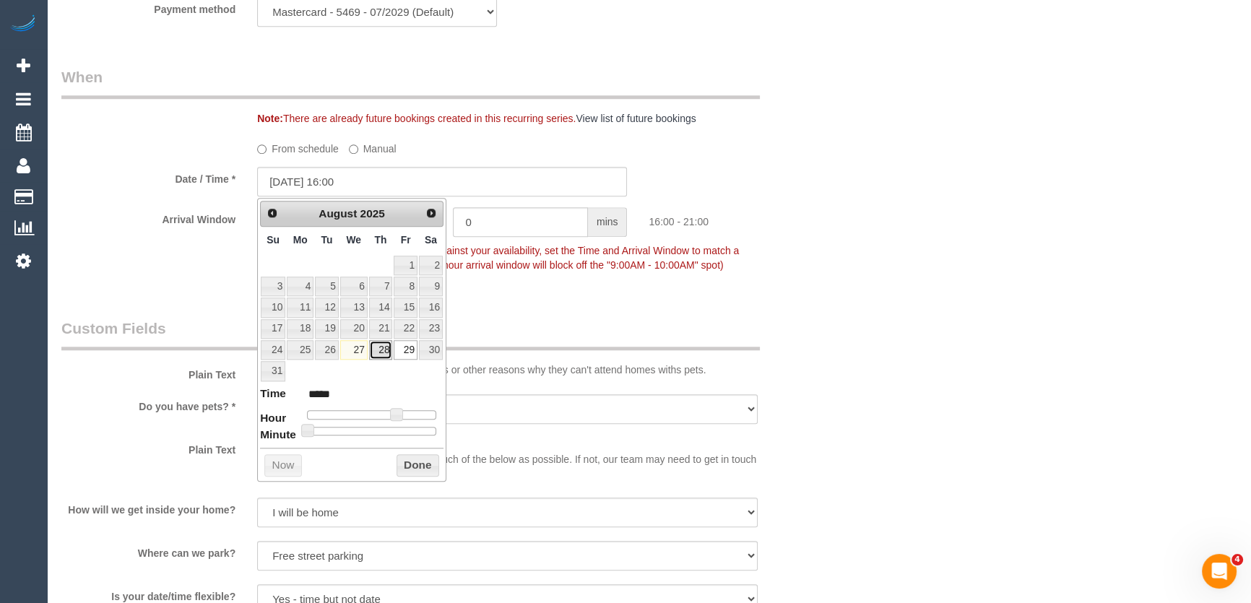
click at [387, 350] on link "28" at bounding box center [381, 350] width 24 height 20
type input "28/08/2025 15:00"
type input "*****"
type input "28/08/2025 14:00"
type input "*****"
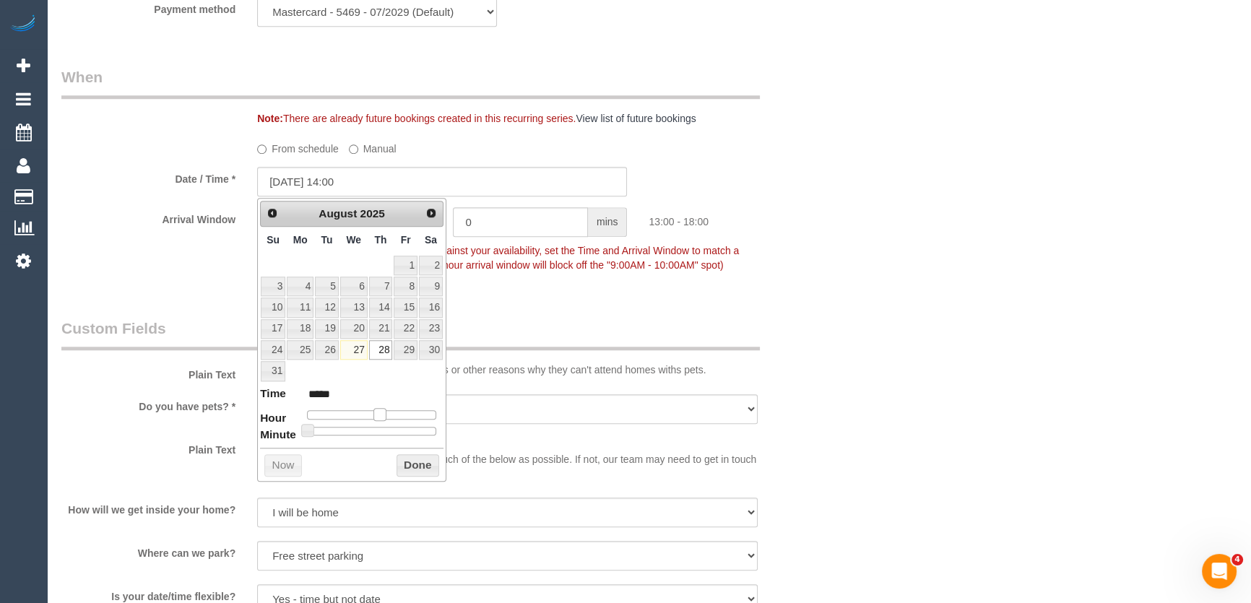
type input "28/08/2025 13:00"
type input "*****"
drag, startPoint x: 393, startPoint y: 415, endPoint x: 378, endPoint y: 415, distance: 15.2
click at [378, 415] on span at bounding box center [380, 414] width 13 height 13
click at [563, 286] on fieldset "When Note: There are already future bookings created in this recurring series. …" at bounding box center [442, 177] width 762 height 223
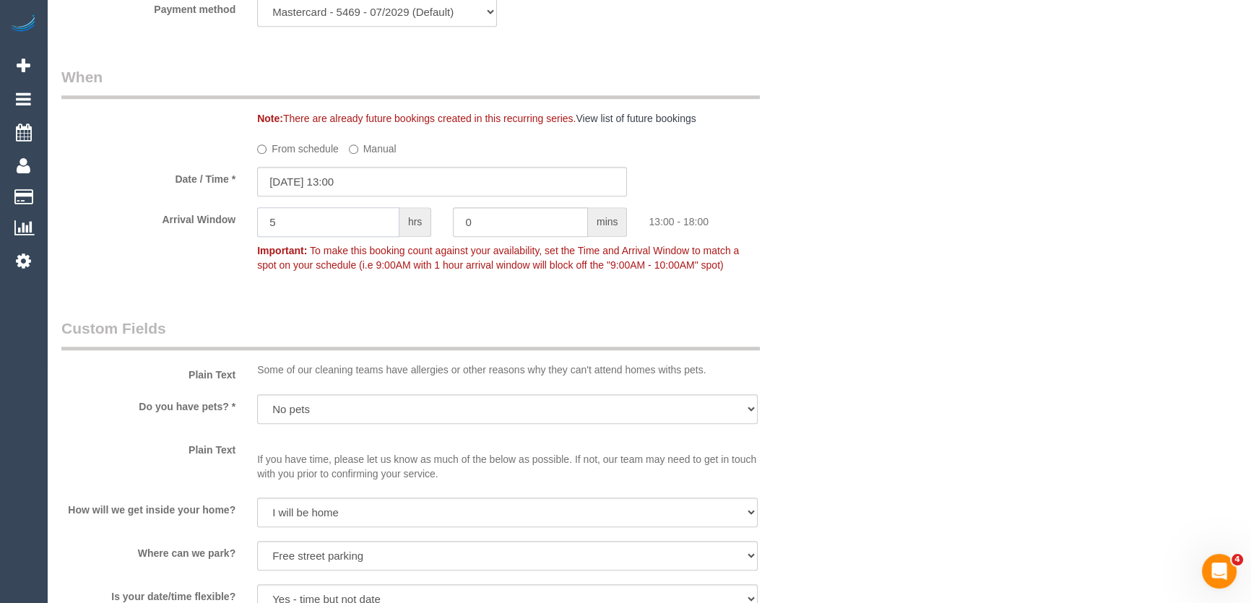
click at [313, 217] on input "5" at bounding box center [328, 222] width 142 height 30
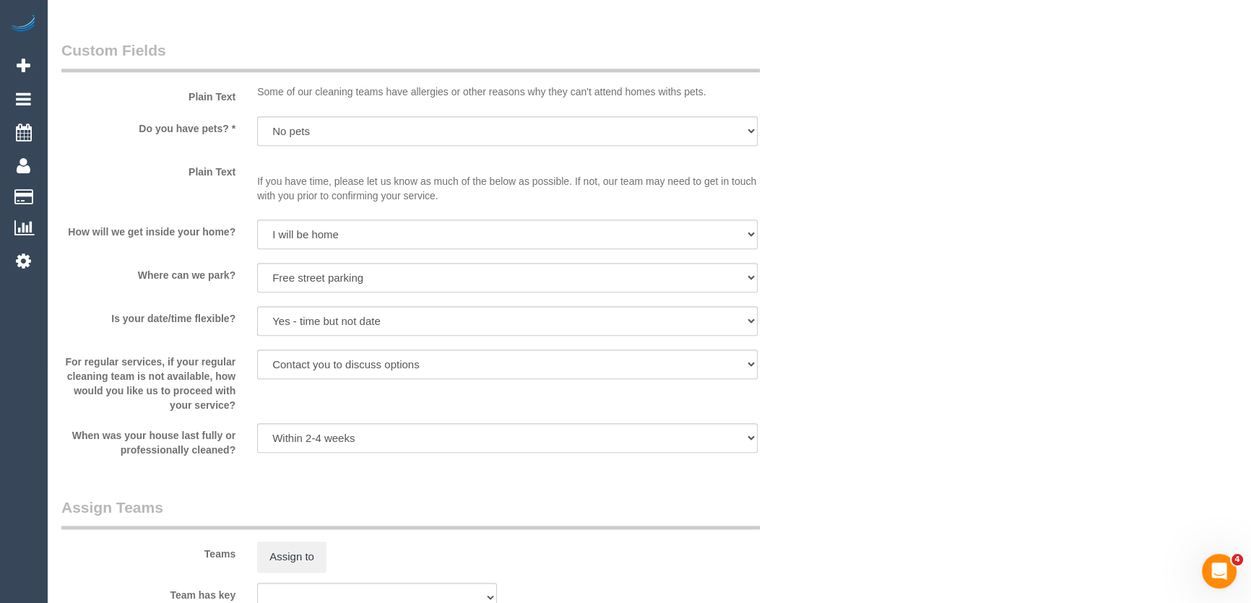
scroll to position [1894, 0]
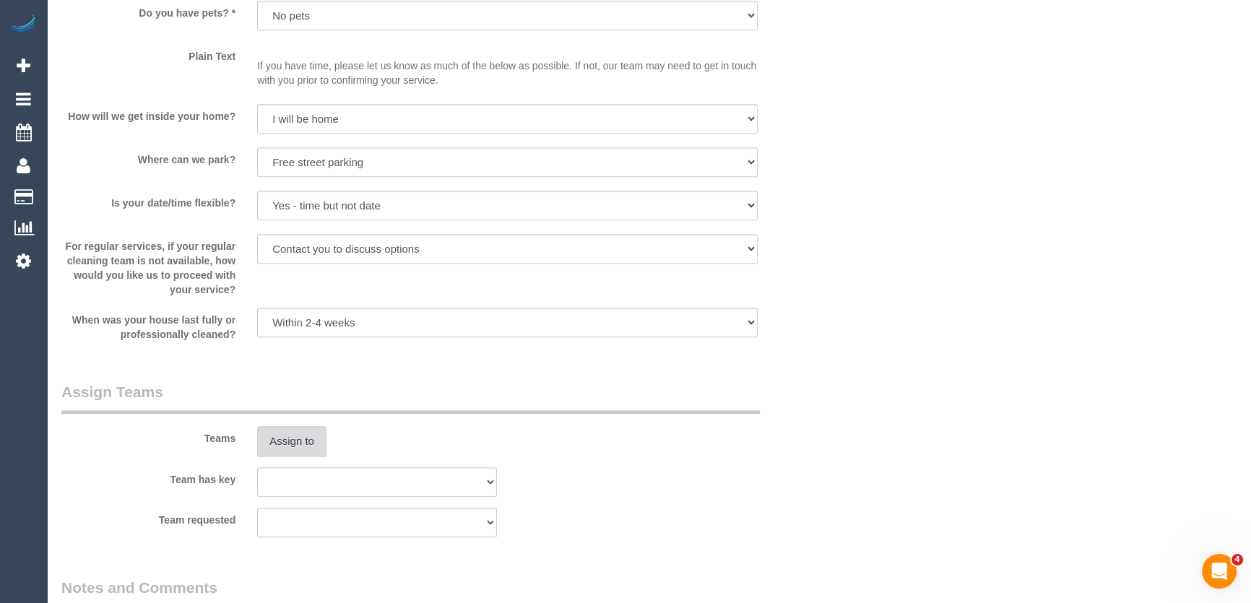
type input "1"
click at [283, 436] on button "Assign to" at bounding box center [291, 441] width 69 height 30
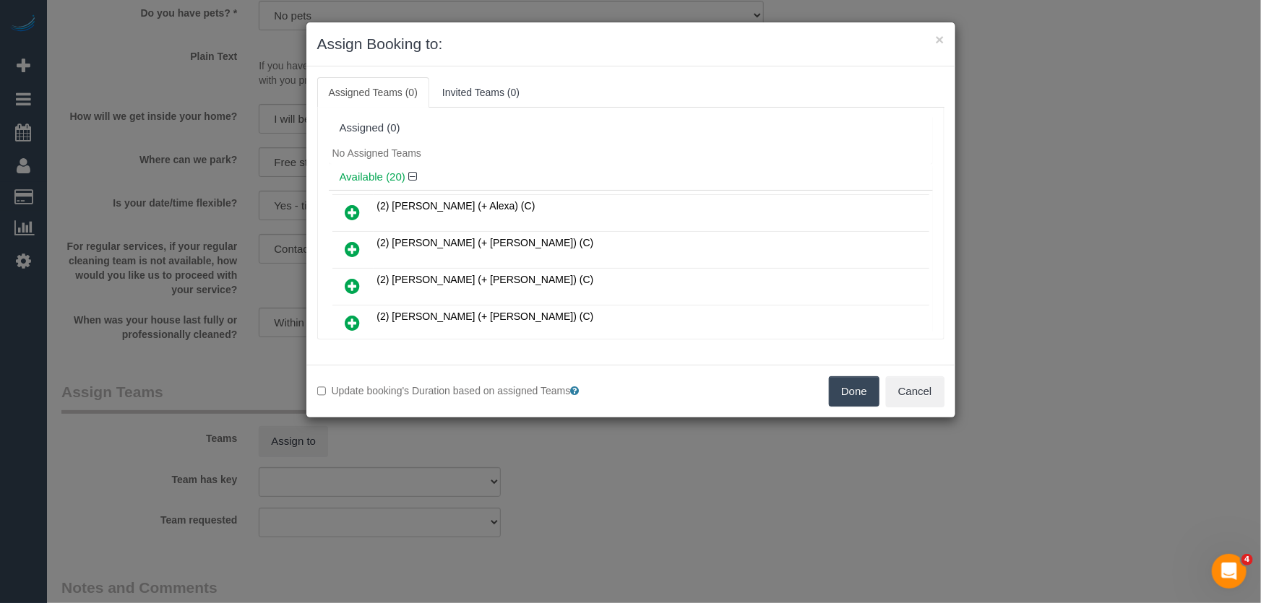
click at [355, 213] on icon at bounding box center [352, 212] width 15 height 17
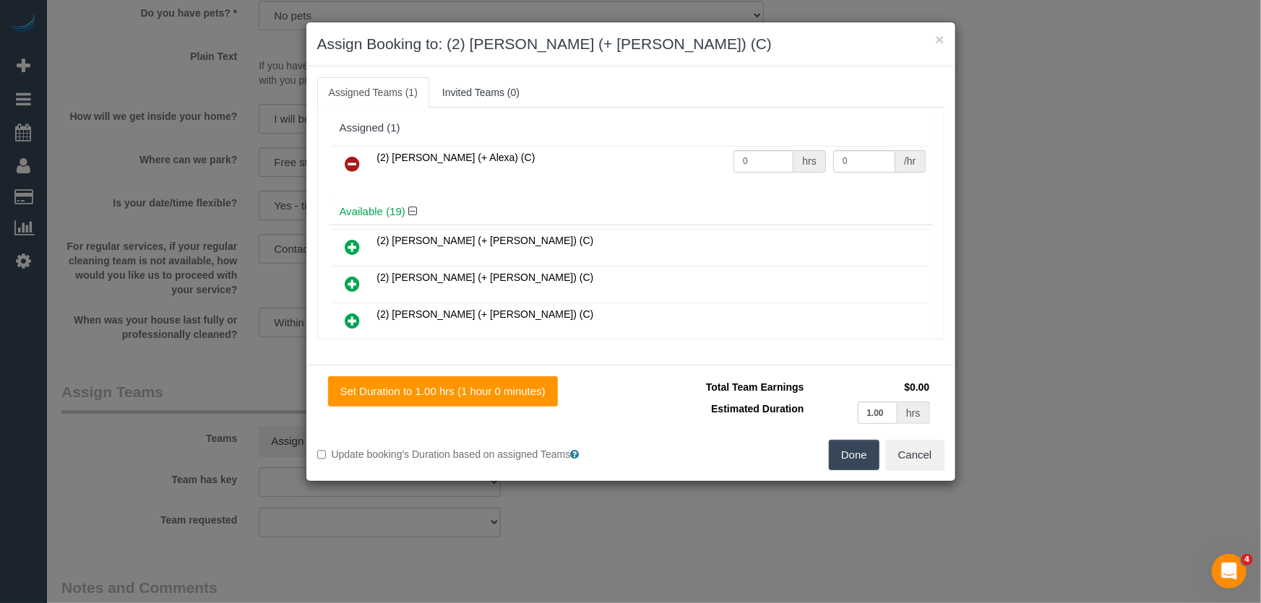
click at [351, 246] on icon at bounding box center [352, 246] width 15 height 17
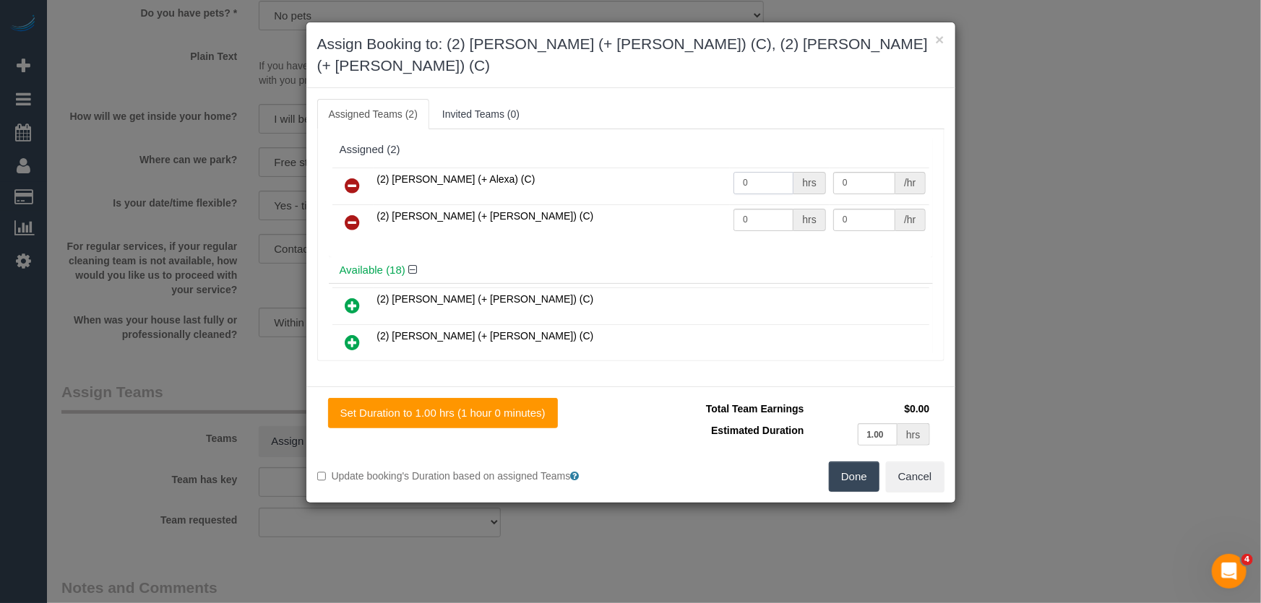
click at [755, 172] on input "0" at bounding box center [763, 183] width 60 height 22
type input "1"
click at [761, 209] on input "0" at bounding box center [763, 220] width 60 height 22
type input "37.5"
type input "1"
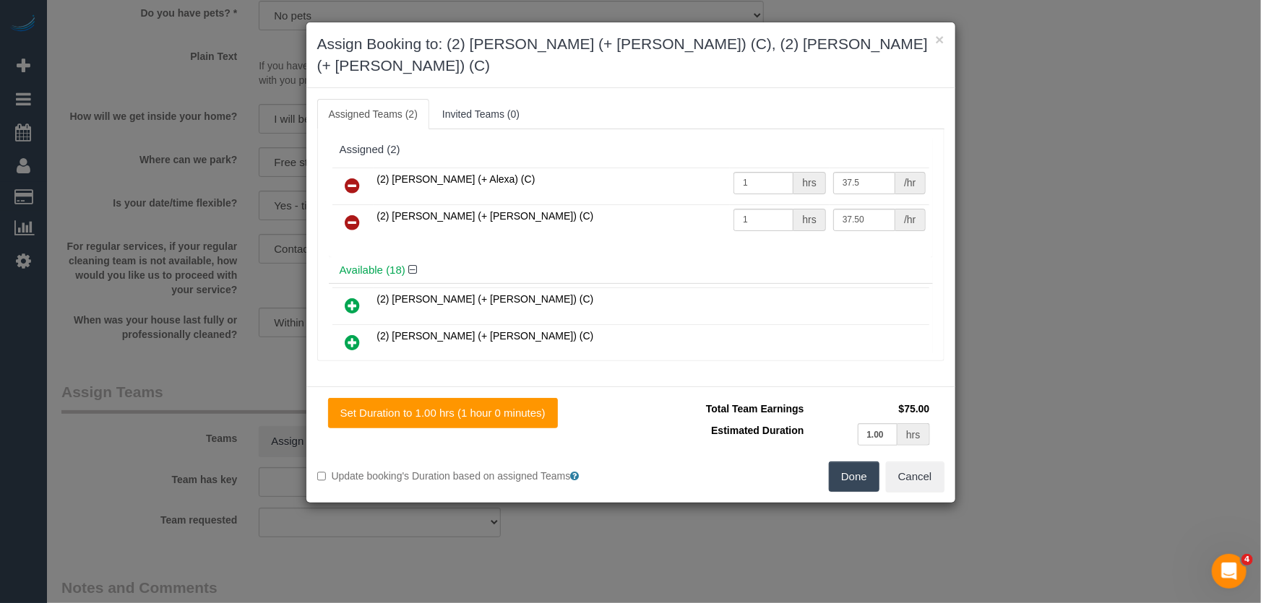
click at [871, 462] on button "Done" at bounding box center [854, 477] width 51 height 30
type input "37.5"
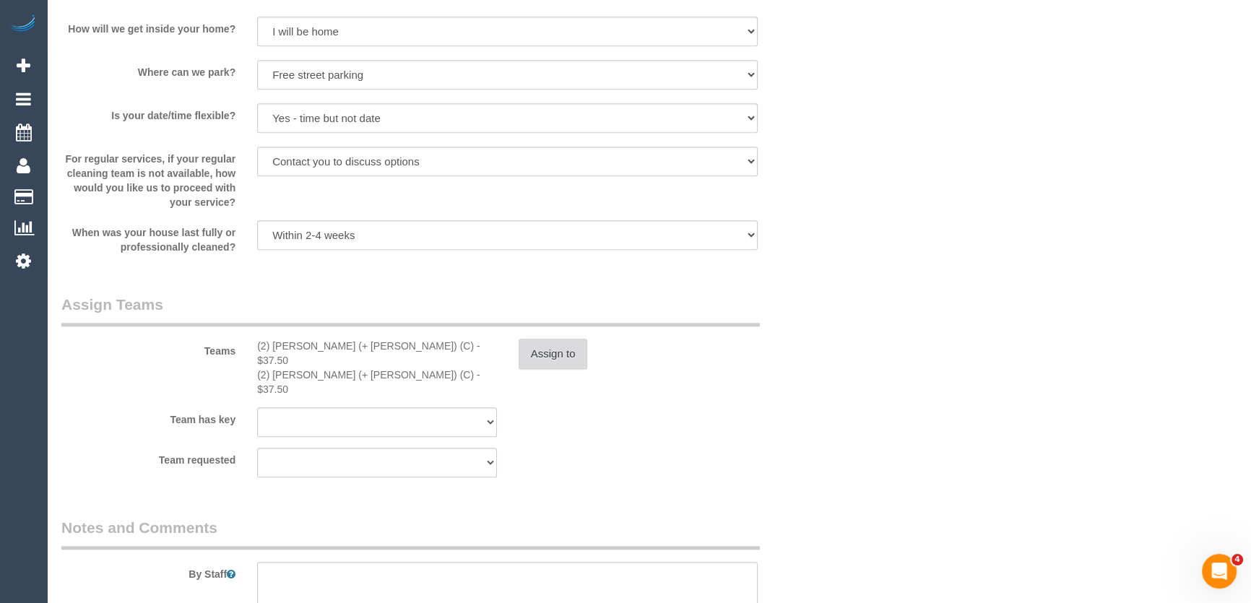
scroll to position [2091, 0]
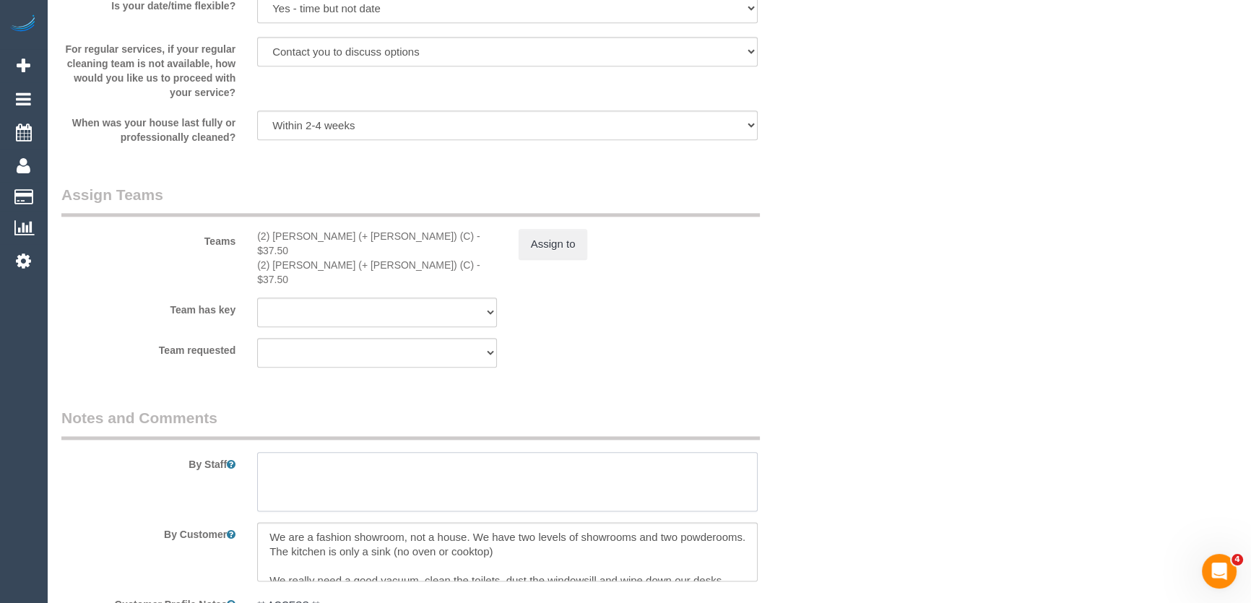
click at [267, 452] on textarea at bounding box center [507, 481] width 501 height 59
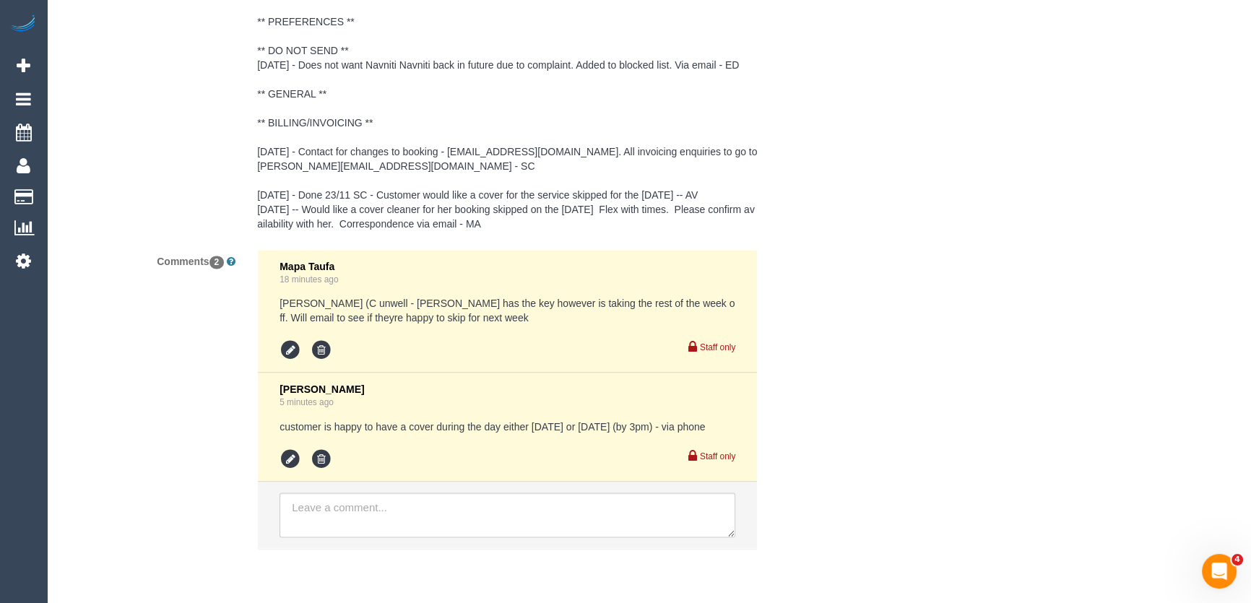
scroll to position [2725, 0]
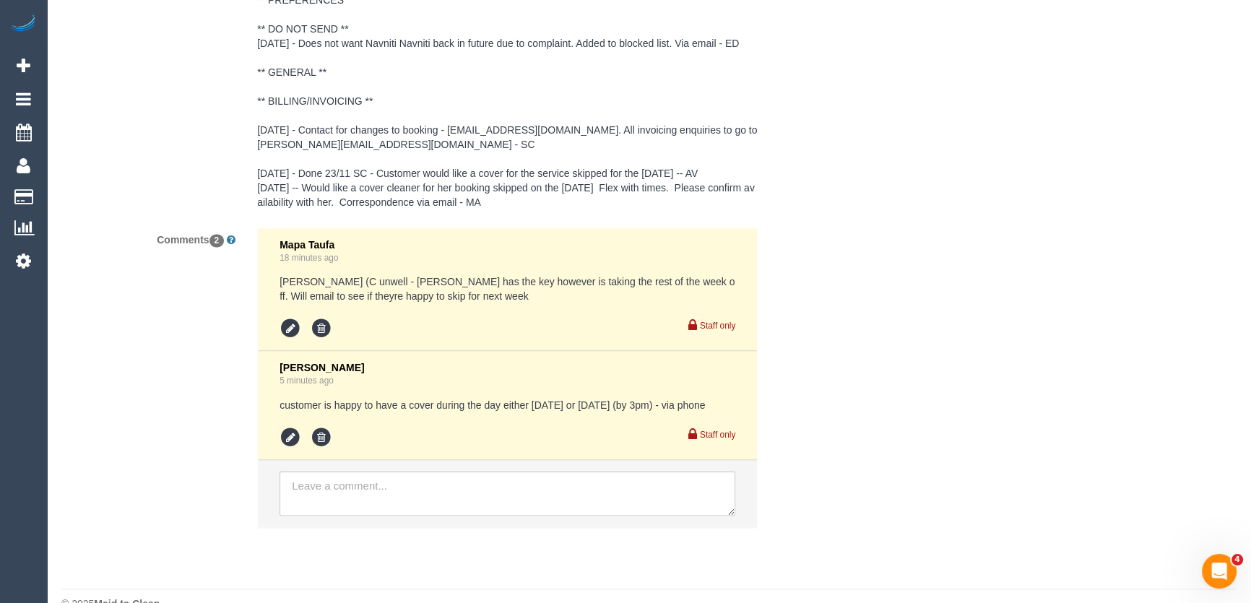
type textarea "*cover*"
click at [397, 471] on textarea at bounding box center [508, 493] width 456 height 45
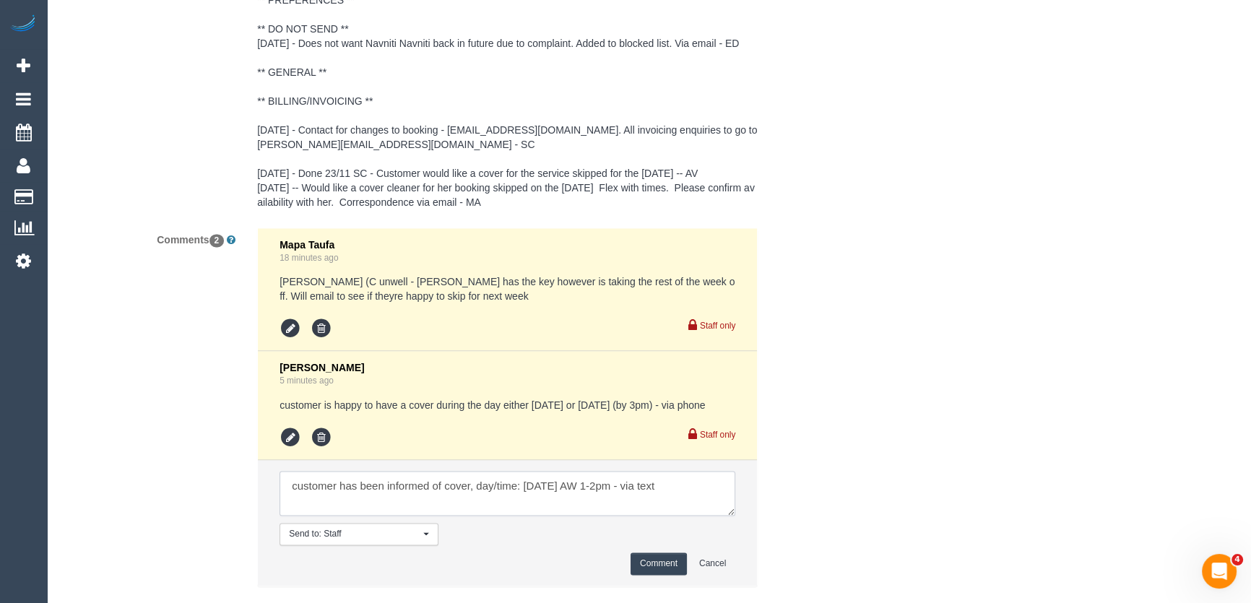
type textarea "customer has been informed of cover, day/time: Thursday 28/8 AW 1-2pm - via text"
click at [643, 553] on button "Comment" at bounding box center [659, 564] width 56 height 22
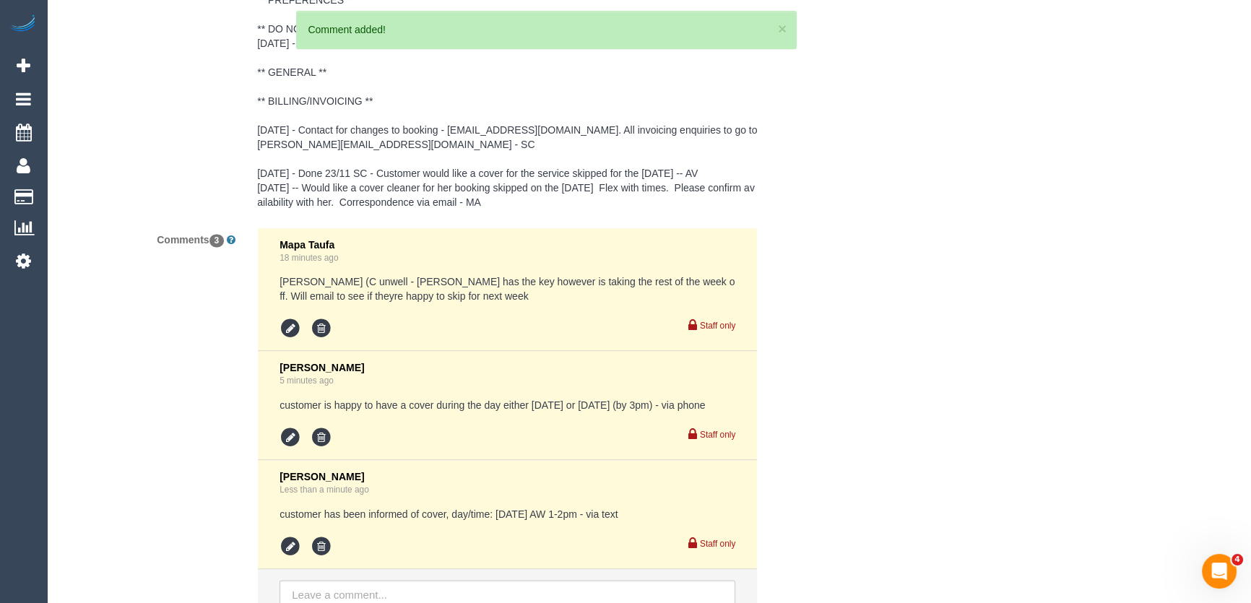
scroll to position [2781, 0]
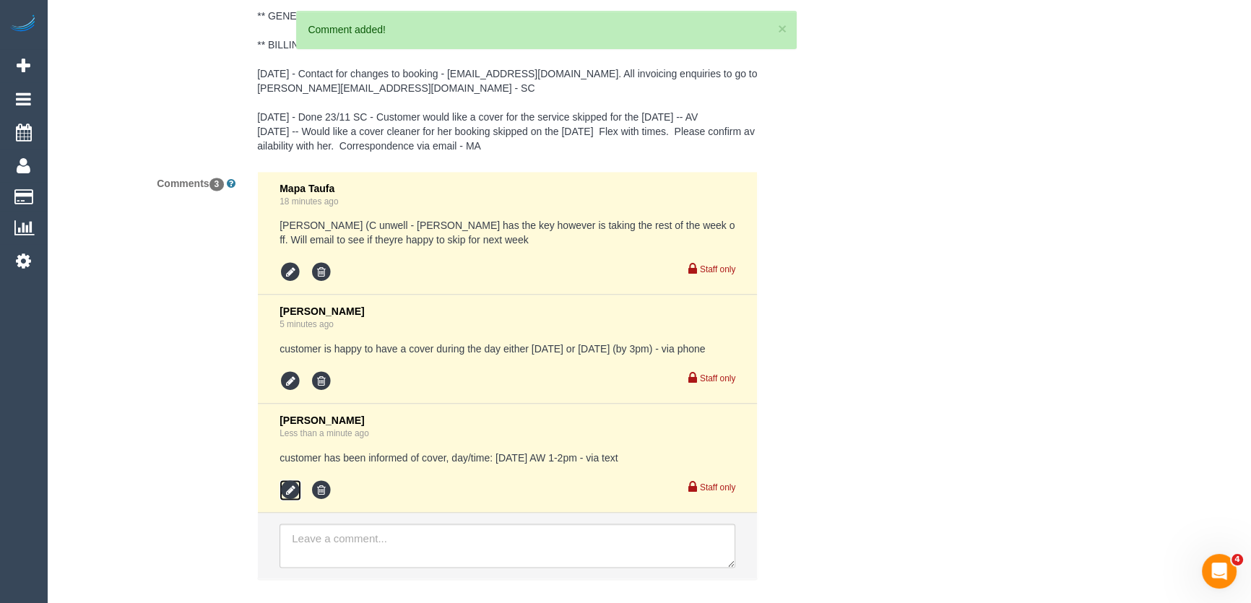
click at [290, 480] on icon at bounding box center [291, 491] width 22 height 22
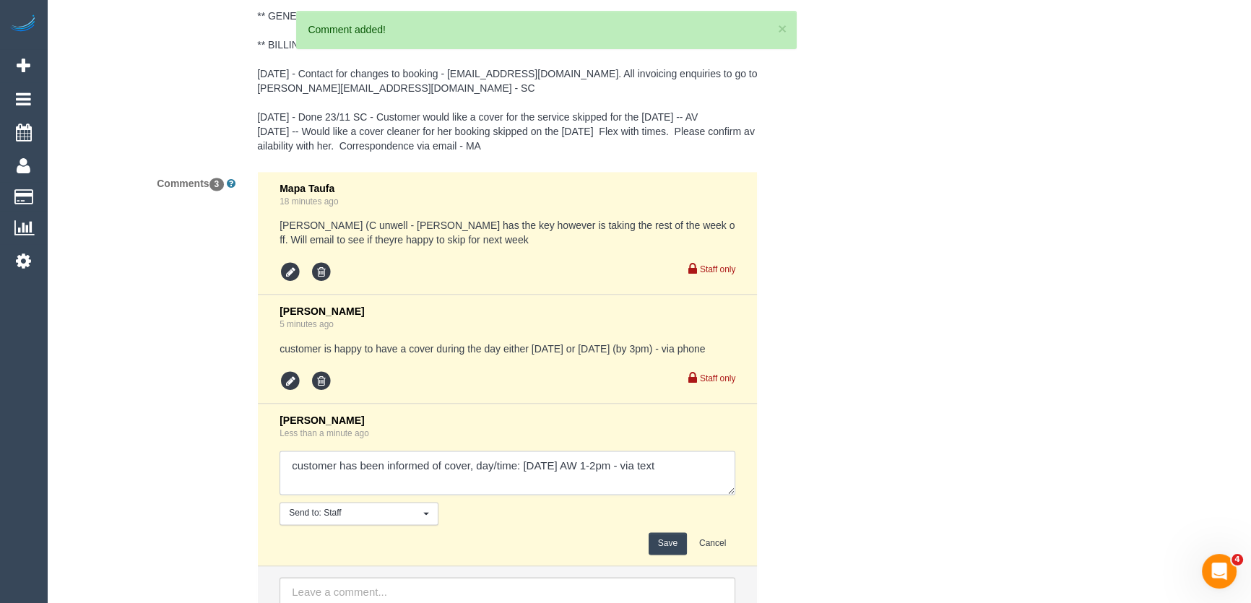
click at [696, 451] on textarea at bounding box center [508, 473] width 456 height 45
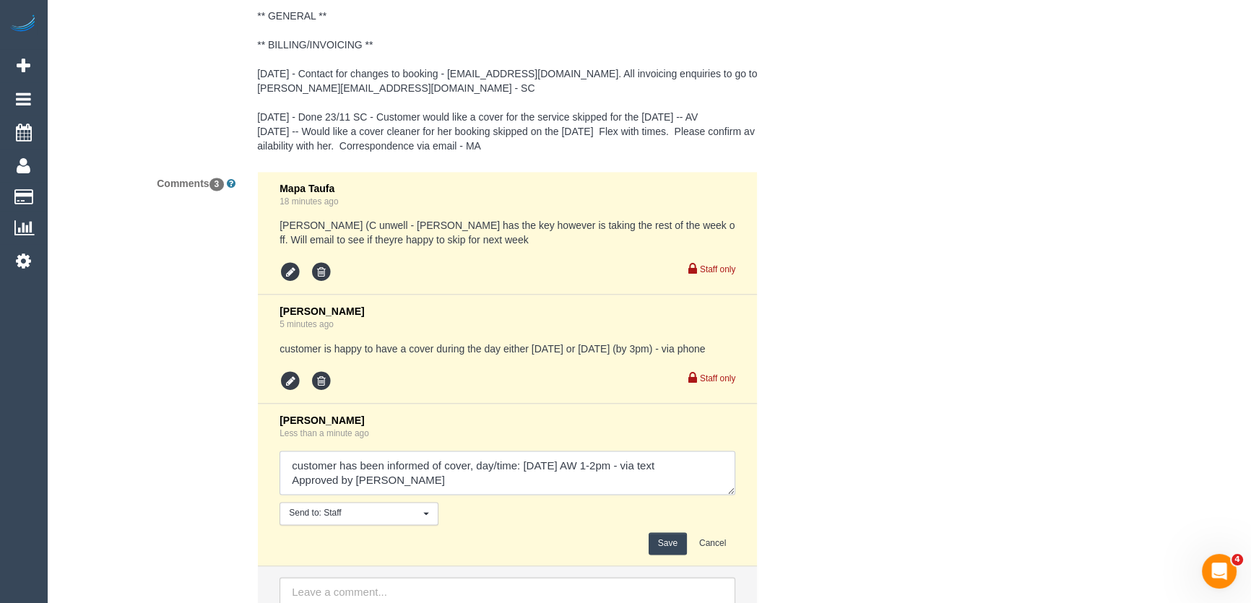
type textarea "customer has been informed of cover, day/time: Thursday 28/8 AW 1-2pm - via tex…"
click at [670, 532] on button "Save" at bounding box center [668, 543] width 38 height 22
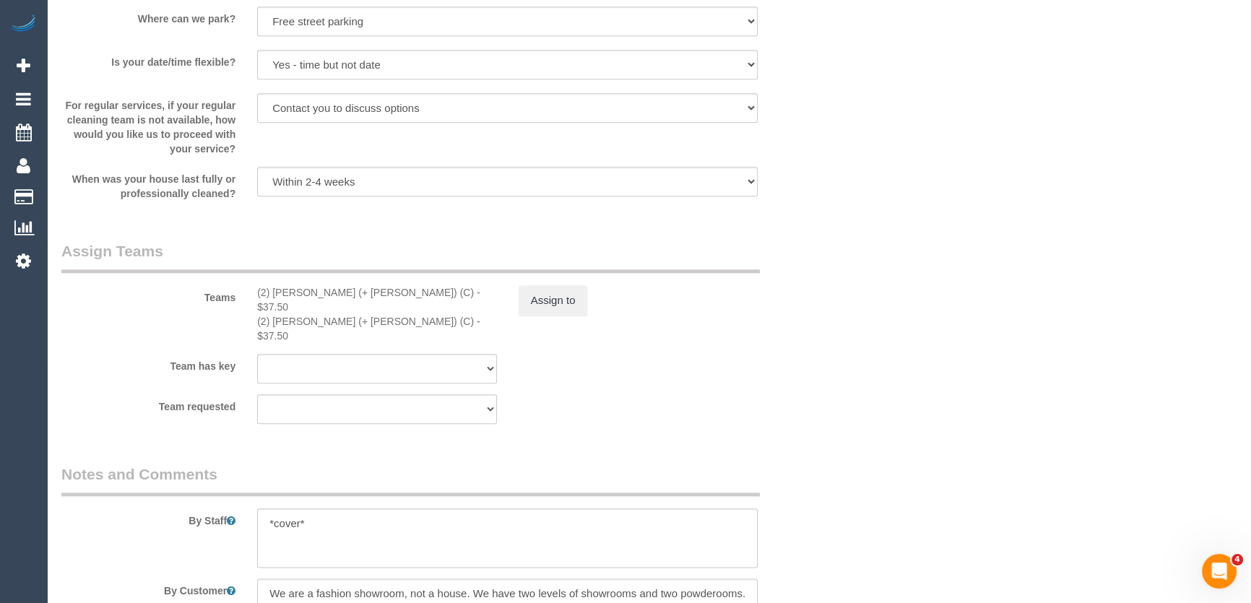
scroll to position [2167, 0]
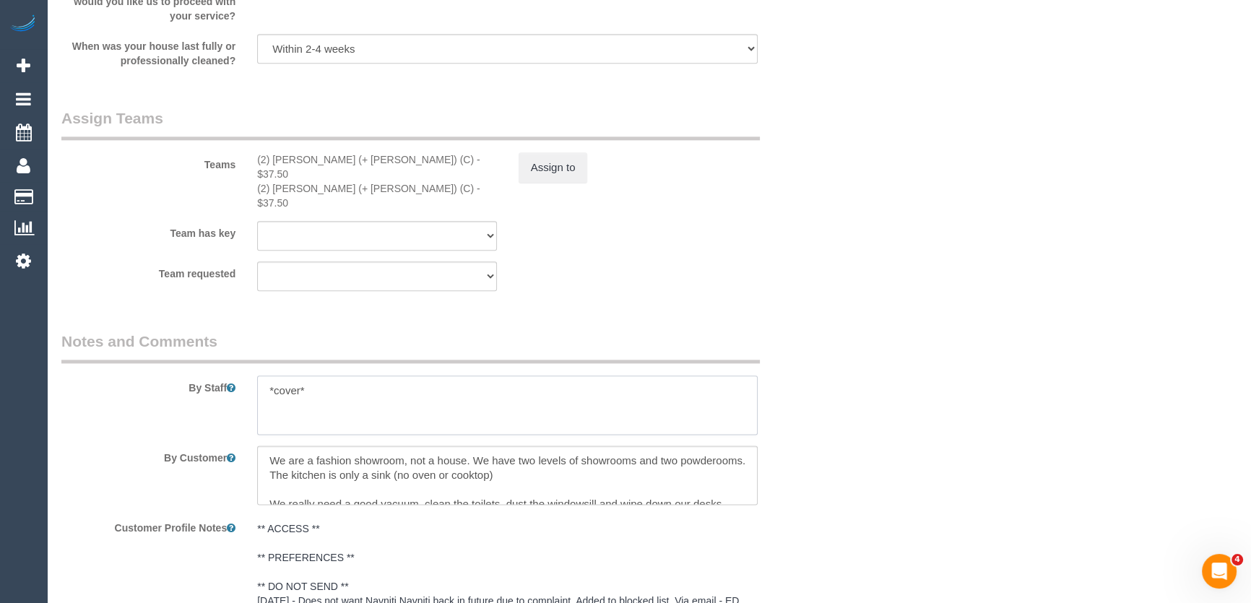
click at [372, 376] on textarea at bounding box center [507, 405] width 501 height 59
type textarea "*cover* Customer will be onsite for access"
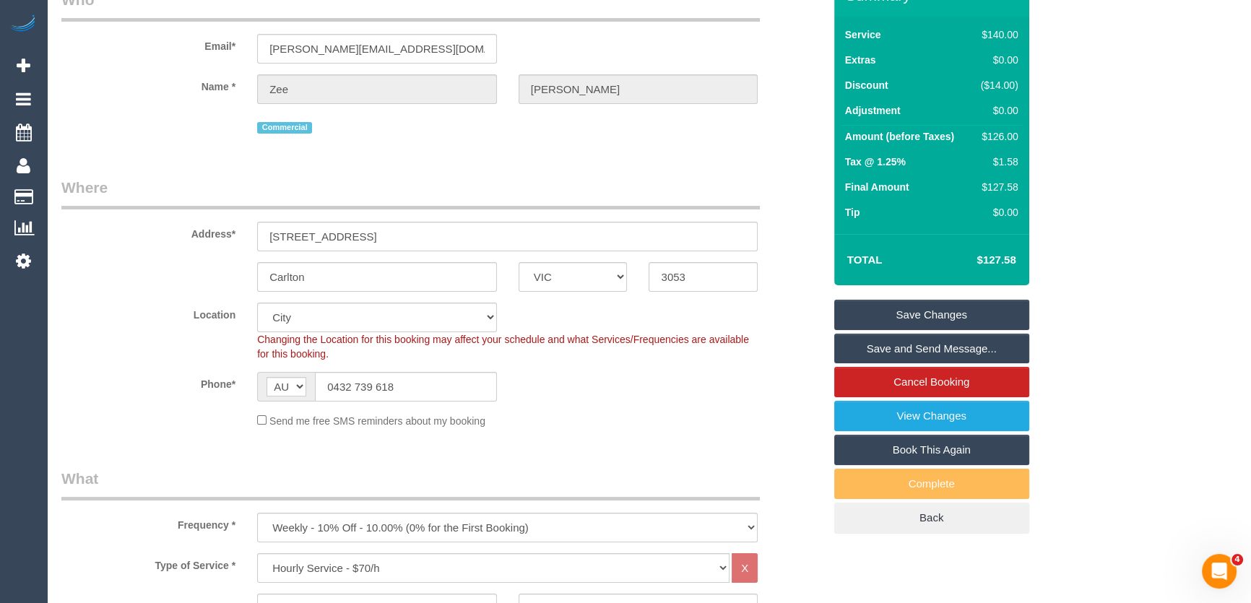
scroll to position [0, 0]
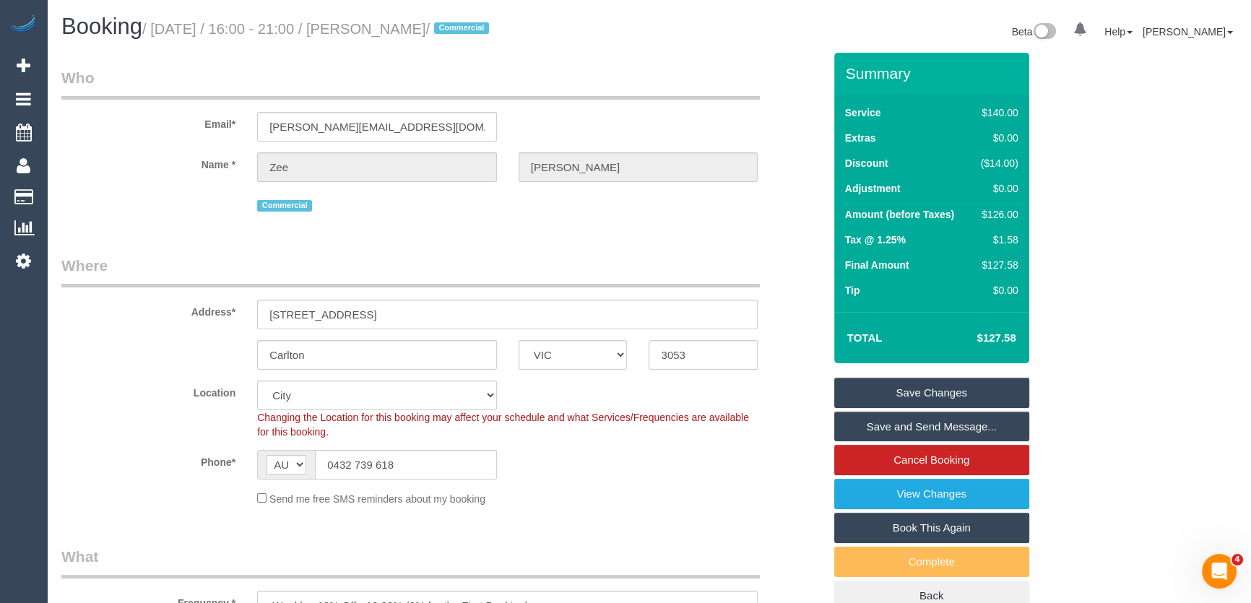
click at [381, 22] on small "/ August 29, 2025 / 16:00 - 21:00 / Zee Sammartino / Commercial" at bounding box center [317, 29] width 351 height 16
click at [381, 21] on small "/ August 29, 2025 / 16:00 - 21:00 / Zee Sammartino / Commercial" at bounding box center [317, 29] width 351 height 16
copy small "Zee Sammartino"
click at [423, 469] on input "0432 739 618" at bounding box center [406, 465] width 182 height 30
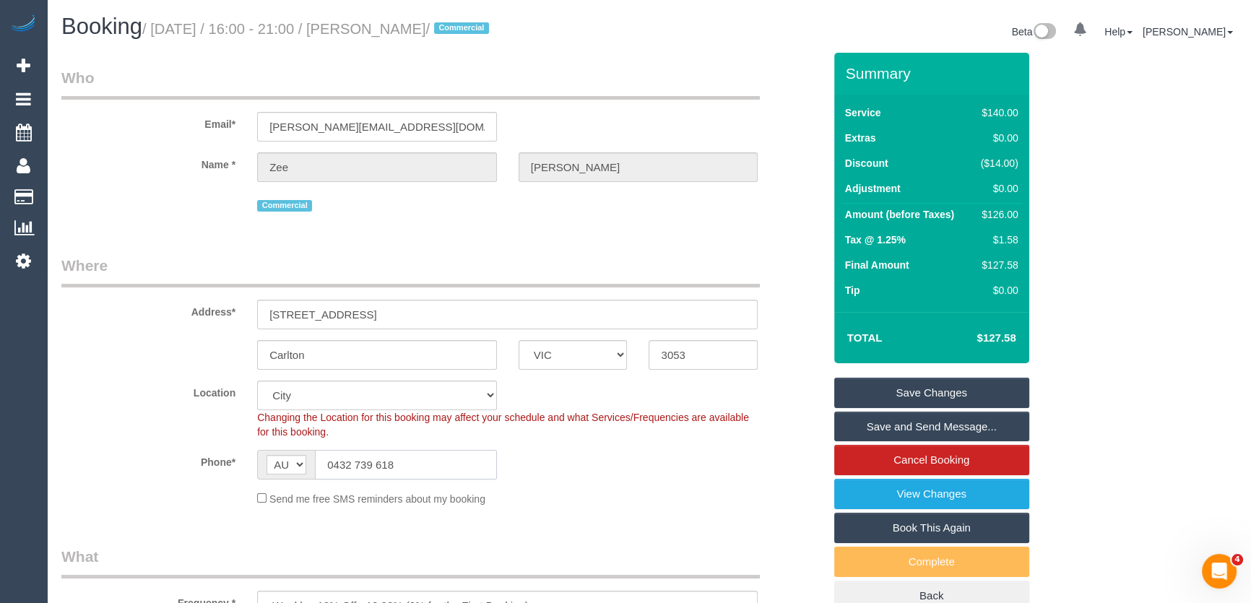
click at [423, 469] on input "0432 739 618" at bounding box center [406, 465] width 182 height 30
click at [879, 425] on link "Save and Send Message..." at bounding box center [931, 427] width 195 height 30
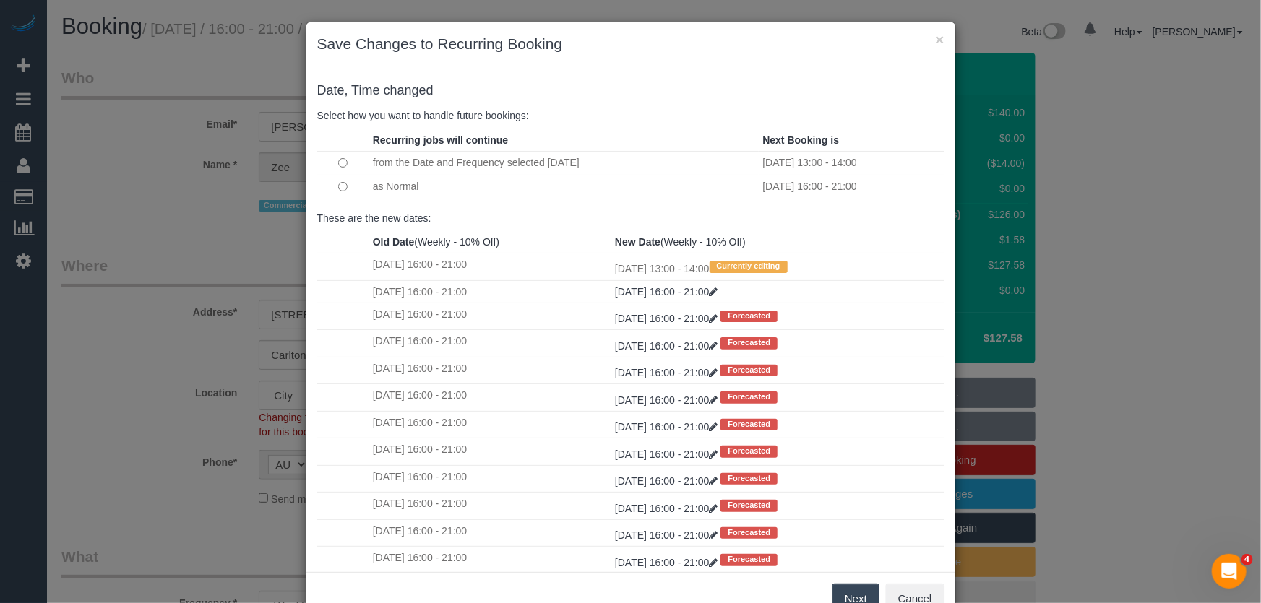
click at [858, 598] on button "Next" at bounding box center [855, 599] width 47 height 30
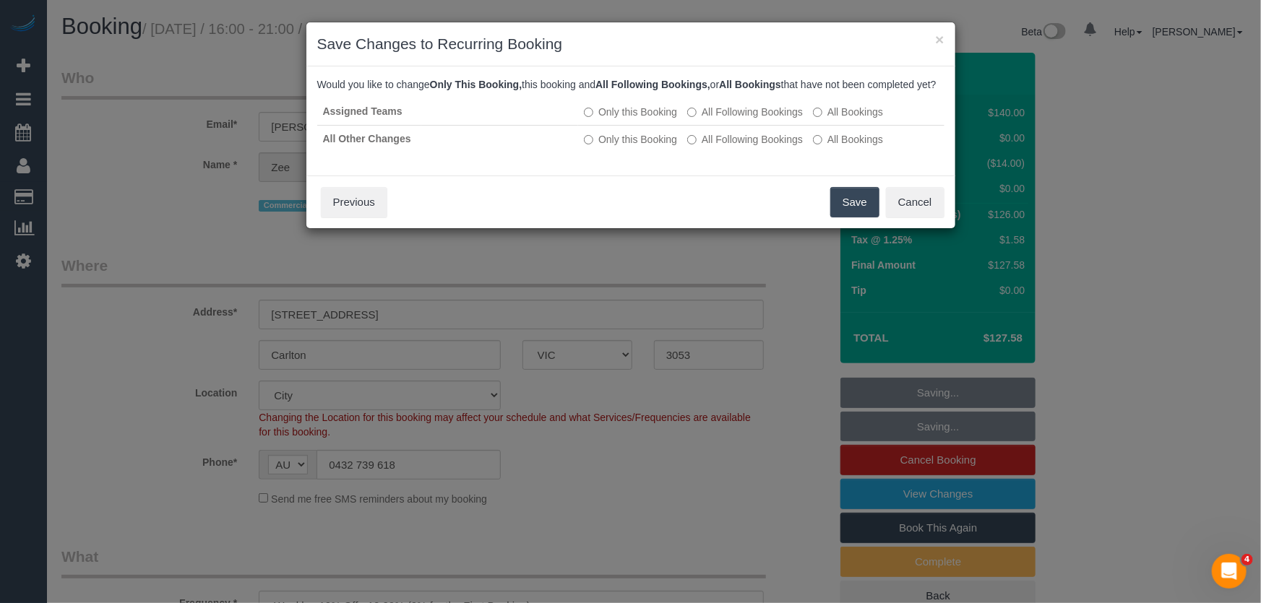
click at [850, 217] on button "Save" at bounding box center [854, 202] width 49 height 30
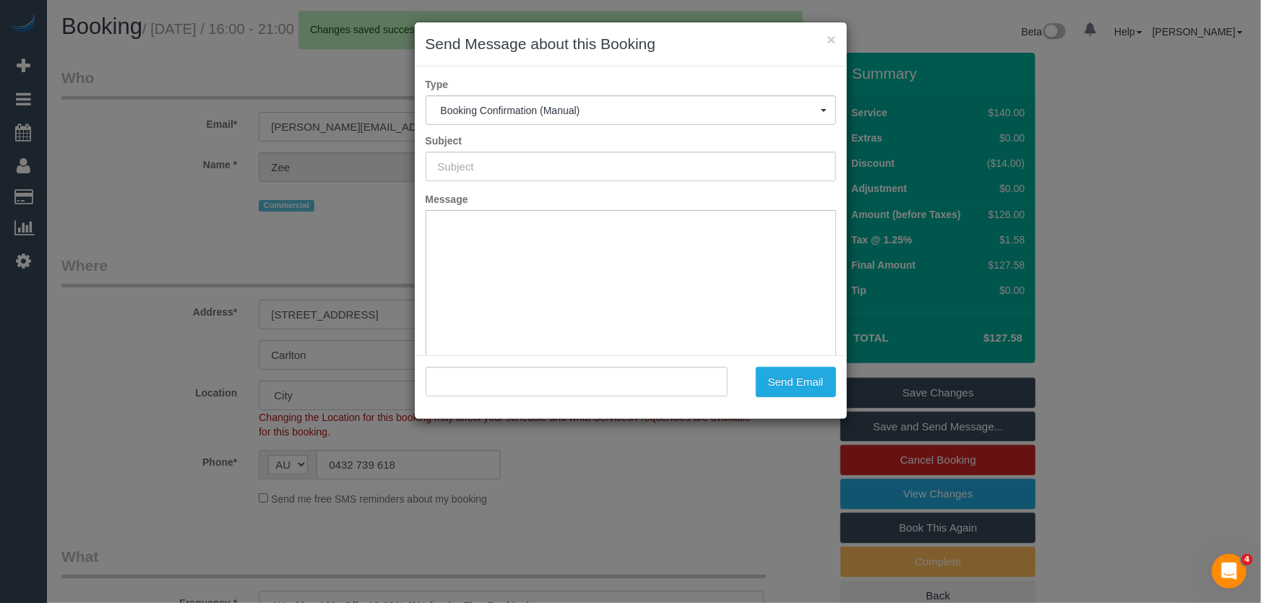
type input "Booking Confirmed"
type input ""Zee Sammartino" <sasha@launchmanagement.com.au>"
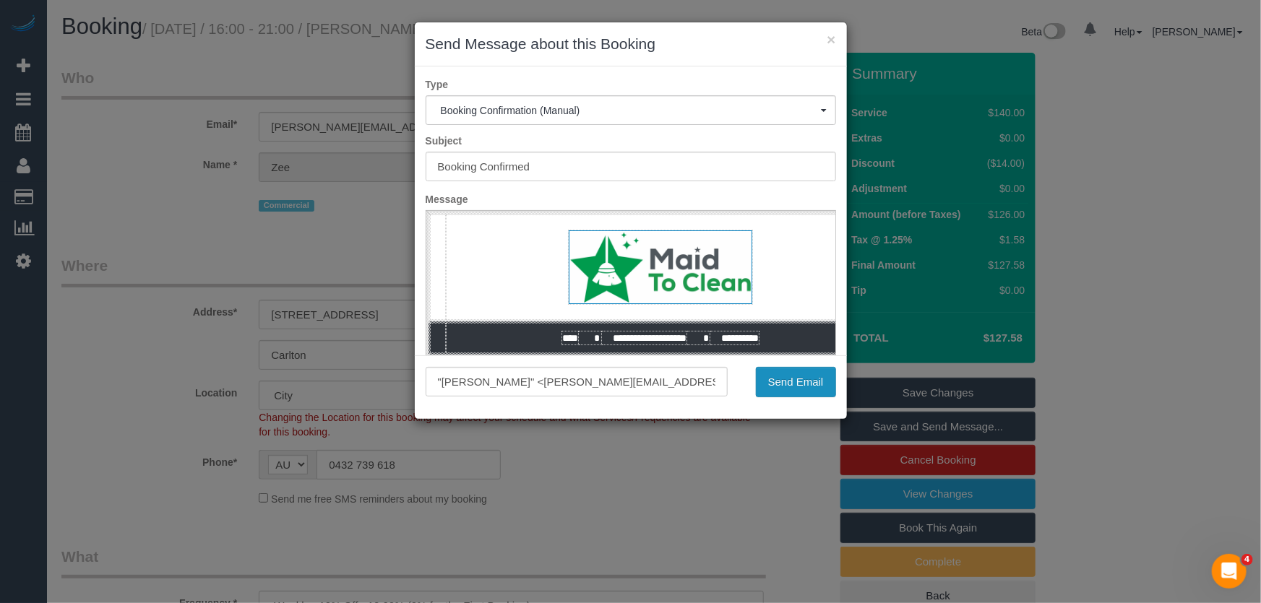
drag, startPoint x: 793, startPoint y: 389, endPoint x: 743, endPoint y: 402, distance: 50.8
click at [793, 389] on button "Send Email" at bounding box center [796, 382] width 80 height 30
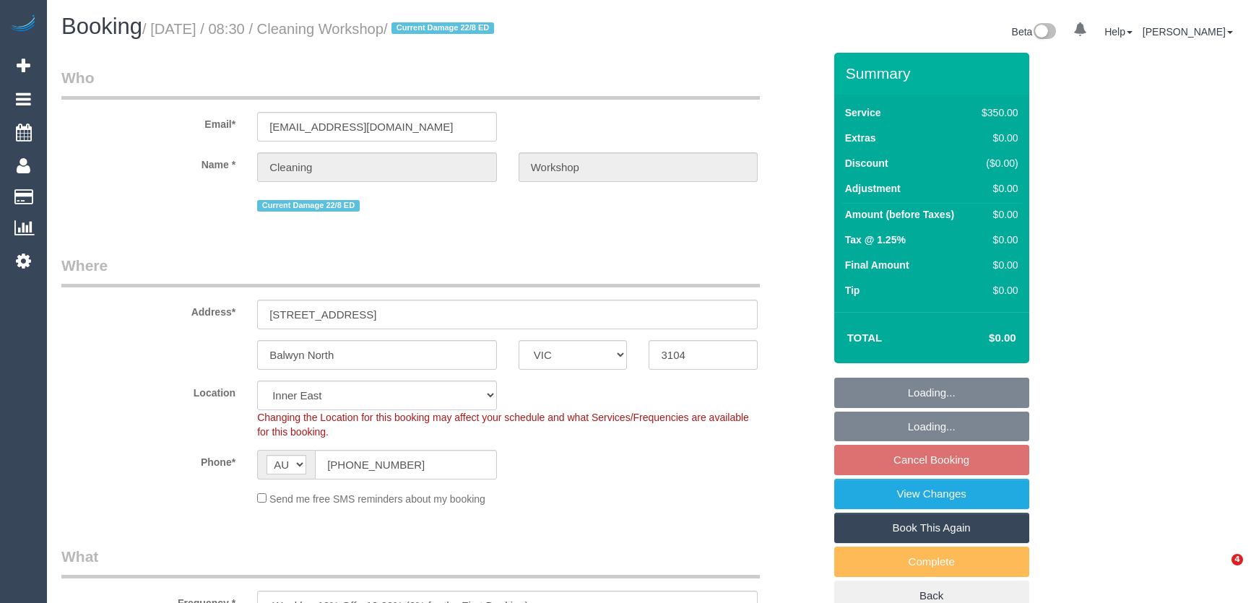
select select "VIC"
select select "300"
select select "number:28"
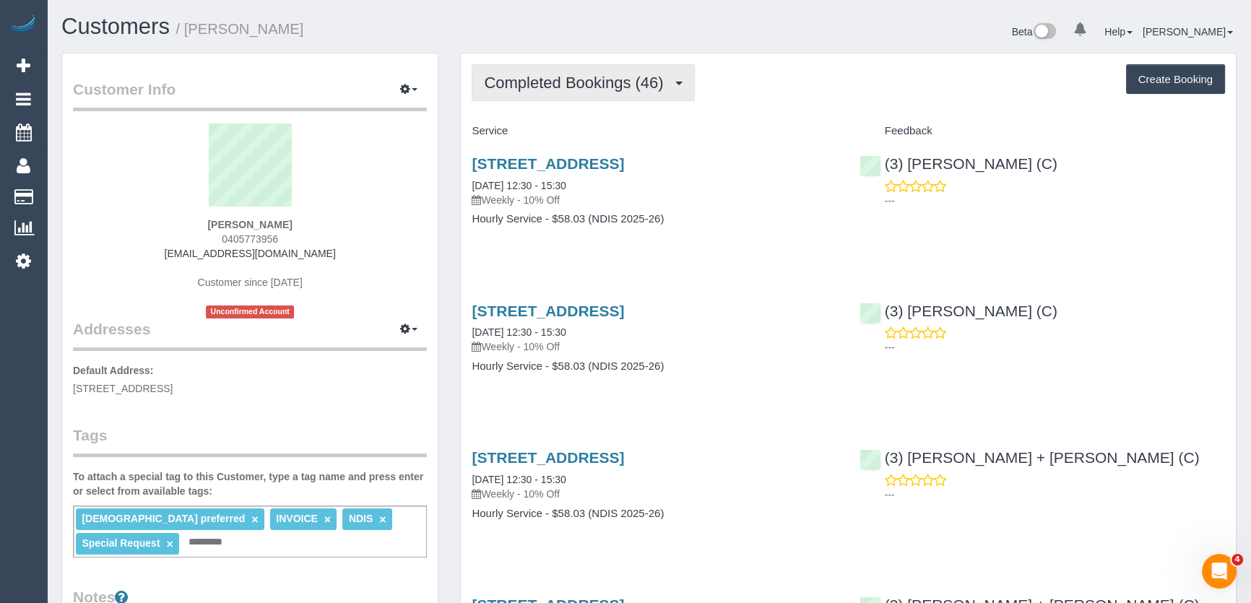
click at [605, 87] on span "Completed Bookings (46)" at bounding box center [577, 83] width 186 height 18
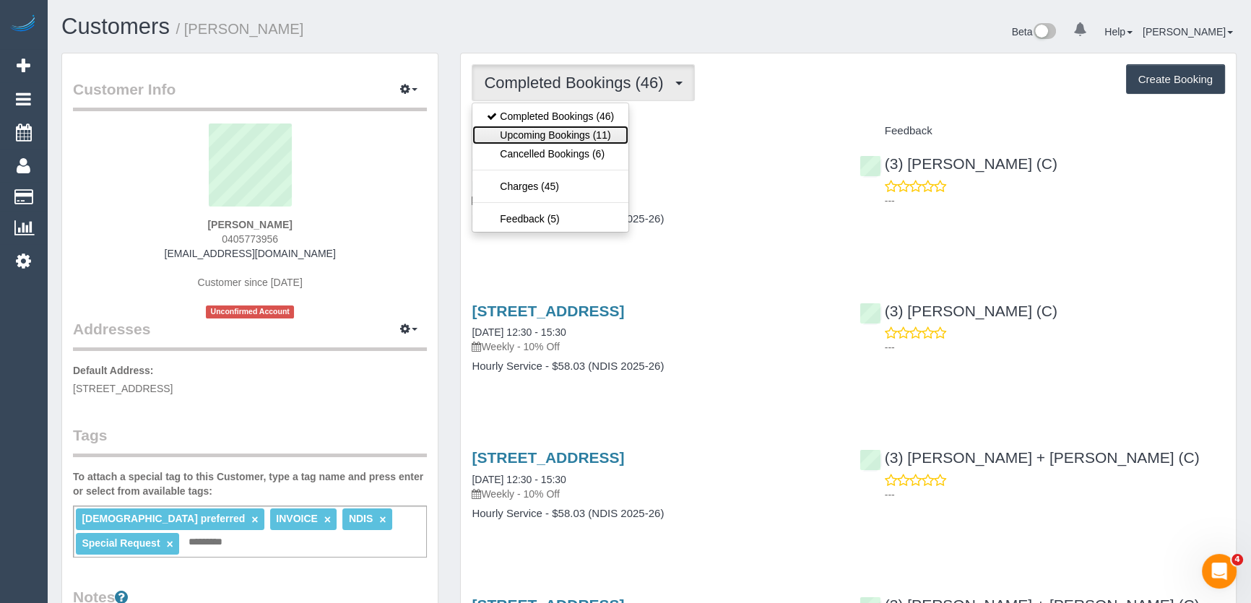
click at [587, 132] on link "Upcoming Bookings (11)" at bounding box center [550, 135] width 156 height 19
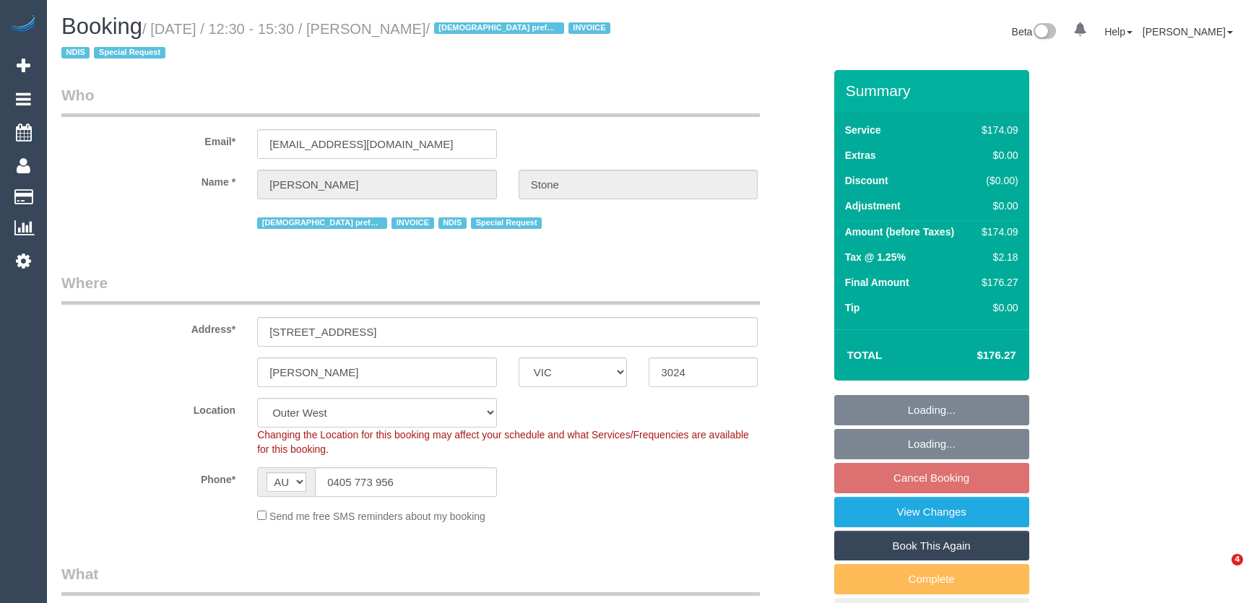
select select "VIC"
select select "180"
select select "number:30"
select select "number:14"
select select "number:19"
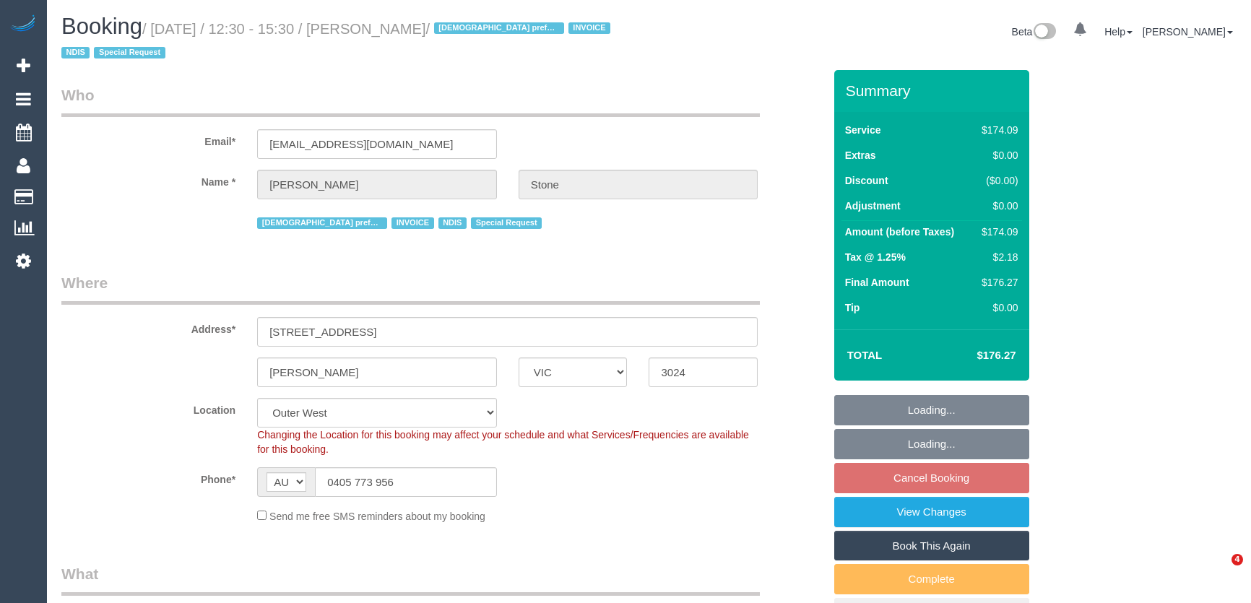
select select "number:23"
select select "number:35"
select select "number:11"
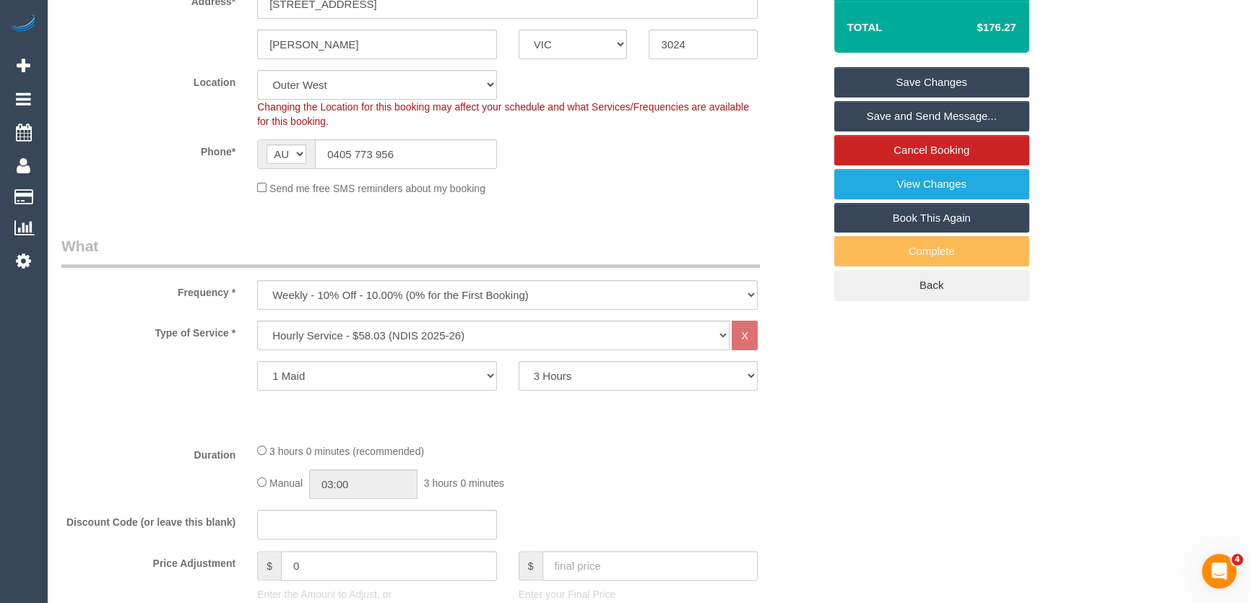
scroll to position [525, 0]
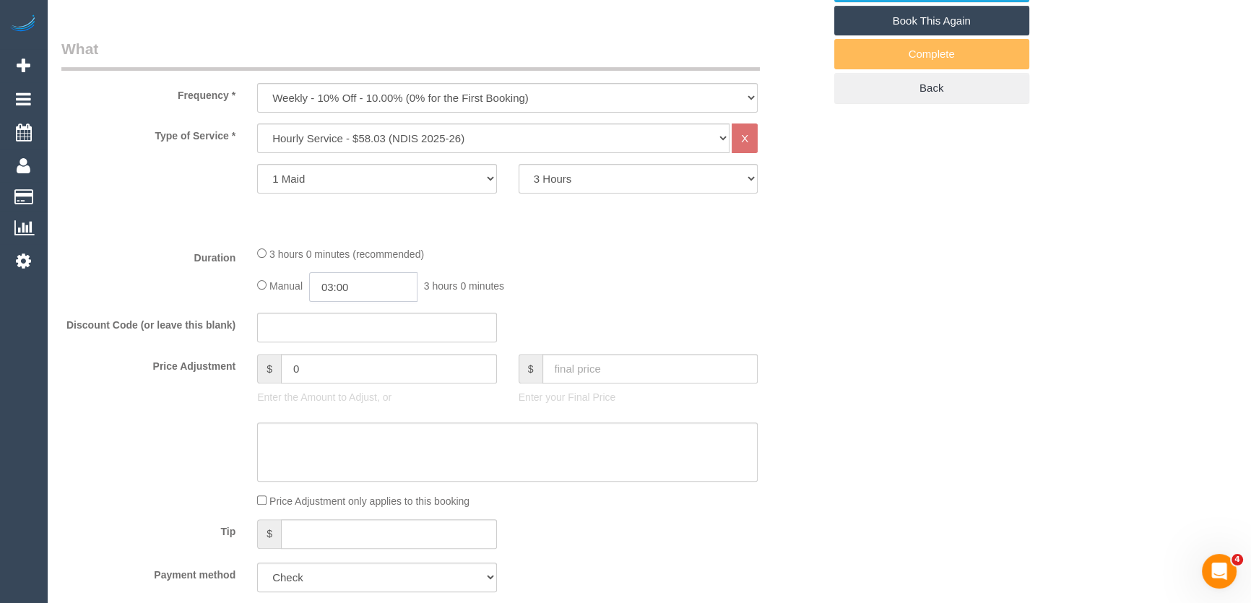
click at [389, 290] on input "03:00" at bounding box center [363, 287] width 108 height 30
type input "01:30"
click at [352, 324] on li "01:30" at bounding box center [348, 327] width 64 height 19
click at [684, 281] on div "Manual 01:30 1 hour 30 minutes" at bounding box center [507, 287] width 501 height 30
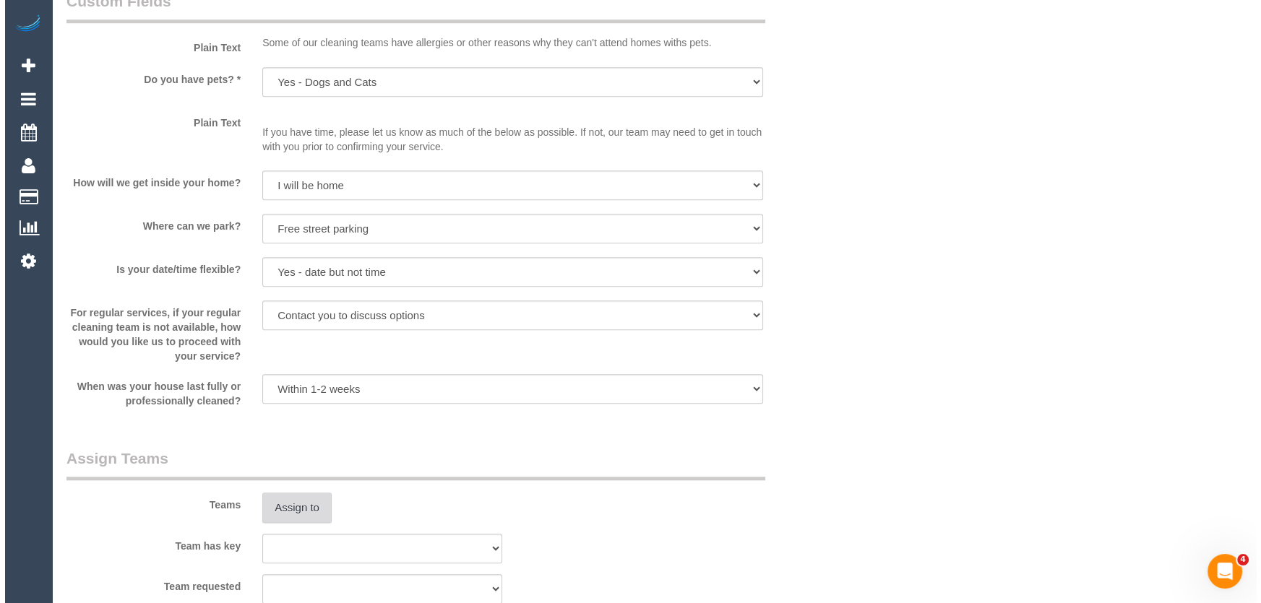
scroll to position [1510, 0]
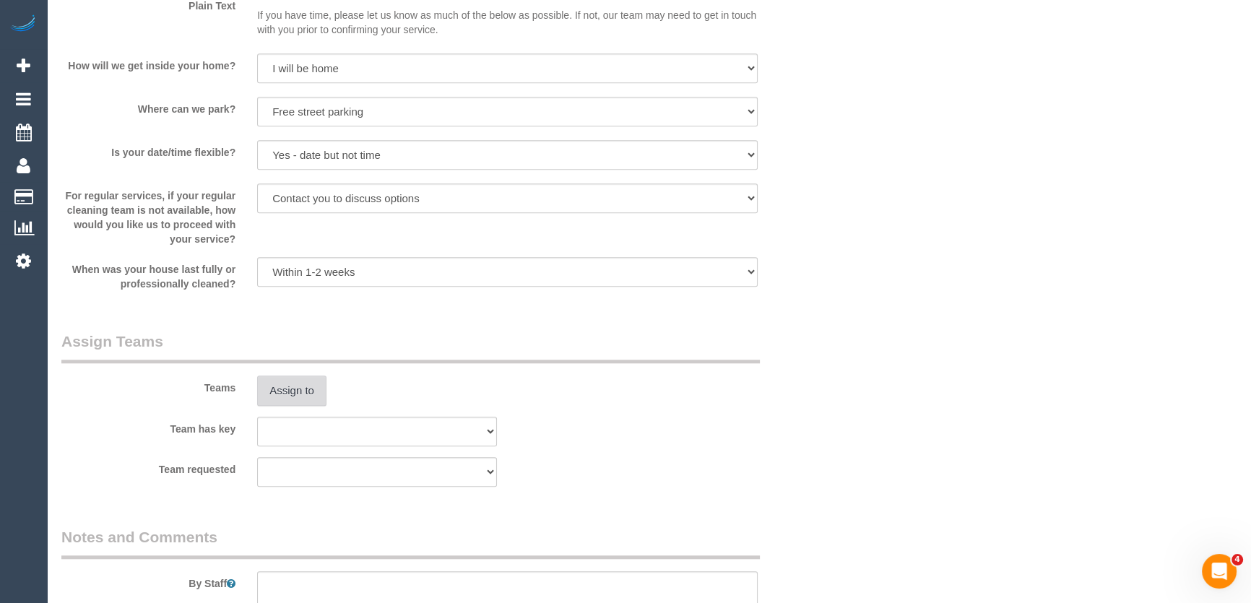
click at [284, 387] on button "Assign to" at bounding box center [291, 391] width 69 height 30
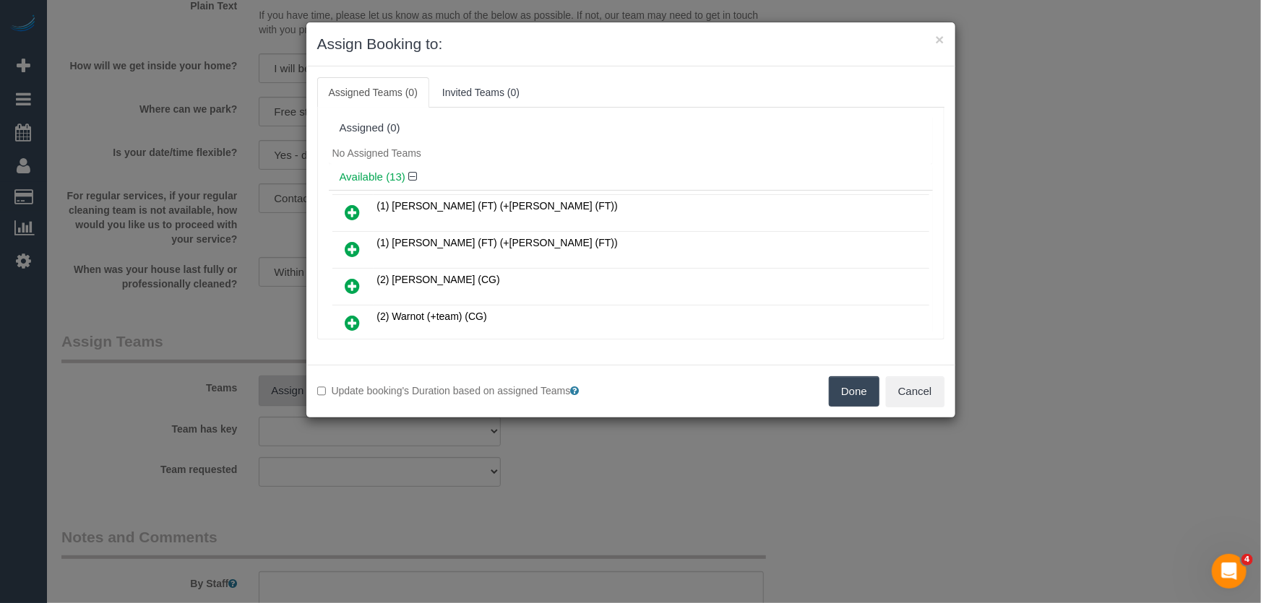
scroll to position [308, 0]
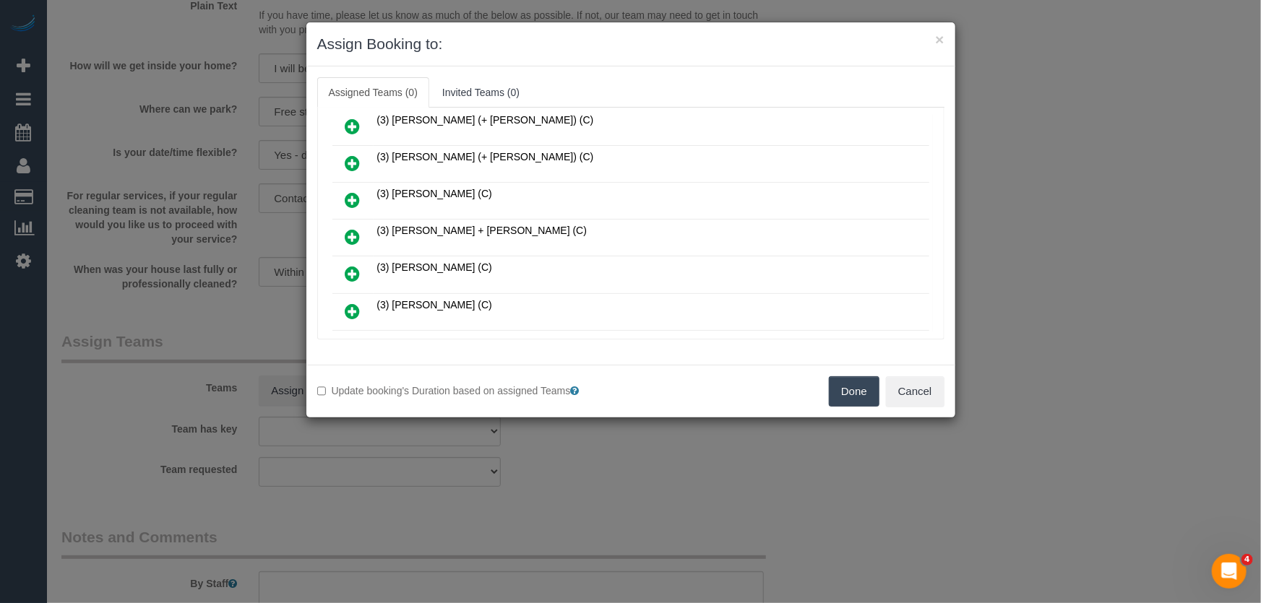
click at [354, 233] on icon at bounding box center [352, 236] width 15 height 17
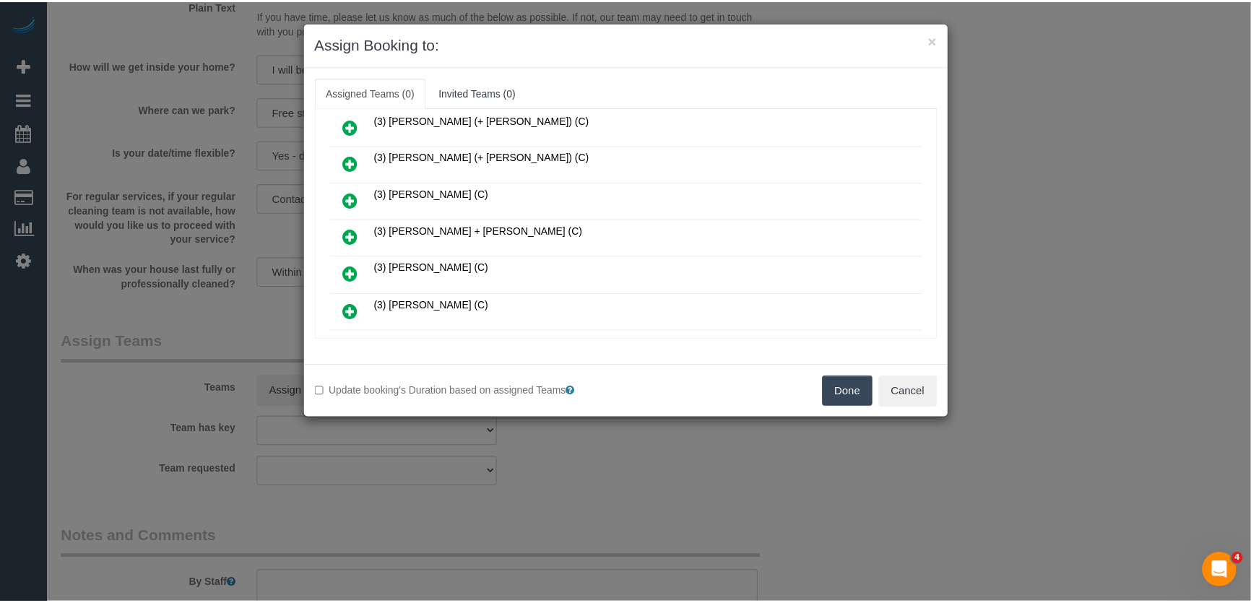
scroll to position [341, 0]
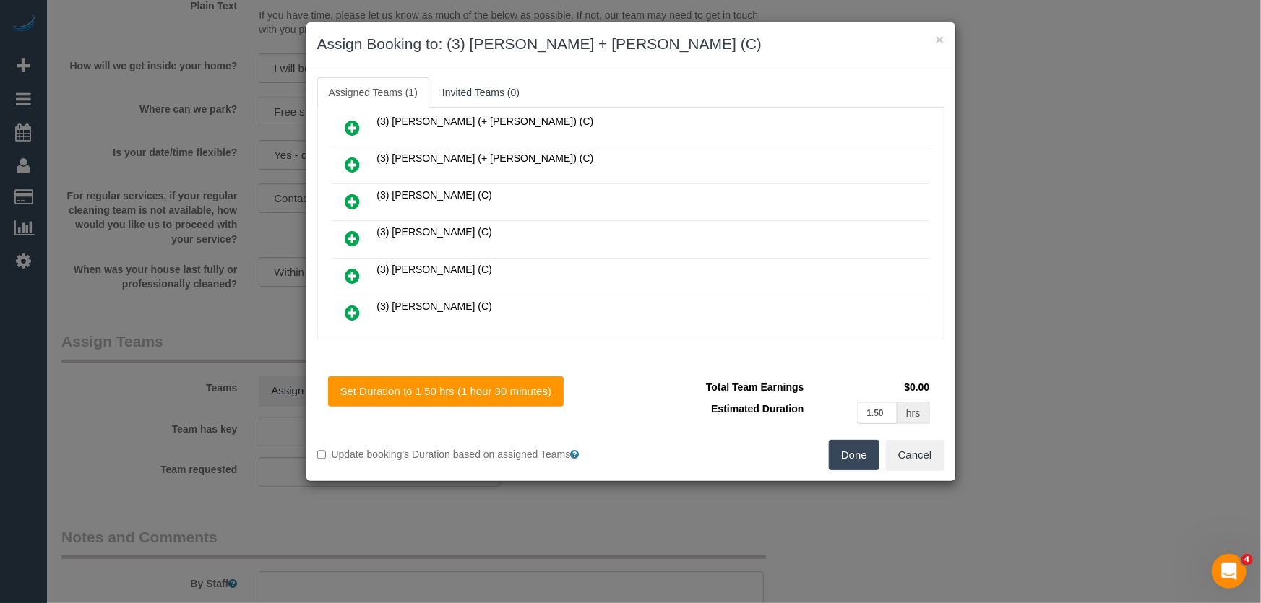
click at [850, 459] on button "Done" at bounding box center [854, 455] width 51 height 30
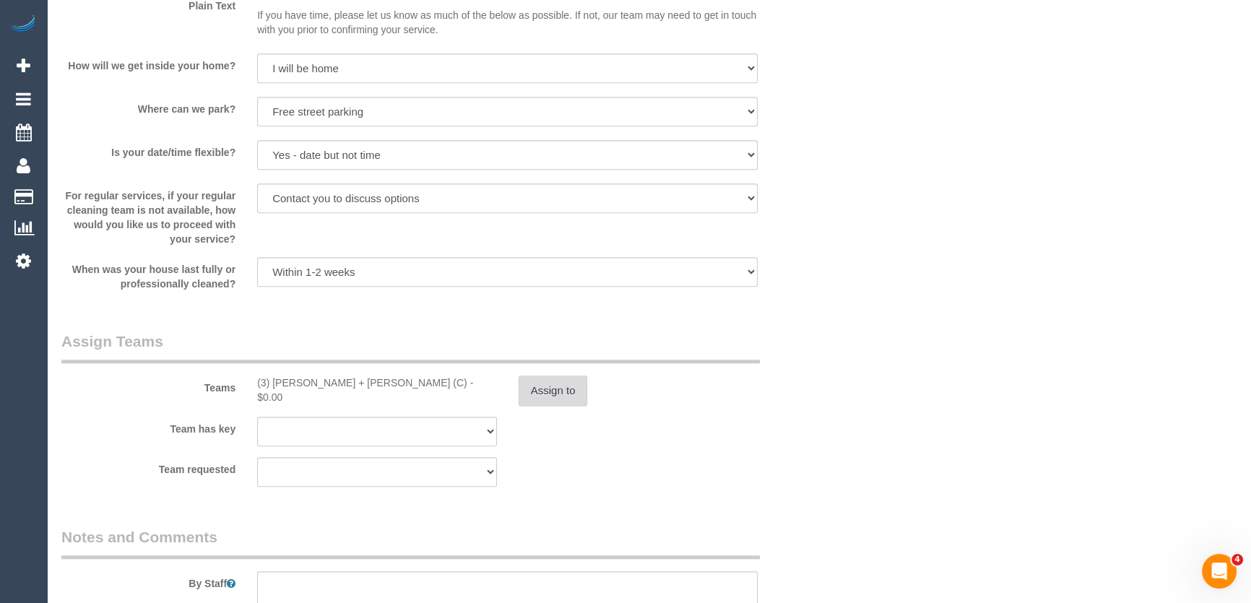
click at [546, 392] on button "Assign to" at bounding box center [553, 391] width 69 height 30
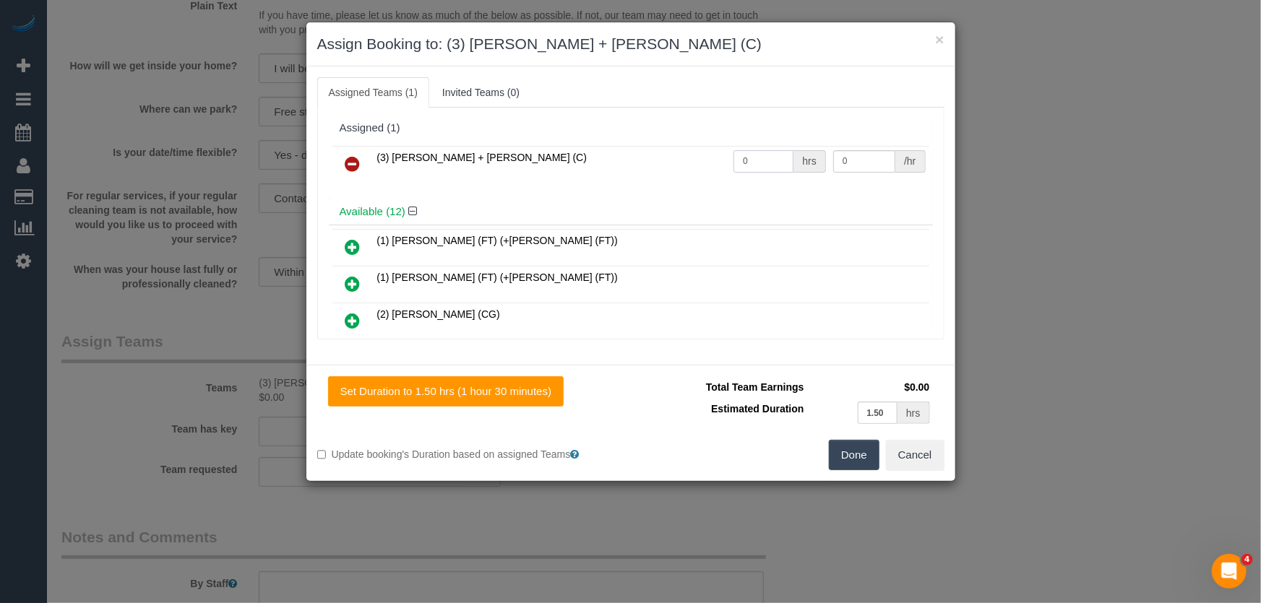
click at [774, 163] on input "0" at bounding box center [763, 161] width 60 height 22
type input "3"
type input "35"
click at [862, 454] on button "Done" at bounding box center [854, 455] width 51 height 30
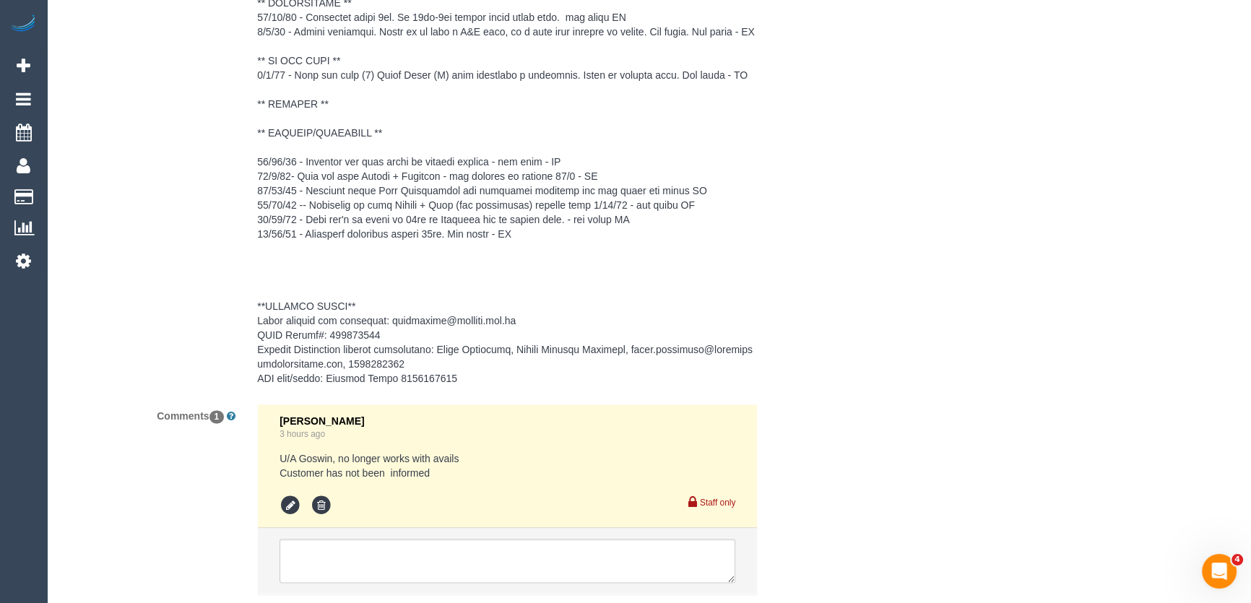
scroll to position [2364, 0]
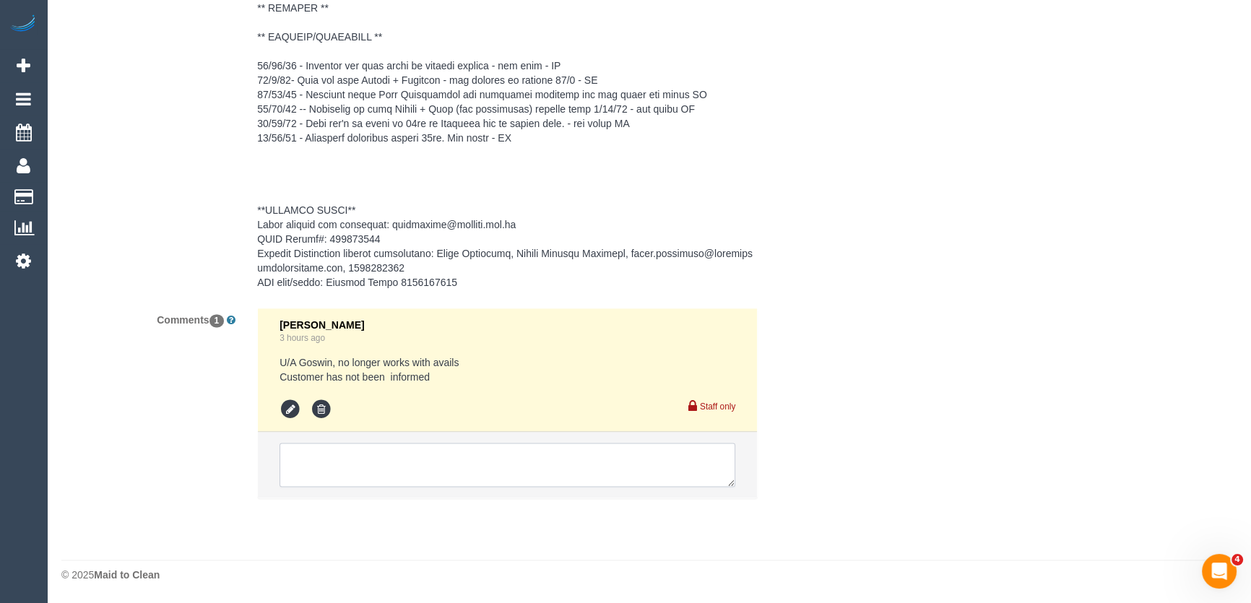
click at [335, 457] on textarea at bounding box center [508, 465] width 456 height 45
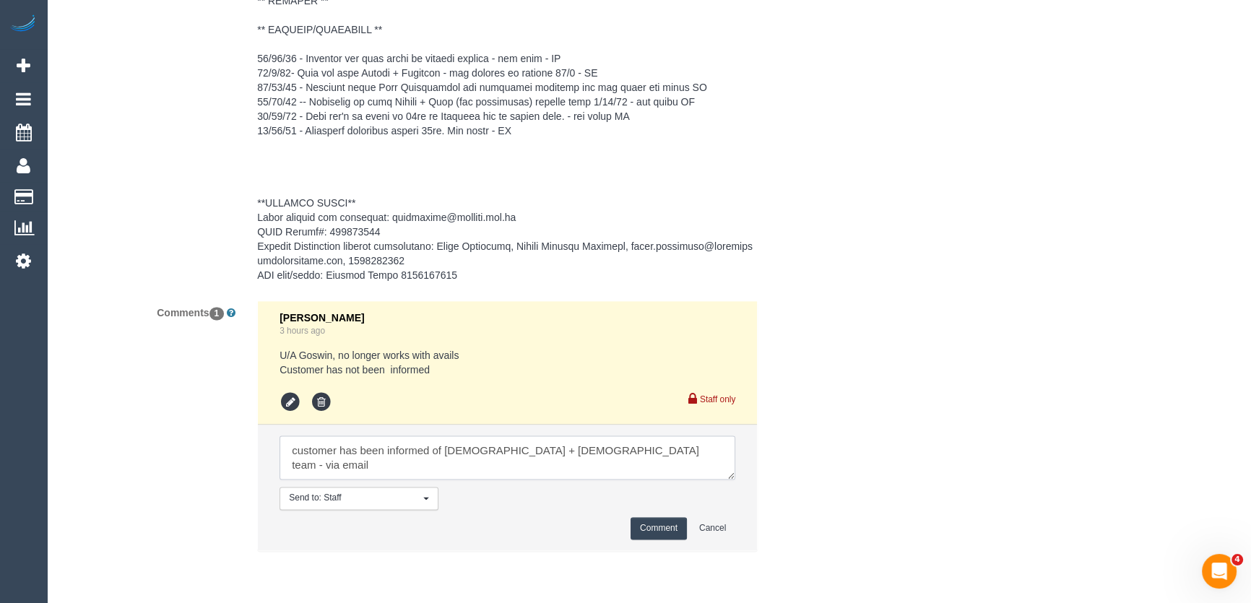
type textarea "customer has been informed of female + male team - via email"
click at [646, 532] on button "Comment" at bounding box center [659, 528] width 56 height 22
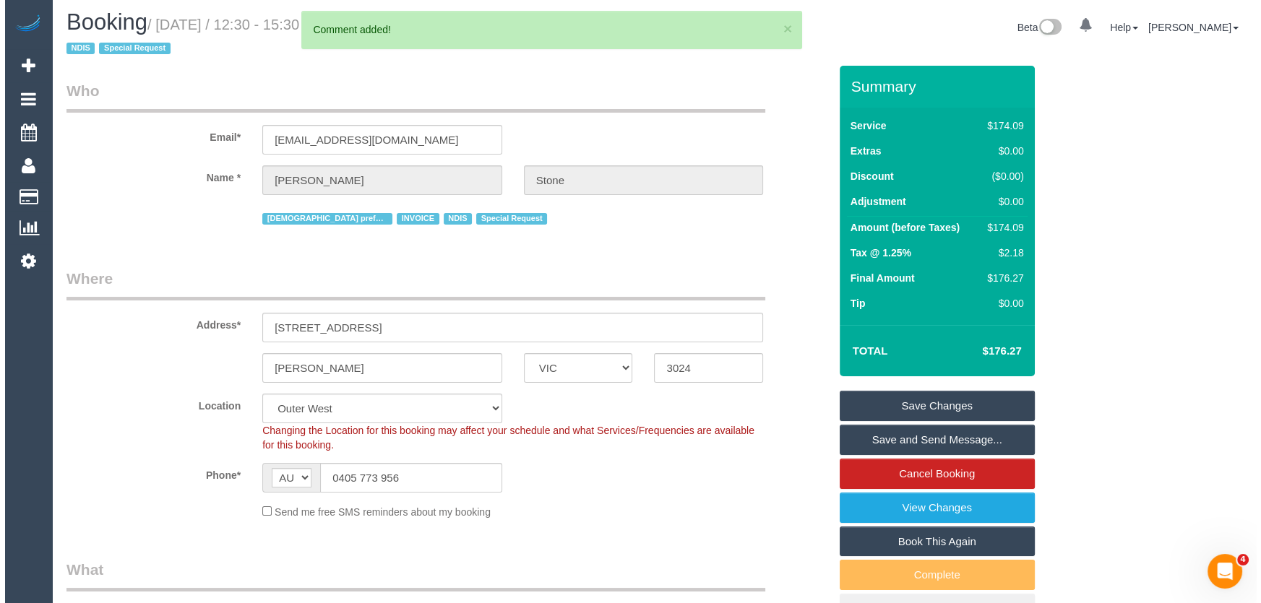
scroll to position [0, 0]
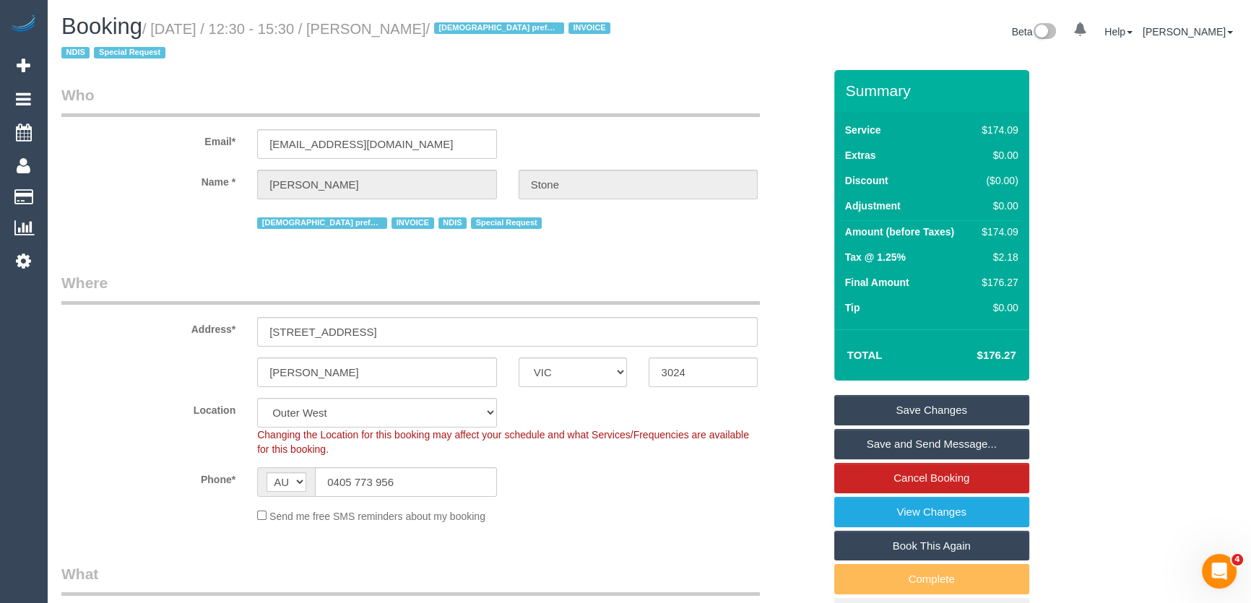
click at [413, 33] on small "/ September 02, 2025 / 12:30 - 15:30 / Jade Stone / Female preferred INVOICE ND…" at bounding box center [337, 41] width 553 height 40
copy small "Jade Stone"
click at [899, 410] on link "Save Changes" at bounding box center [931, 410] width 195 height 30
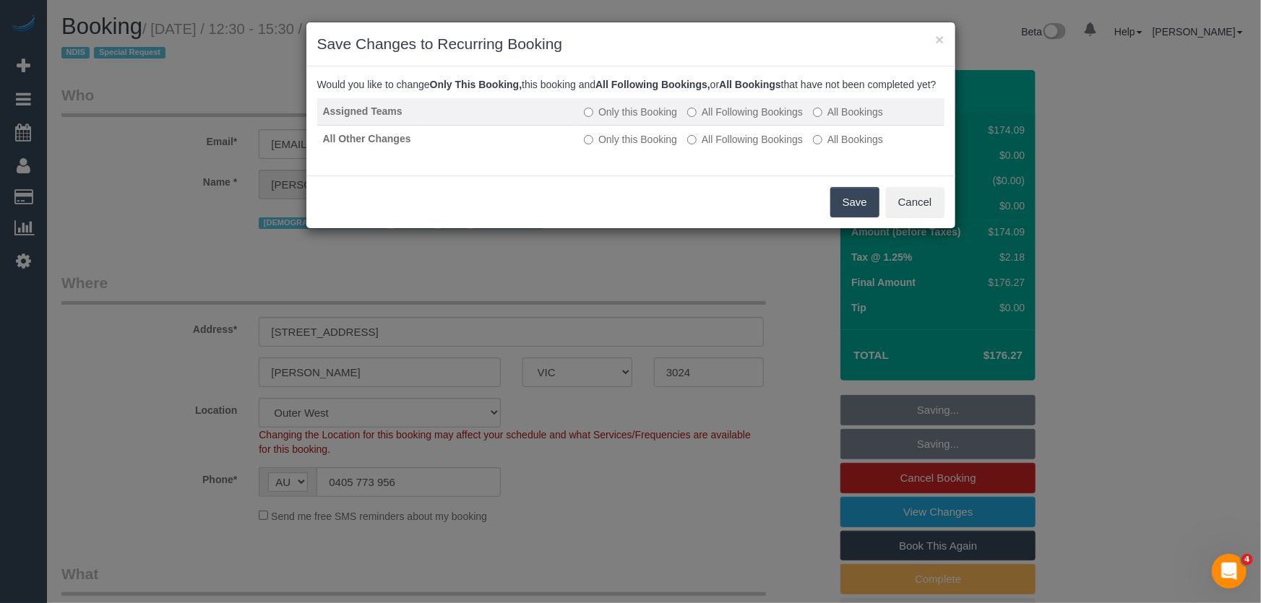
click at [743, 119] on label "All Following Bookings" at bounding box center [745, 112] width 116 height 14
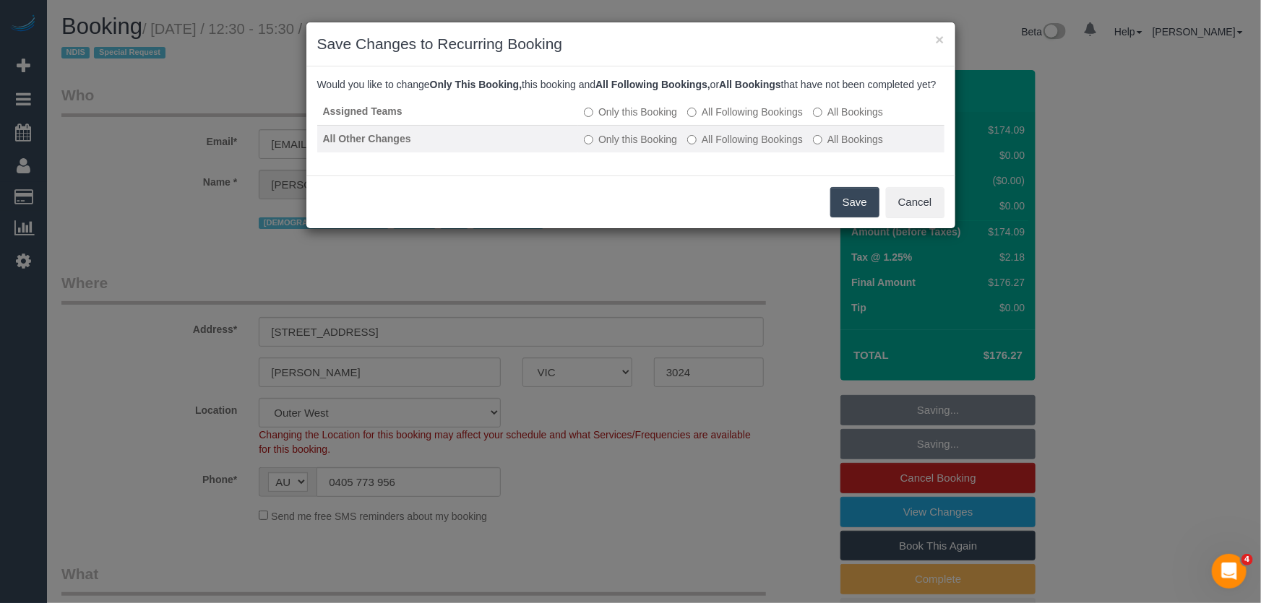
click at [736, 147] on label "All Following Bookings" at bounding box center [745, 139] width 116 height 14
click at [855, 217] on button "Save" at bounding box center [854, 202] width 49 height 30
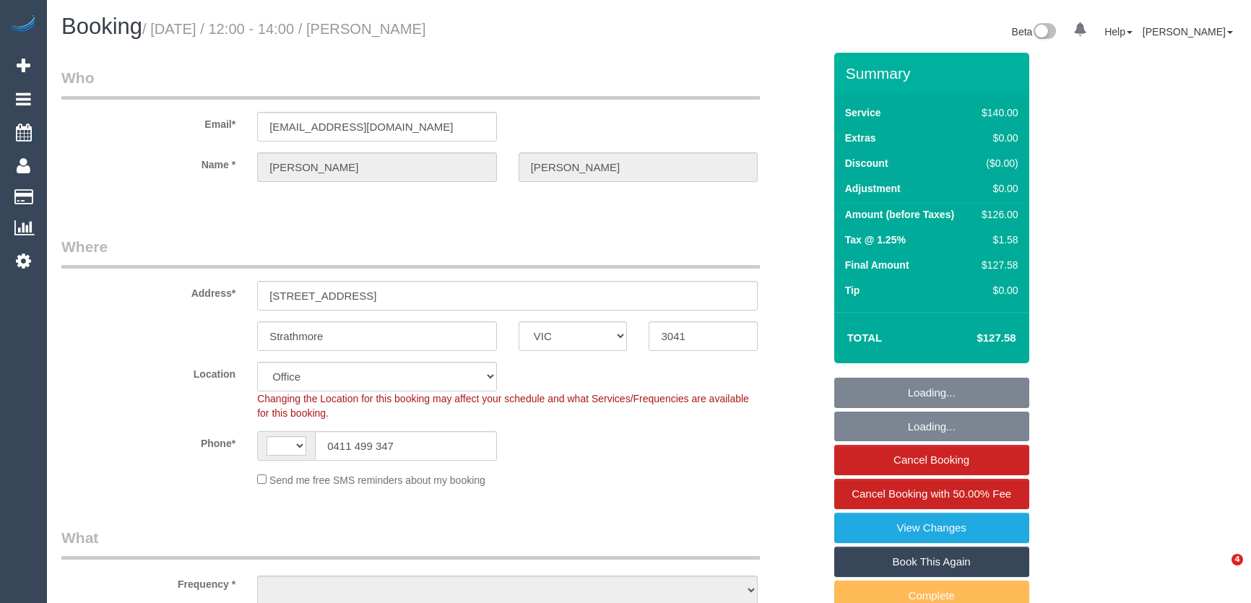
select select "VIC"
select select "string:AU"
select select "string:stripe-pm_1RMIGP2GScqysDRV4ipOAvAV"
select select "object:779"
select select "number:28"
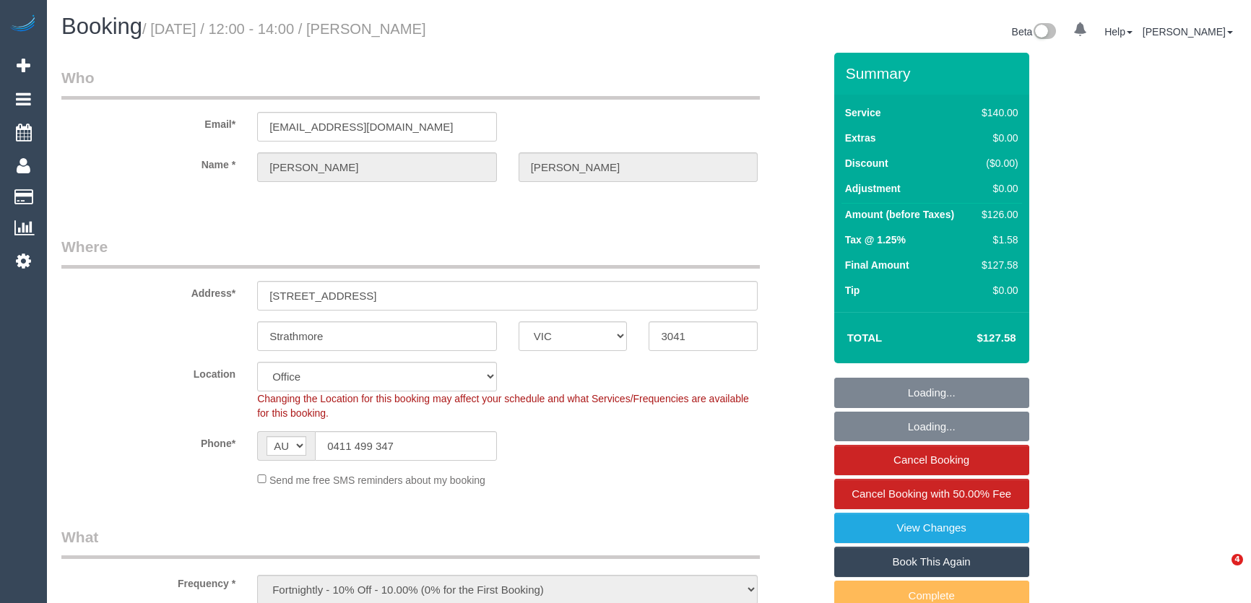
select select "number:14"
select select "number:18"
select select "number:24"
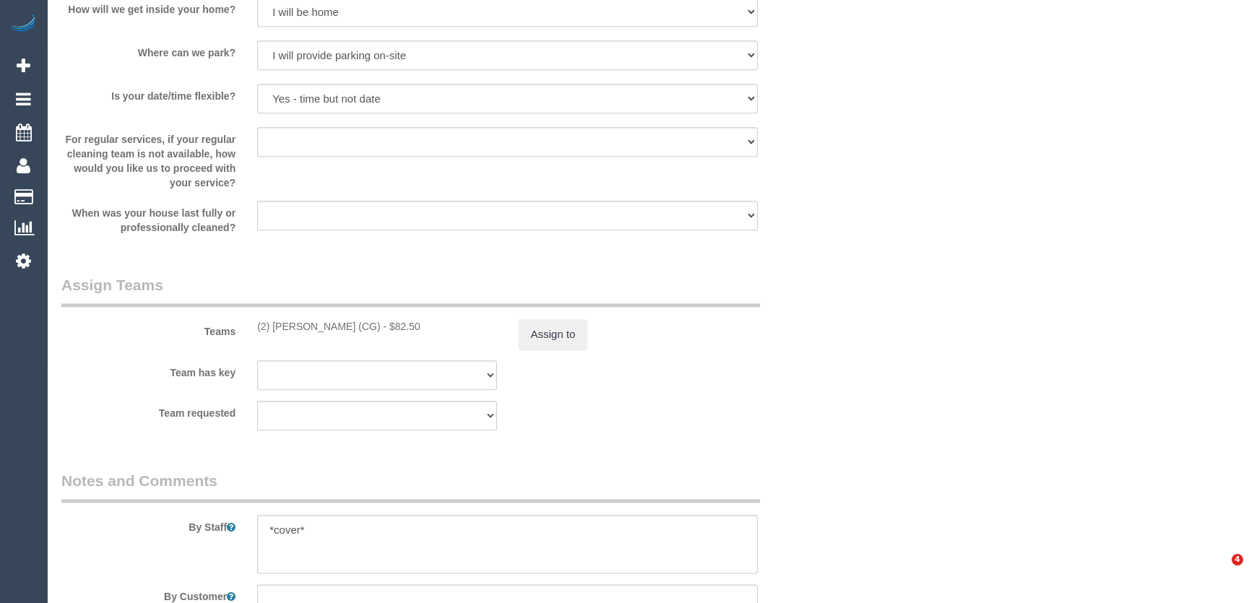
select select "object:2168"
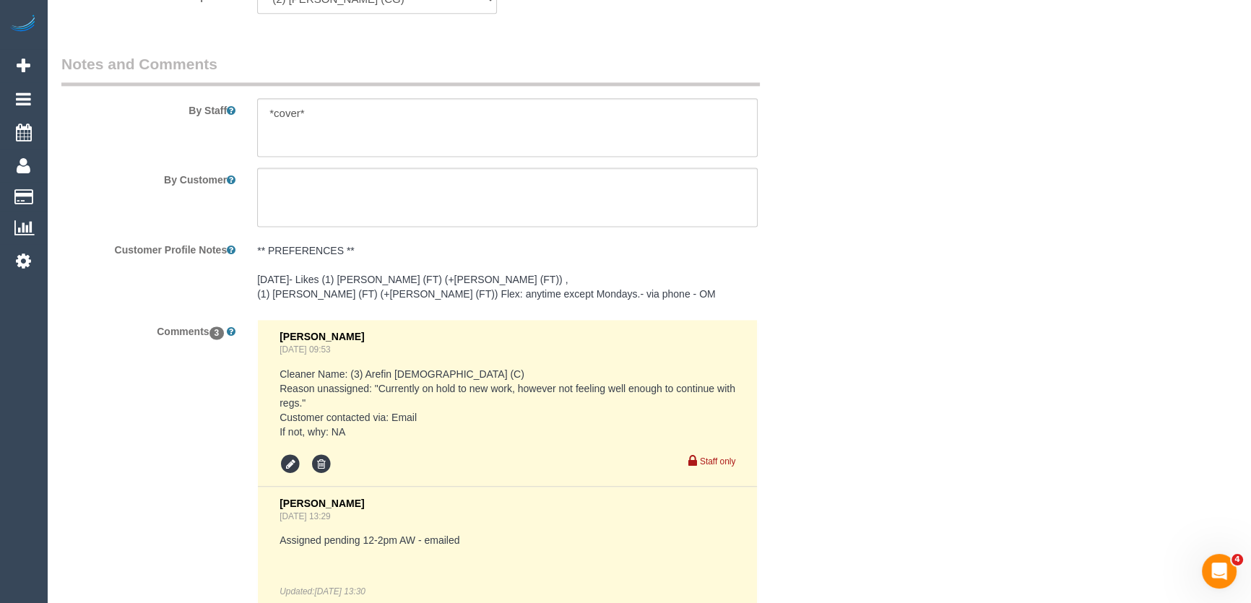
scroll to position [2653, 0]
